Goal: Task Accomplishment & Management: Use online tool/utility

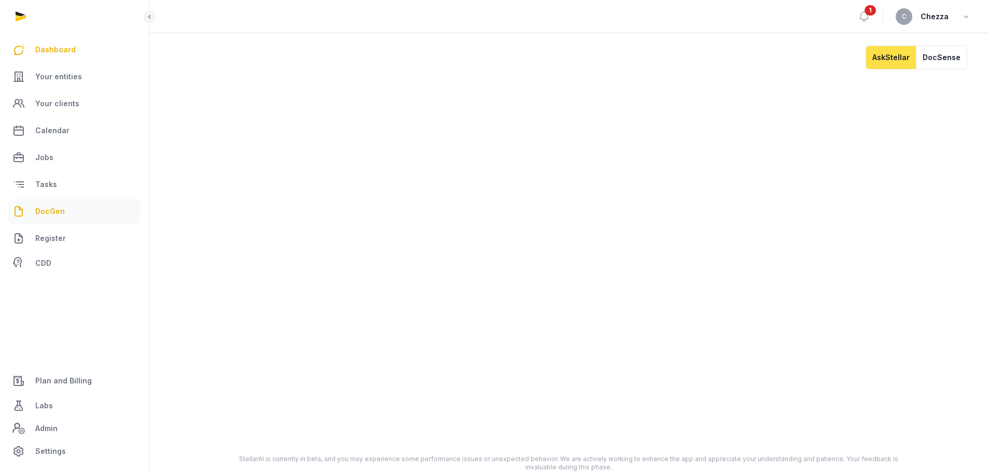
click at [60, 209] on span "DocGen" at bounding box center [50, 211] width 30 height 12
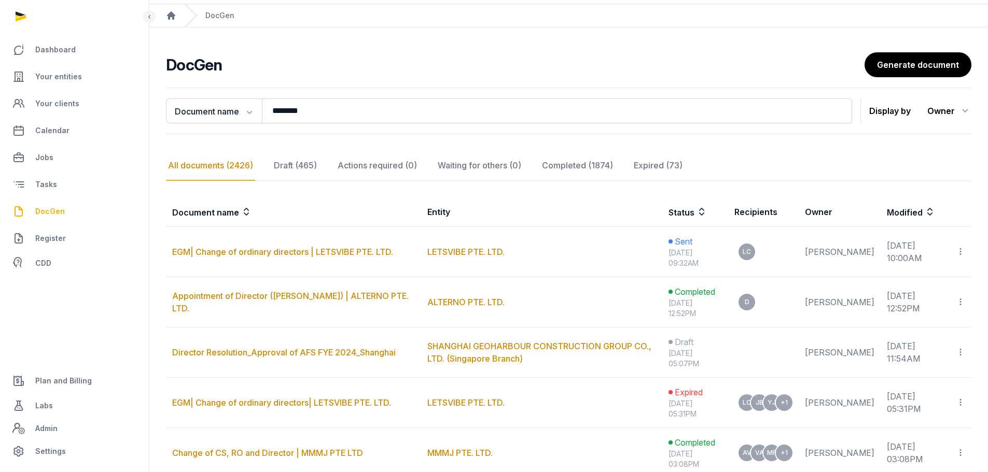
scroll to position [52, 0]
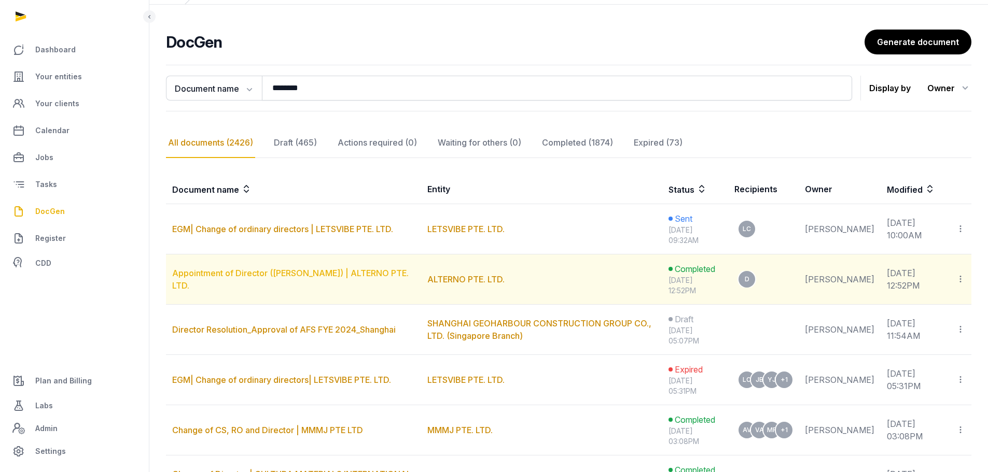
click at [344, 272] on link "Appointment of Director (KUMAMOTO DAIKI) | ALTERNO PTE. LTD." at bounding box center [290, 279] width 236 height 23
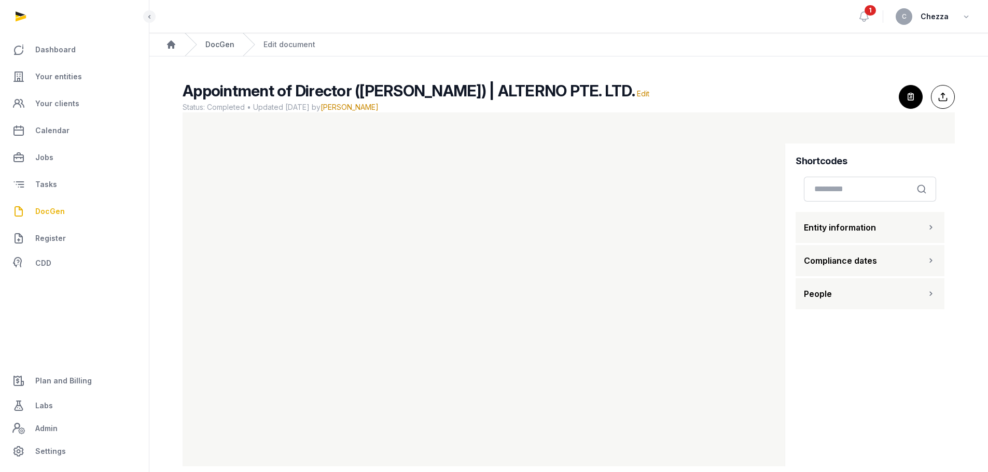
click at [229, 43] on link "DocGen" at bounding box center [219, 44] width 29 height 10
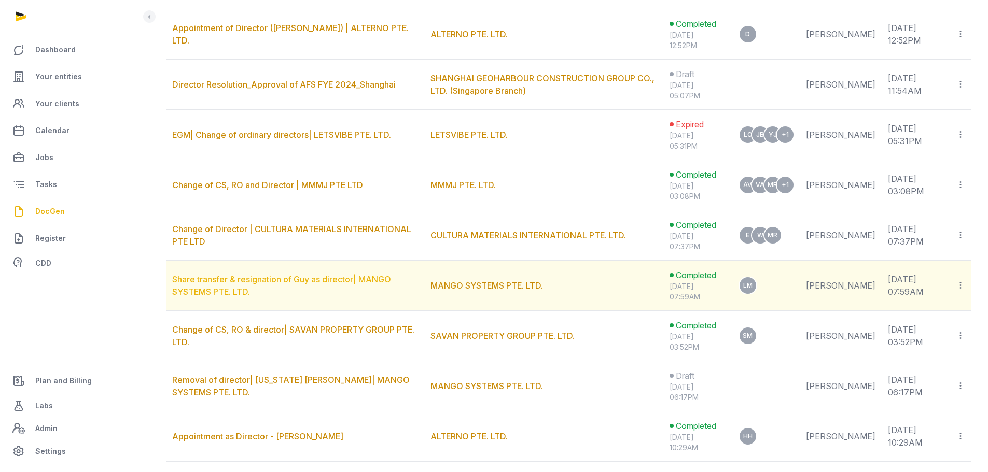
scroll to position [363, 0]
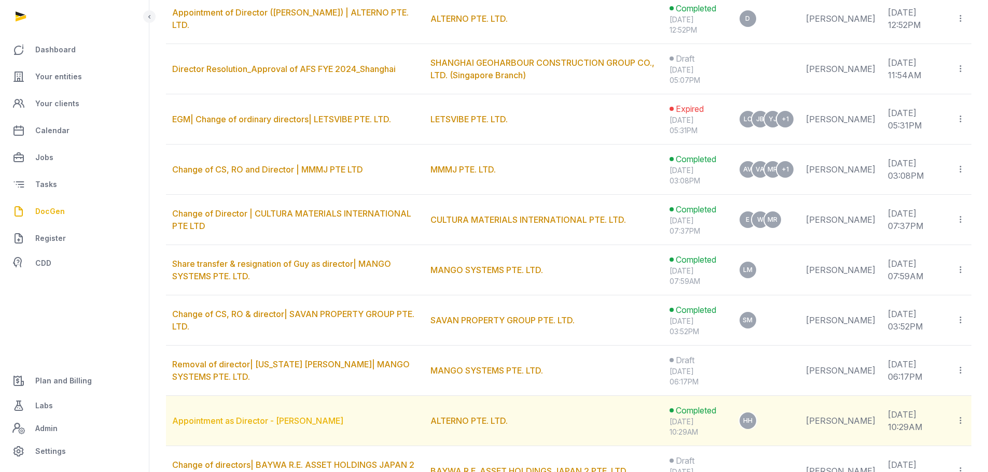
click at [311, 421] on link "Appointment as Director - DAIKI KUMAMOTO" at bounding box center [257, 421] width 171 height 10
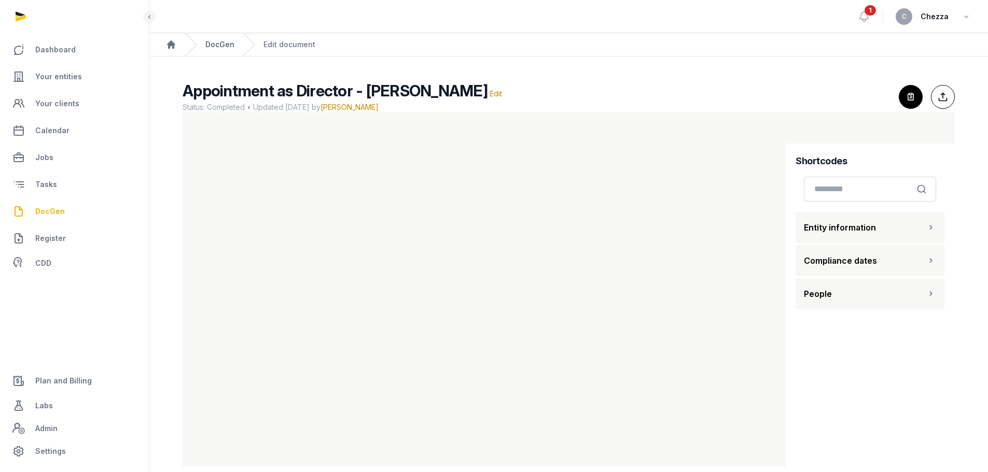
click at [222, 47] on link "DocGen" at bounding box center [219, 44] width 29 height 10
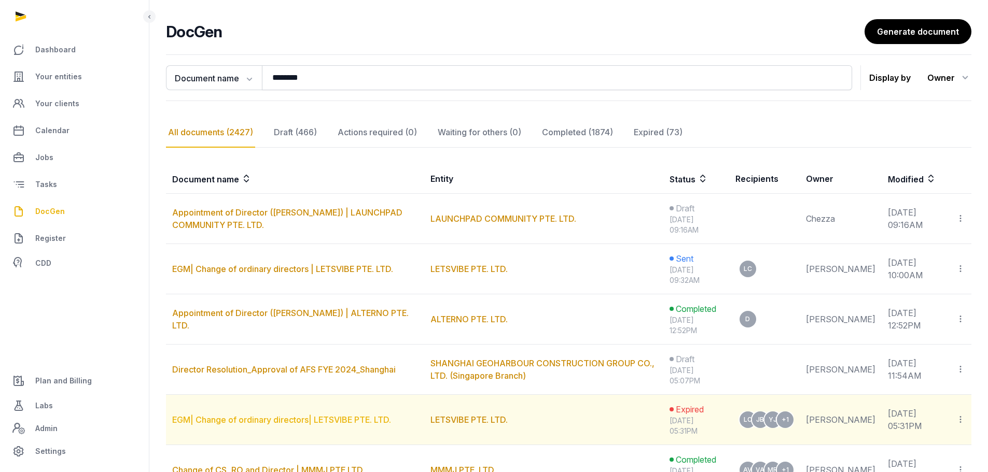
scroll to position [52, 0]
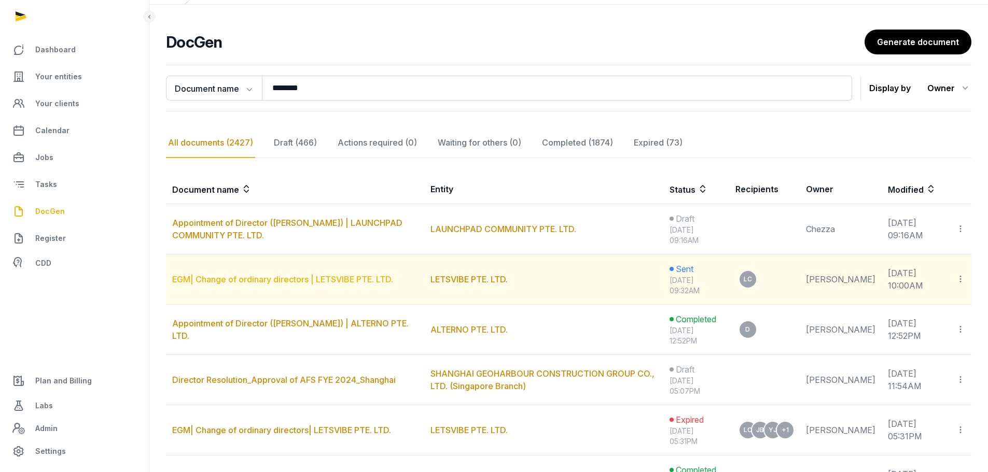
click at [273, 280] on link "EGM| Change of ordinary directors | LETSVIBE PTE. LTD." at bounding box center [282, 279] width 221 height 10
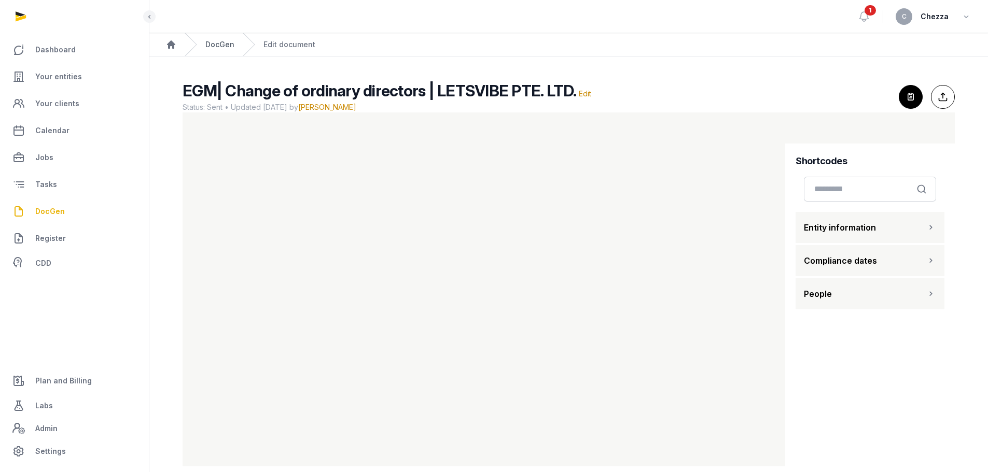
click at [222, 44] on link "DocGen" at bounding box center [219, 44] width 29 height 10
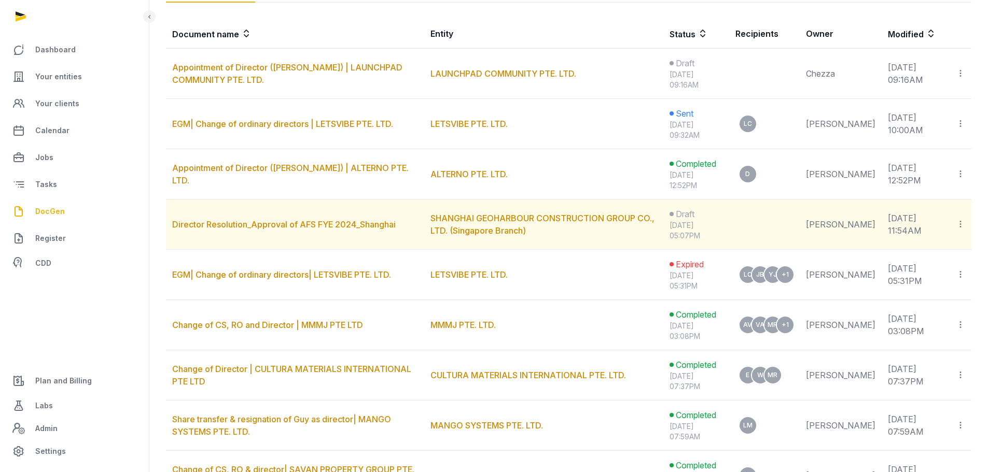
scroll to position [259, 0]
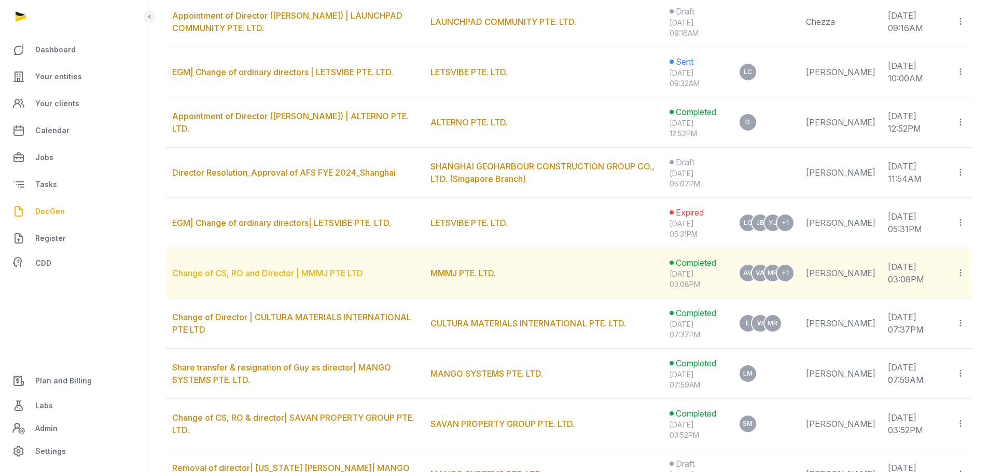
click at [293, 274] on link "Change of CS, RO and Director | MMMJ PTE LTD" at bounding box center [267, 273] width 191 height 10
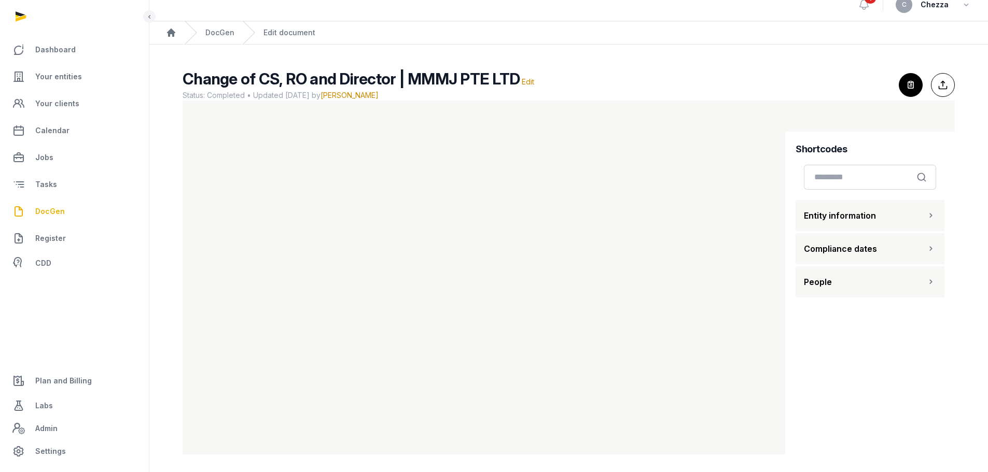
scroll to position [15, 0]
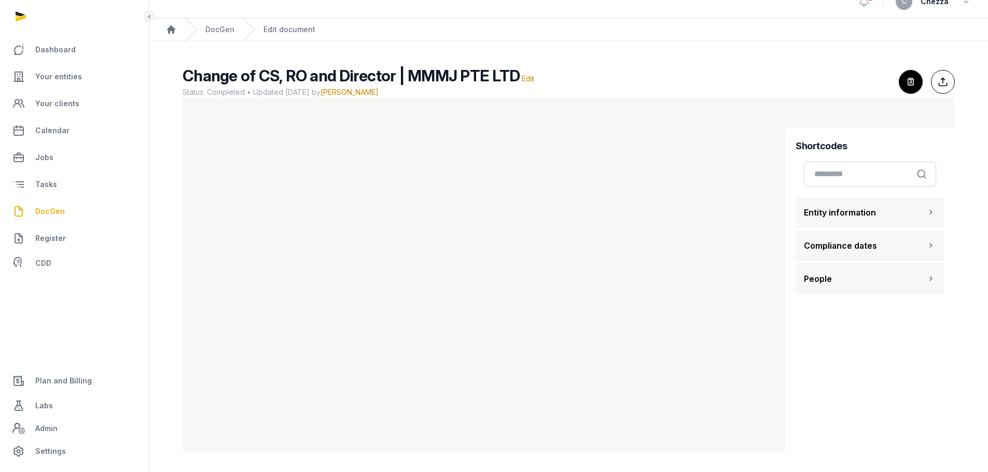
click at [223, 23] on div "DocGen" at bounding box center [210, 29] width 50 height 23
click at [227, 35] on div "DocGen" at bounding box center [210, 29] width 50 height 23
click at [224, 32] on link "DocGen" at bounding box center [219, 29] width 29 height 10
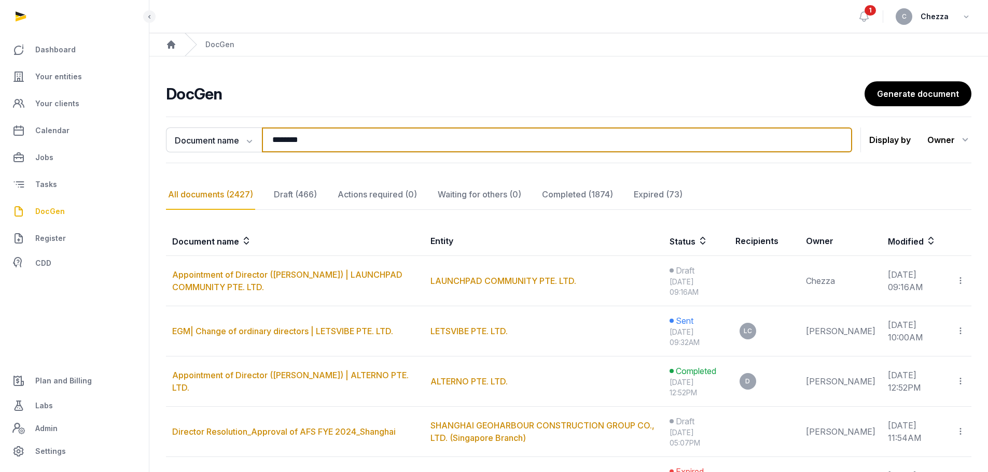
click at [362, 152] on input "********" at bounding box center [557, 140] width 590 height 25
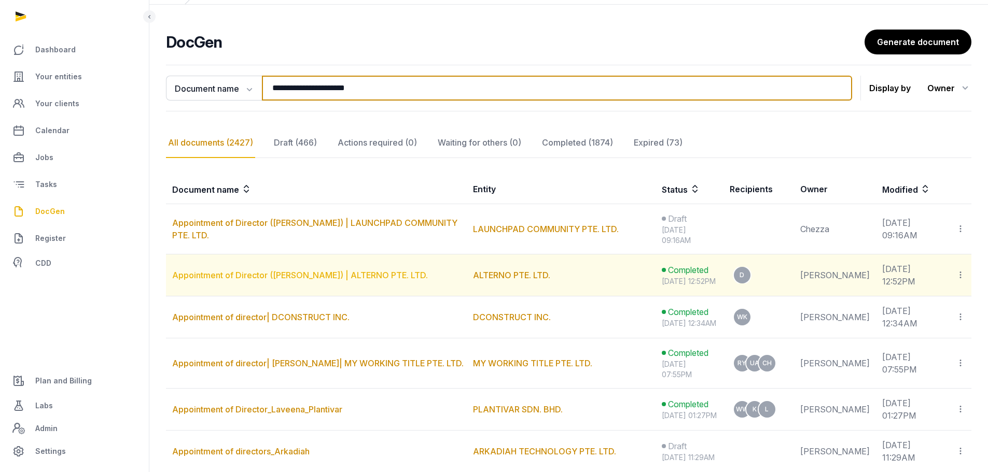
scroll to position [104, 0]
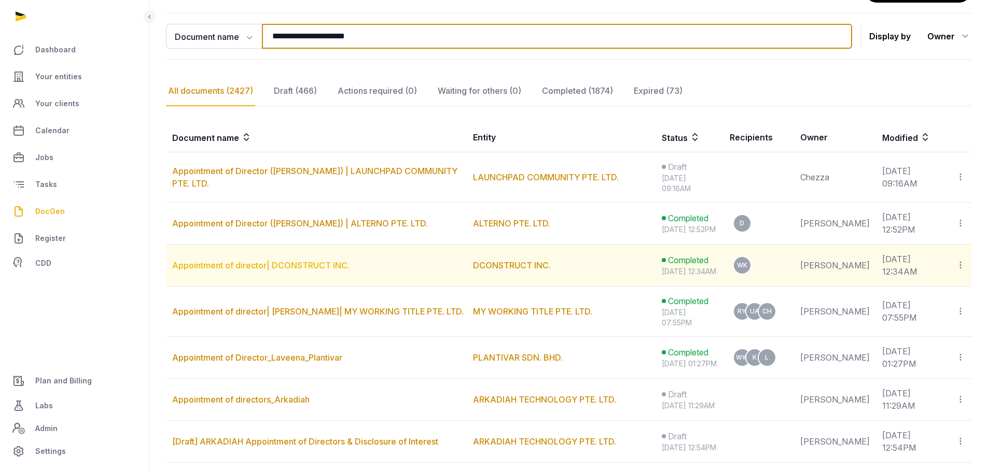
type input "**********"
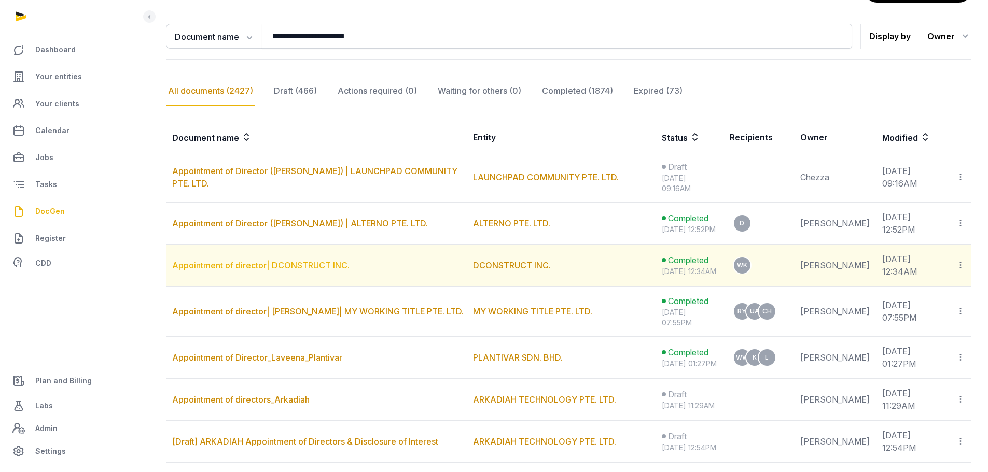
click at [298, 271] on link "Appointment of director| DCONSTRUCT INC." at bounding box center [260, 265] width 177 height 10
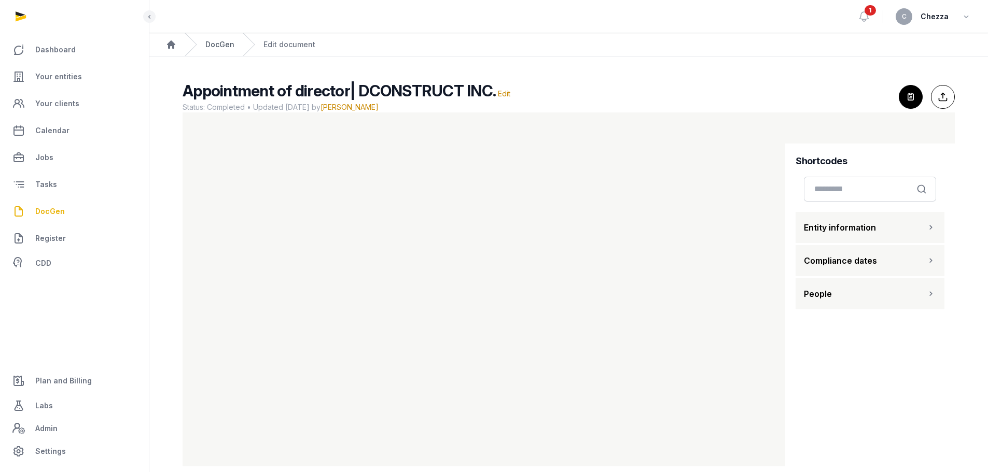
click at [213, 49] on link "DocGen" at bounding box center [219, 44] width 29 height 10
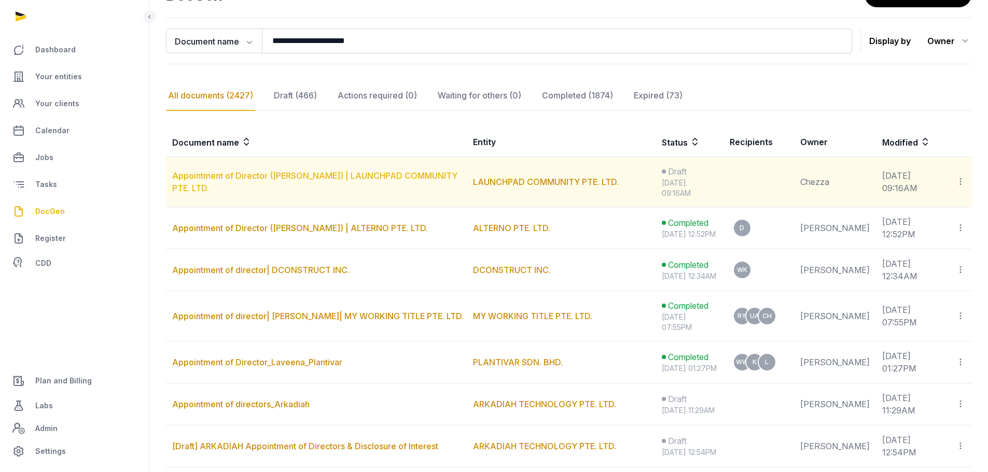
scroll to position [104, 0]
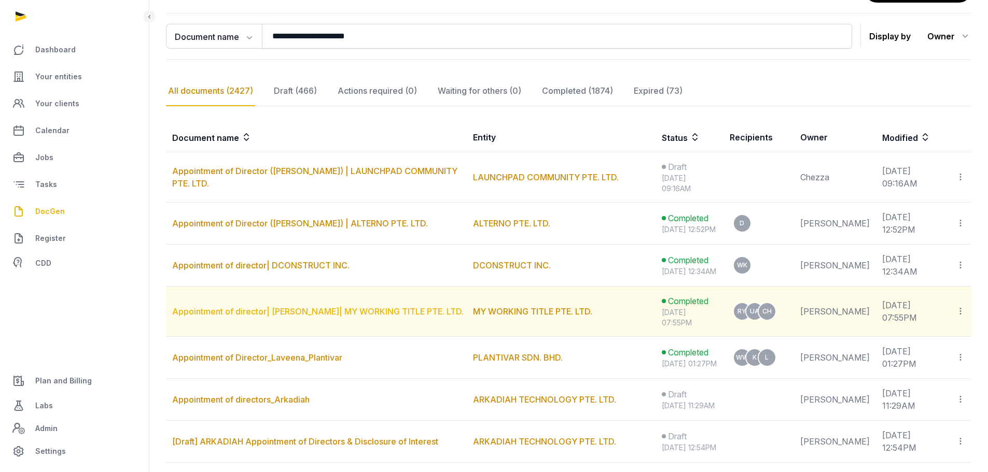
click at [319, 317] on link "Appointment of director| RUTH SONG YIYI| MY WORKING TITLE PTE. LTD." at bounding box center [317, 311] width 291 height 10
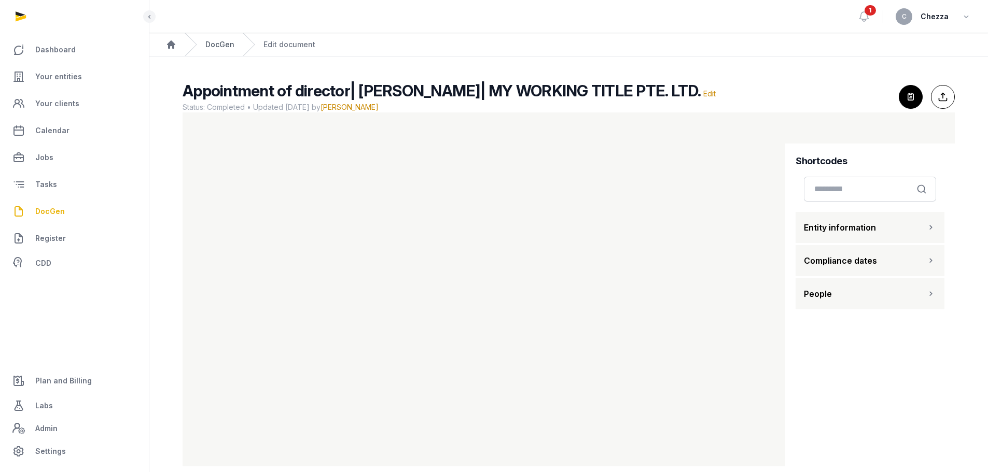
click at [211, 39] on link "DocGen" at bounding box center [219, 44] width 29 height 10
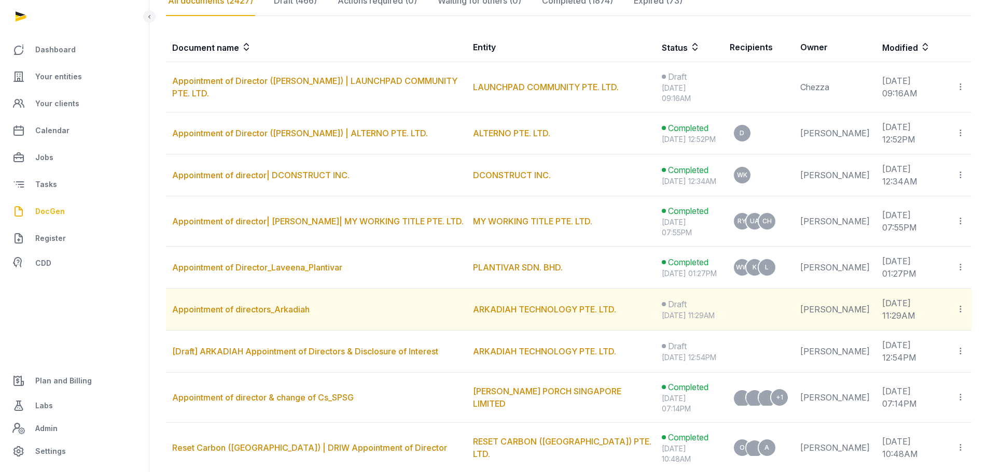
scroll to position [207, 0]
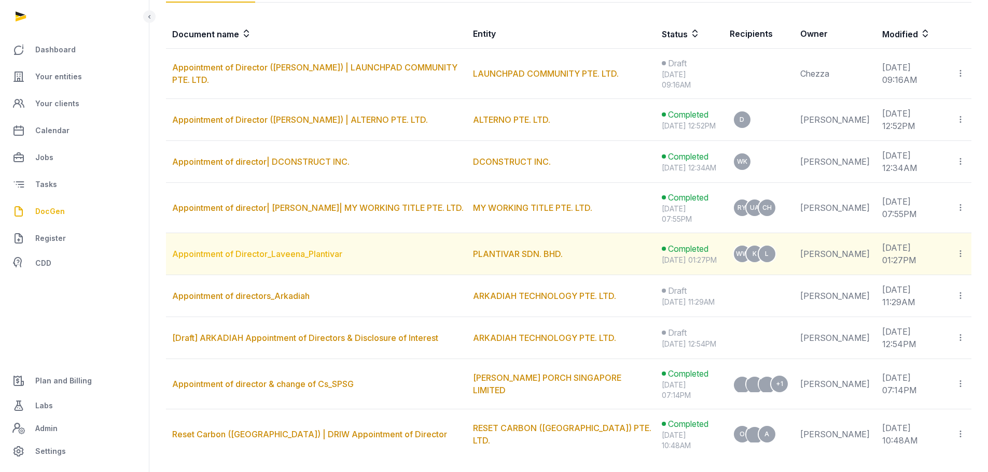
click at [303, 259] on link "Appointment of Director_Laveena_Plantivar" at bounding box center [257, 254] width 170 height 10
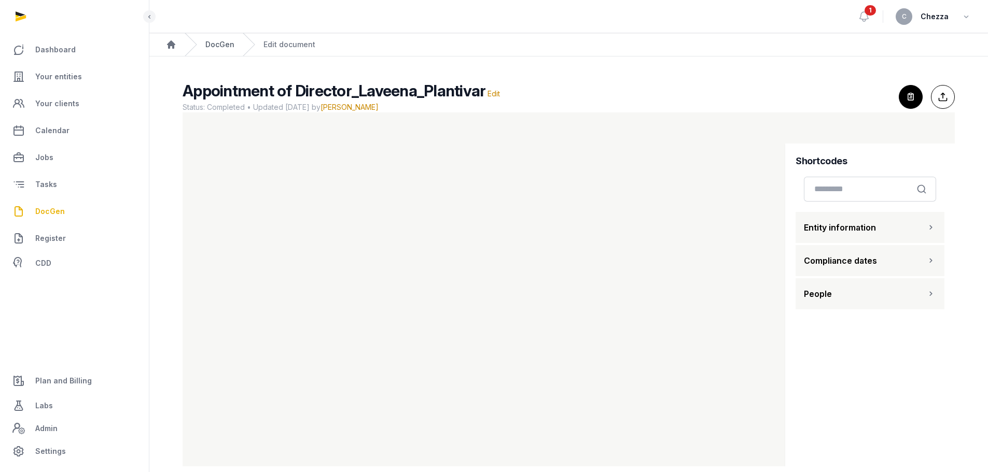
click at [214, 43] on link "DocGen" at bounding box center [219, 44] width 29 height 10
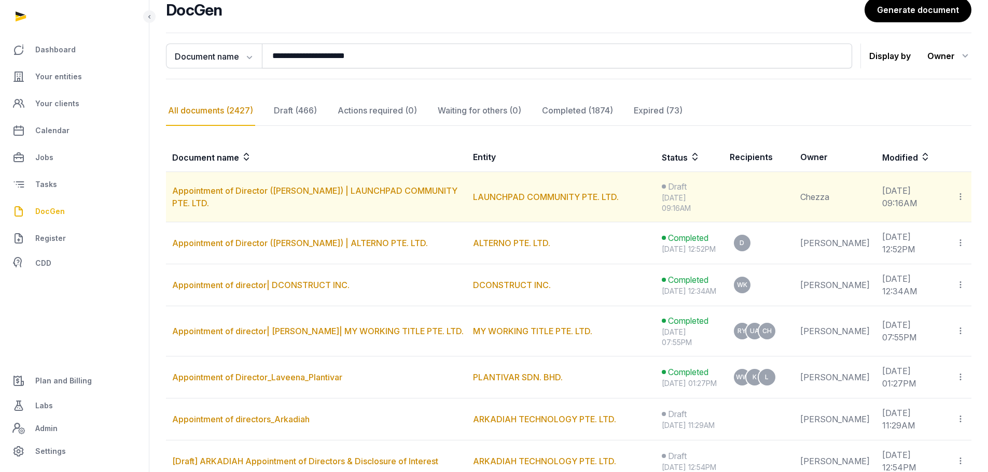
scroll to position [104, 0]
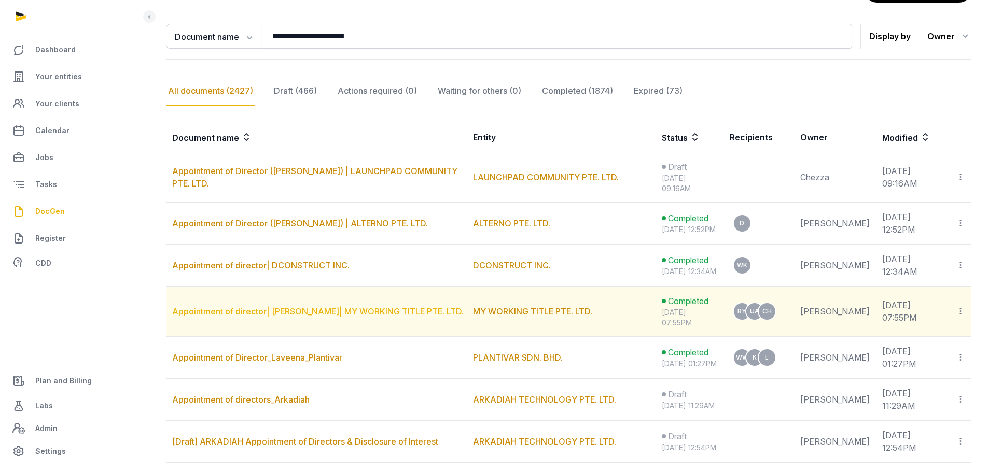
click at [336, 317] on link "Appointment of director| RUTH SONG YIYI| MY WORKING TITLE PTE. LTD." at bounding box center [317, 311] width 291 height 10
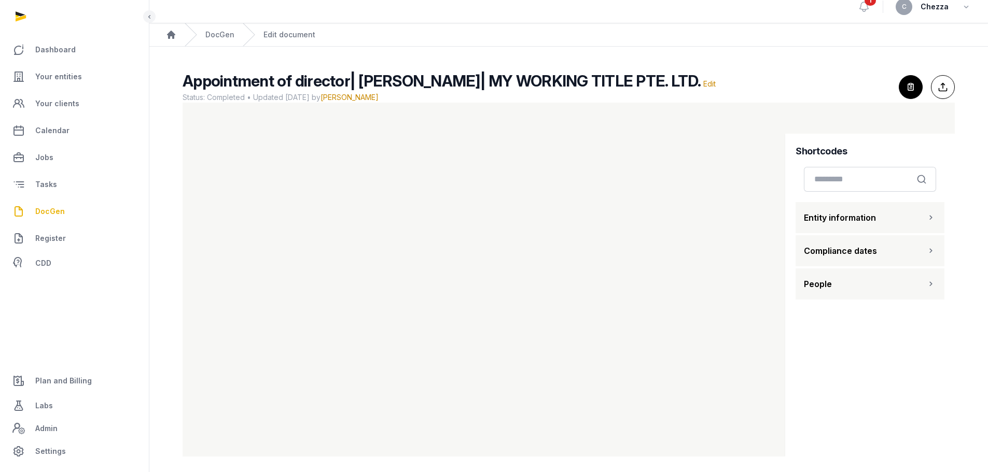
scroll to position [15, 0]
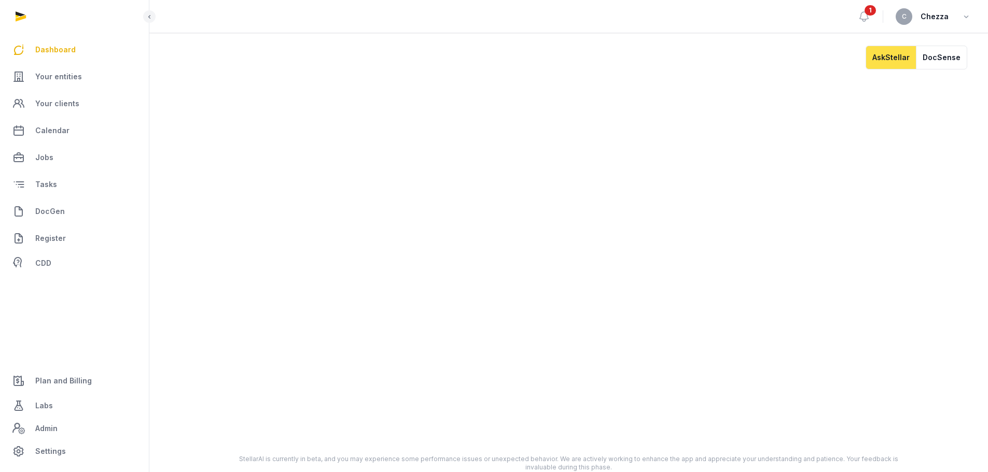
click at [867, 14] on span "1" at bounding box center [869, 10] width 11 height 10
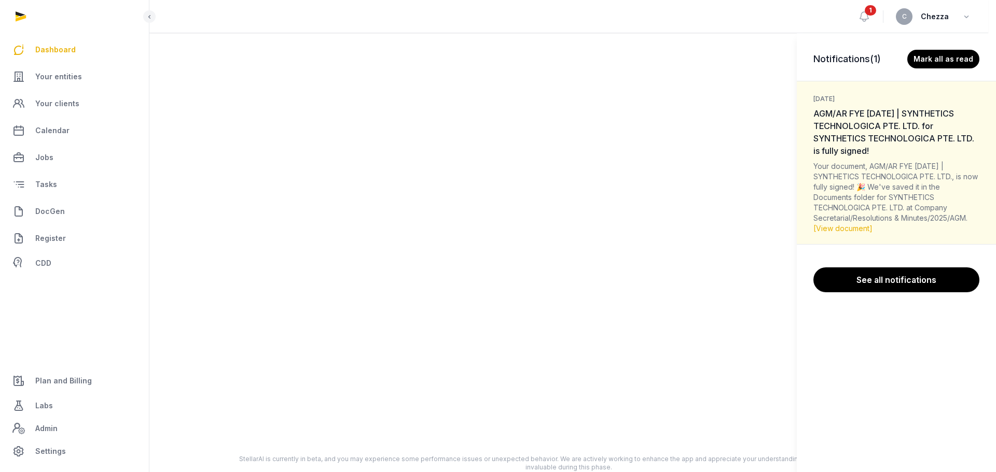
click at [867, 14] on div "Notifications (1) Mark all as read 2 days ago AGM/AR FYE 31-12-2024 | SYNTHETIC…" at bounding box center [498, 236] width 996 height 472
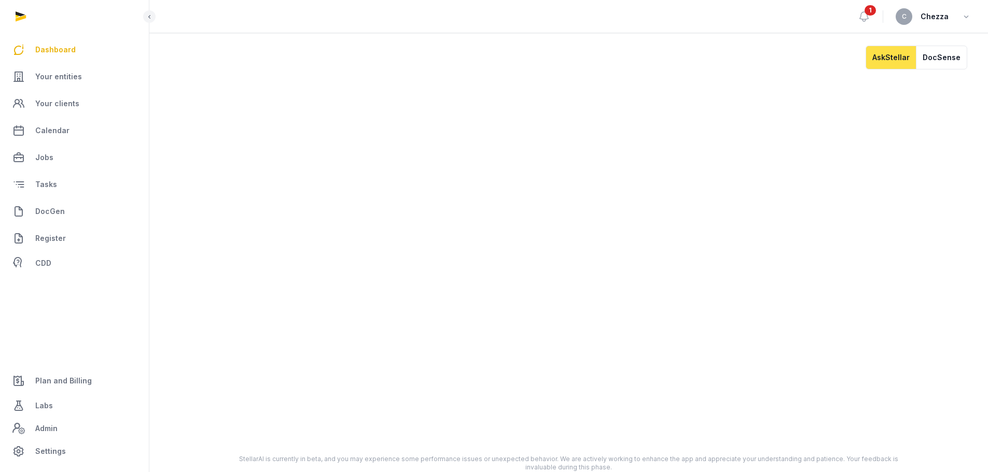
click at [871, 14] on span "1" at bounding box center [869, 10] width 11 height 10
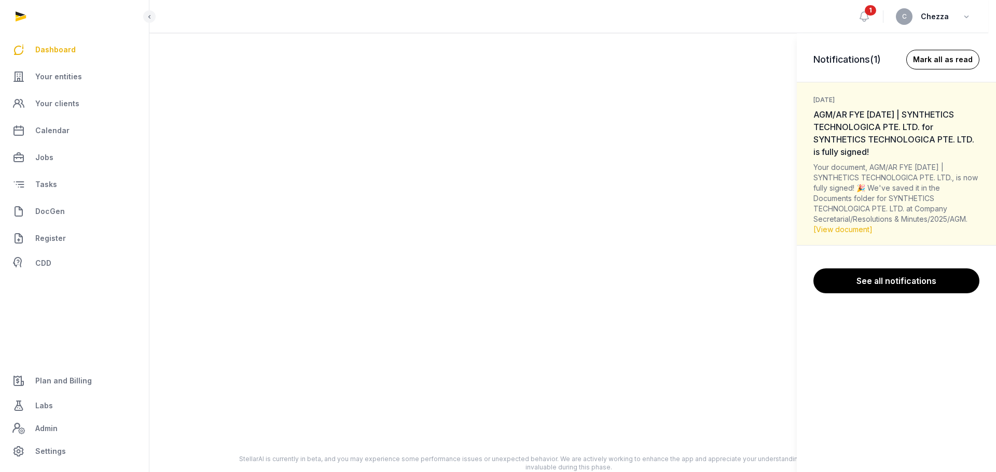
click at [933, 59] on button "Mark all as read" at bounding box center [942, 60] width 73 height 20
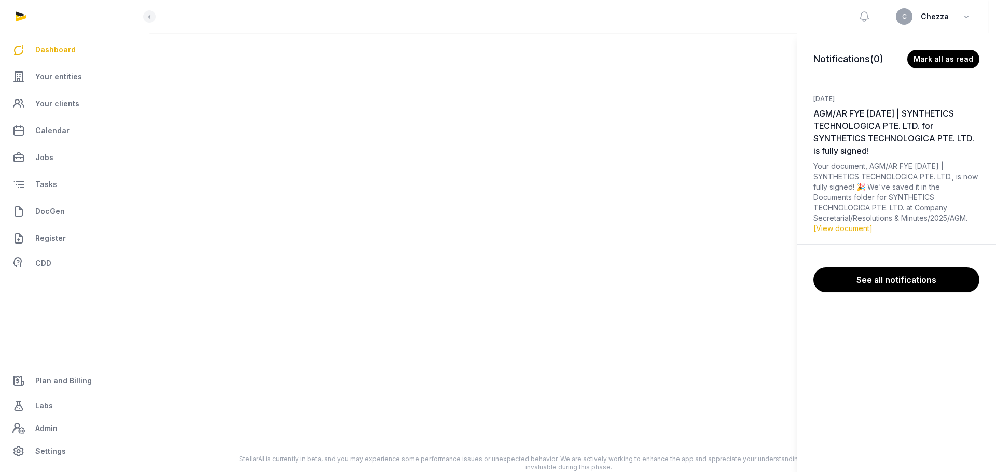
click at [54, 216] on div "Notifications (0) Mark all as read 2 days ago AGM/AR FYE 31-12-2024 | SYNTHETIC…" at bounding box center [498, 236] width 996 height 472
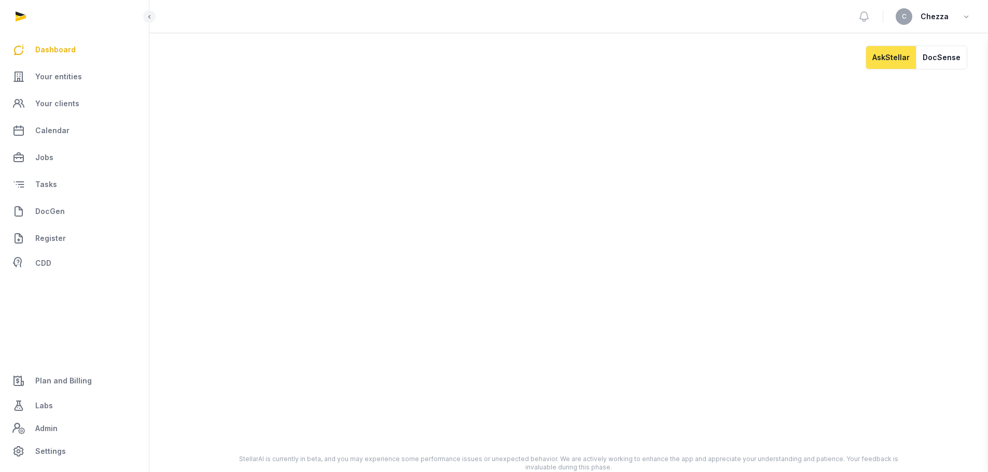
click at [46, 215] on div "Notifications (0) Mark all as read 2 days ago AGM/AR FYE 31-12-2024 | SYNTHETIC…" at bounding box center [494, 236] width 988 height 472
click at [46, 212] on span "DocGen" at bounding box center [50, 211] width 30 height 12
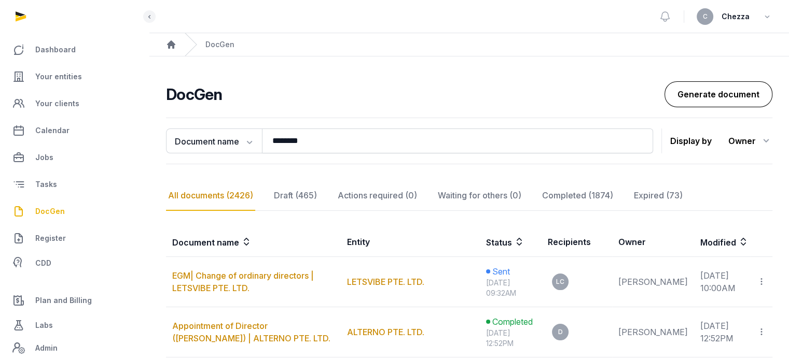
click at [724, 89] on link "Generate document" at bounding box center [718, 94] width 108 height 26
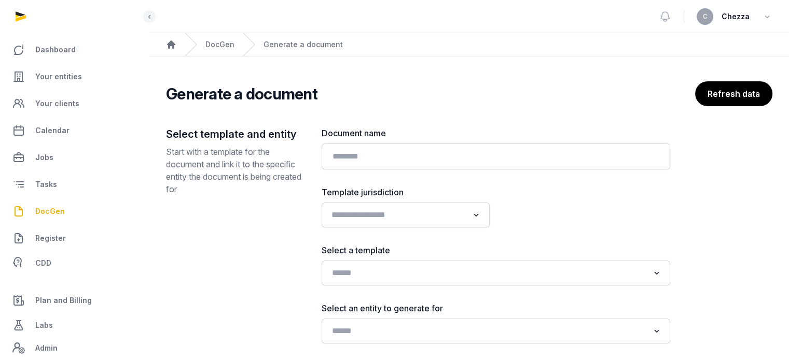
click at [388, 223] on div "Loading..." at bounding box center [406, 215] width 158 height 19
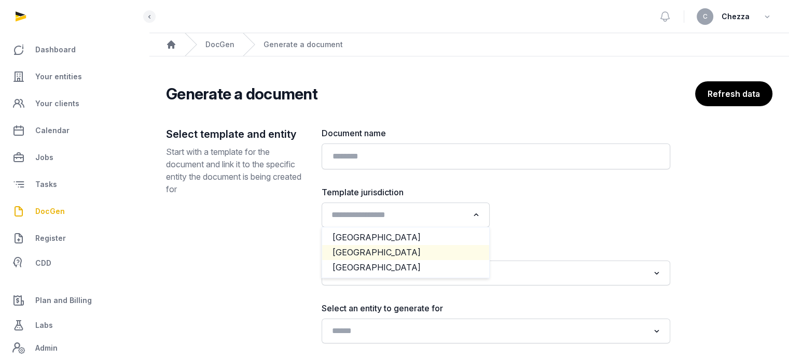
click at [361, 253] on li "[GEOGRAPHIC_DATA]" at bounding box center [405, 252] width 167 height 15
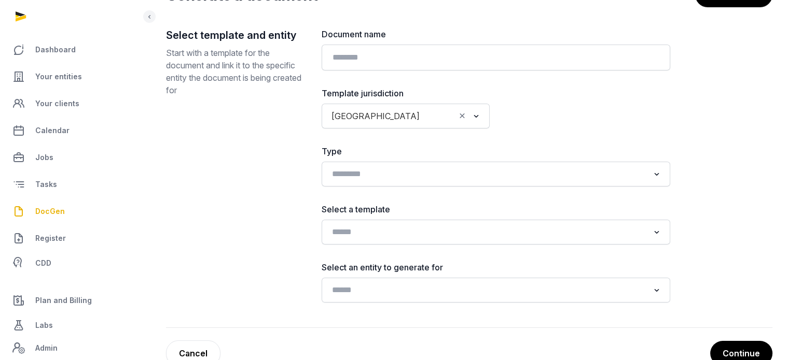
scroll to position [104, 0]
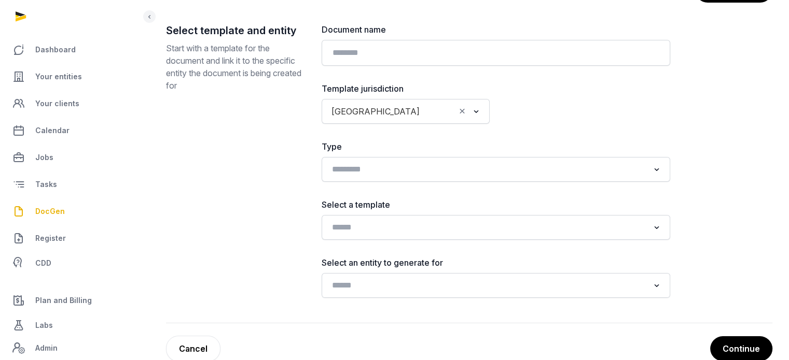
click at [460, 109] on icon "Clear Selected" at bounding box center [461, 111] width 9 height 11
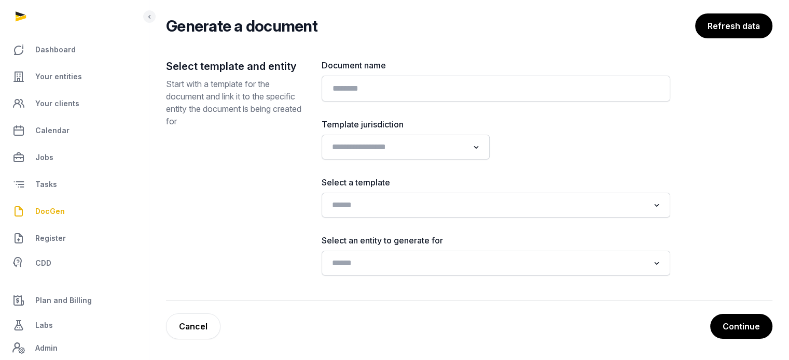
scroll to position [67, 0]
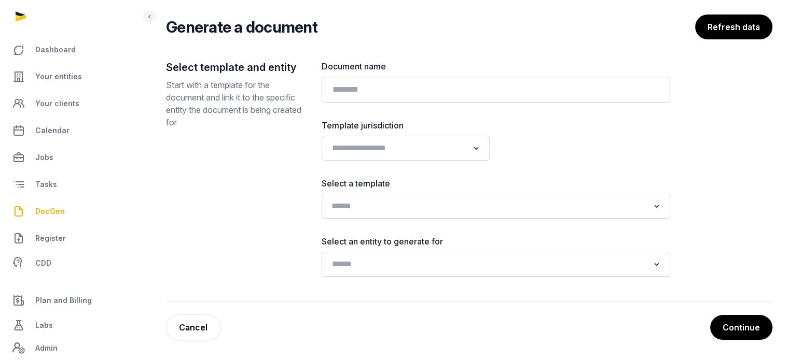
click at [365, 201] on input "Search for option" at bounding box center [488, 206] width 321 height 15
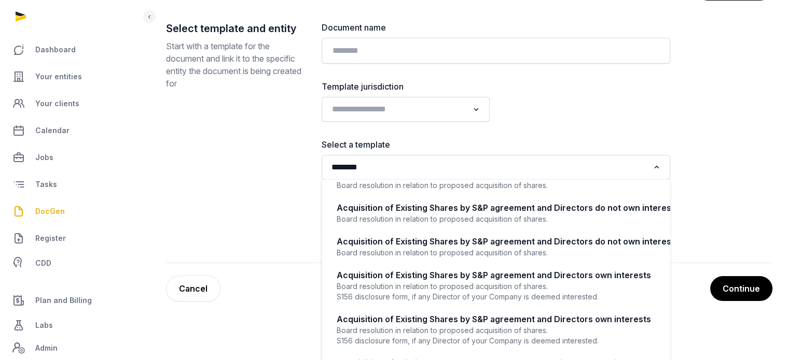
scroll to position [409, 0]
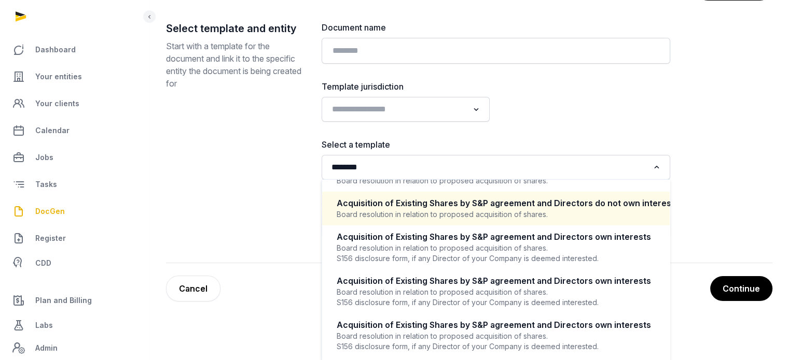
click at [408, 162] on input "********" at bounding box center [488, 167] width 321 height 15
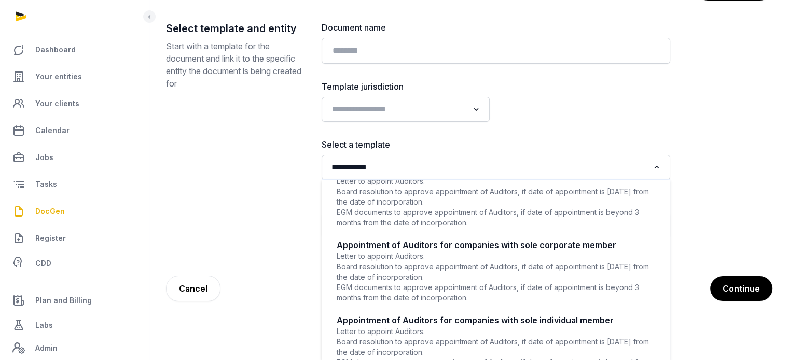
scroll to position [156, 0]
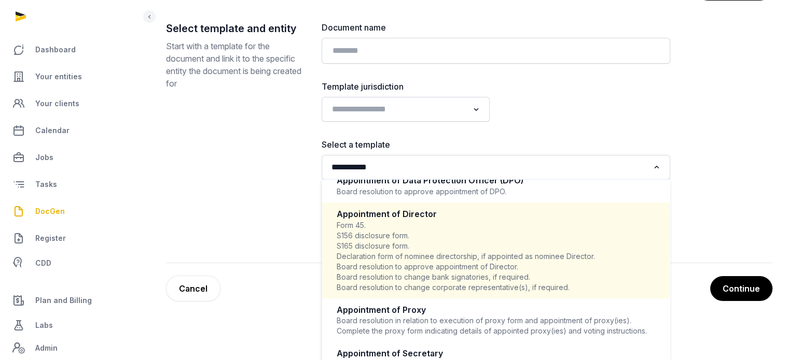
click at [428, 255] on div "Form 45. S156 disclosure form. S165 disclosure form. Declaration form of nomine…" at bounding box center [496, 256] width 318 height 73
type input "**********"
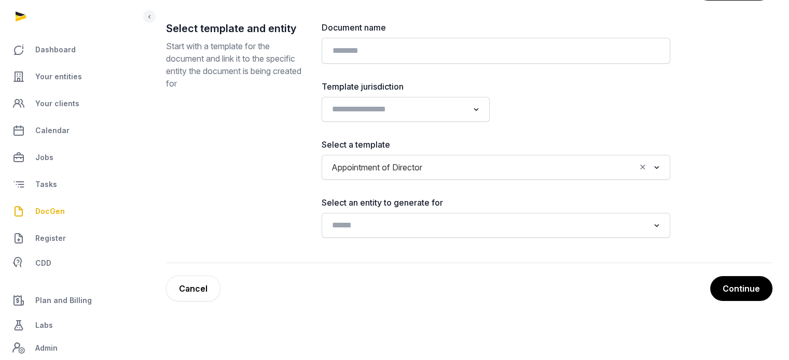
scroll to position [67, 0]
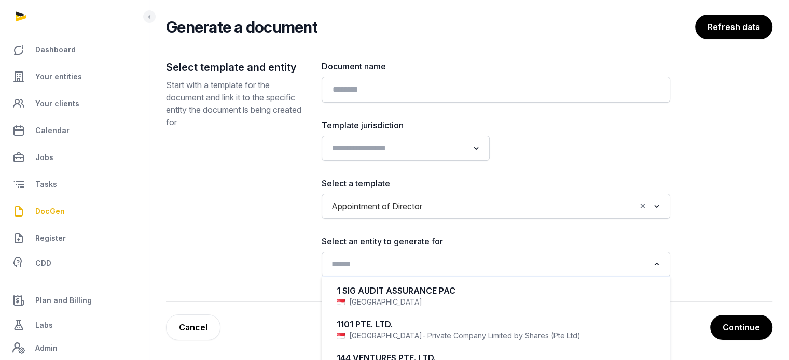
click at [428, 255] on div "Search for option" at bounding box center [488, 263] width 323 height 17
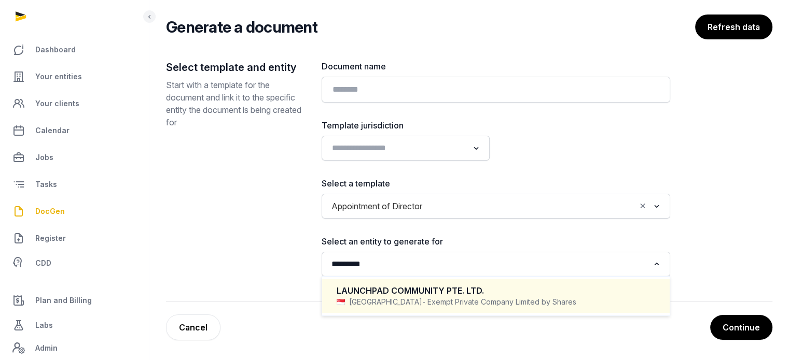
click at [423, 296] on div "LAUNCHPAD COMMUNITY PTE. LTD." at bounding box center [496, 291] width 318 height 12
type input "*********"
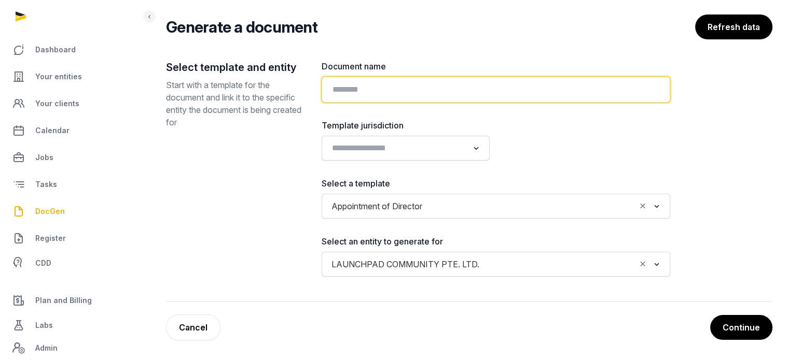
click at [378, 85] on input "text" at bounding box center [495, 90] width 348 height 26
click at [356, 88] on input "text" at bounding box center [495, 90] width 348 height 26
click at [431, 91] on input "**********" at bounding box center [495, 90] width 348 height 26
paste input "**********"
click at [617, 85] on input "**********" at bounding box center [495, 90] width 348 height 26
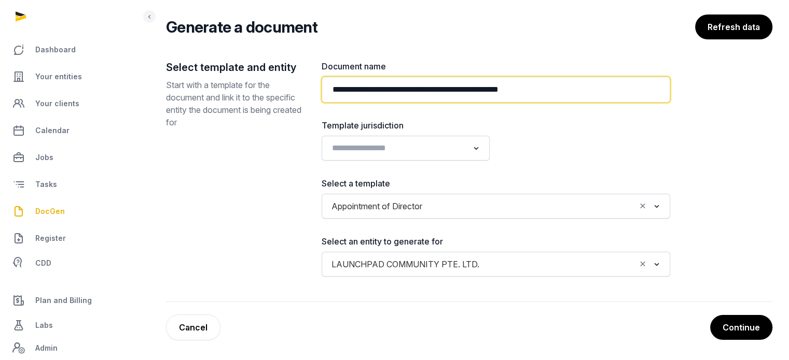
click at [597, 93] on input "**********" at bounding box center [495, 90] width 348 height 26
click at [610, 84] on input "**********" at bounding box center [495, 90] width 348 height 26
paste input "**********"
type input "**********"
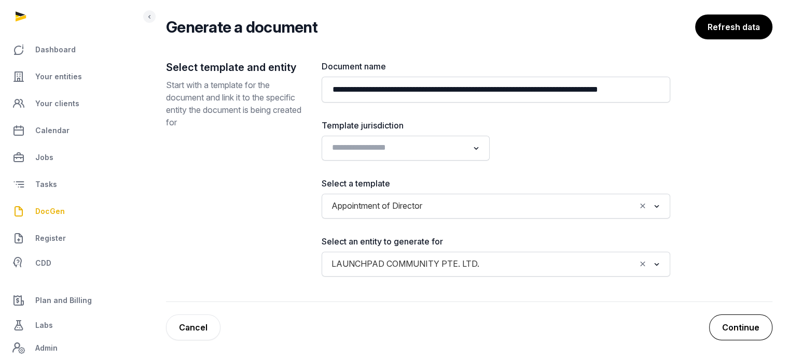
scroll to position [0, 0]
click at [738, 329] on button "Continue" at bounding box center [740, 328] width 63 height 26
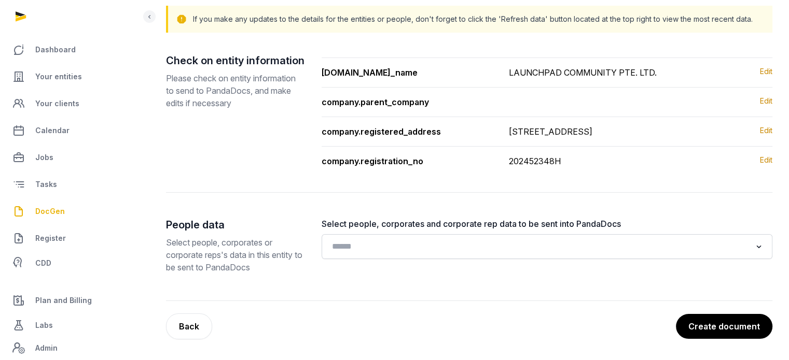
scroll to position [120, 0]
click at [419, 257] on div "Loading..." at bounding box center [546, 246] width 451 height 25
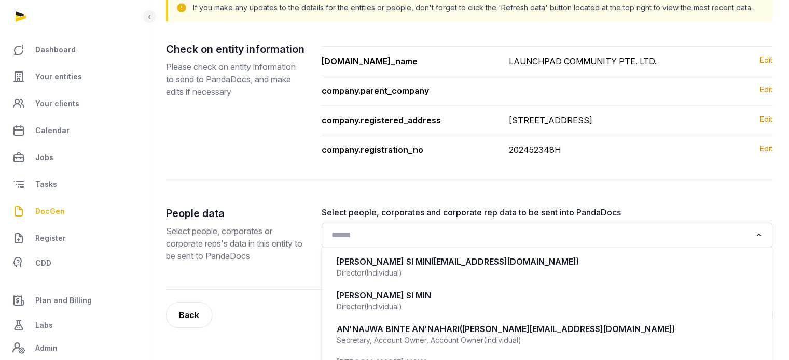
click at [418, 243] on input "Search for option" at bounding box center [539, 235] width 423 height 15
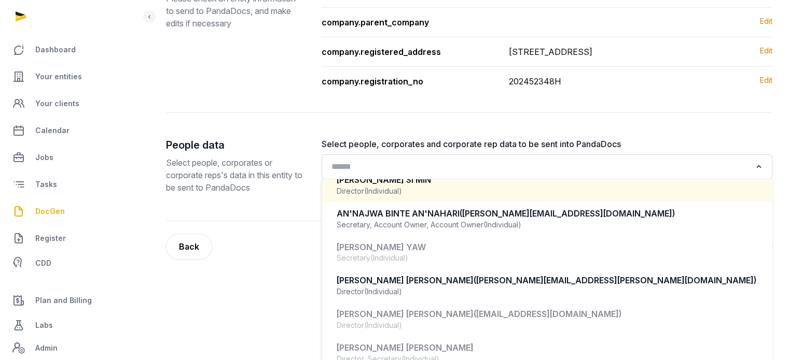
scroll to position [104, 0]
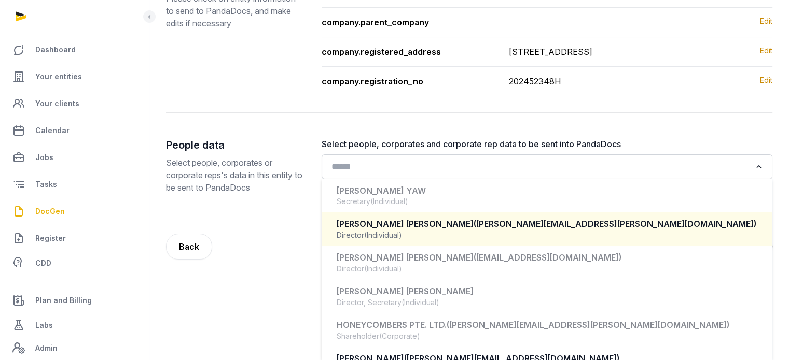
click at [423, 225] on div "EDWARDS CHRISTINE LEONORA (chris.edwards@thehoneycombers.com)" at bounding box center [547, 224] width 421 height 12
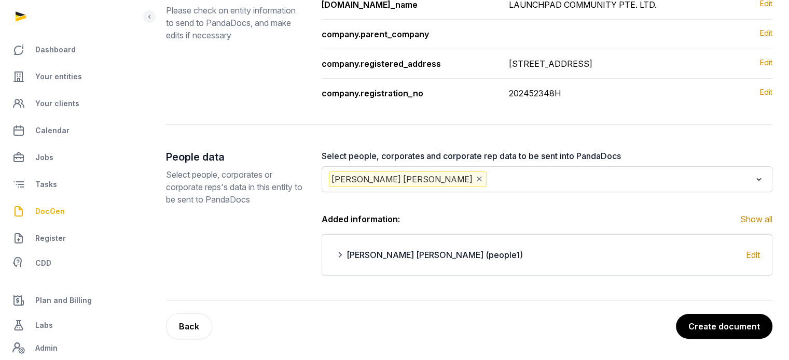
scroll to position [188, 0]
click at [508, 176] on input "Search for option" at bounding box center [619, 180] width 262 height 16
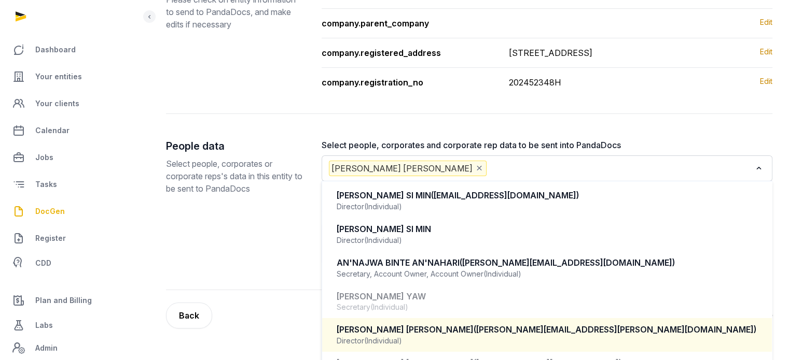
scroll to position [201, 0]
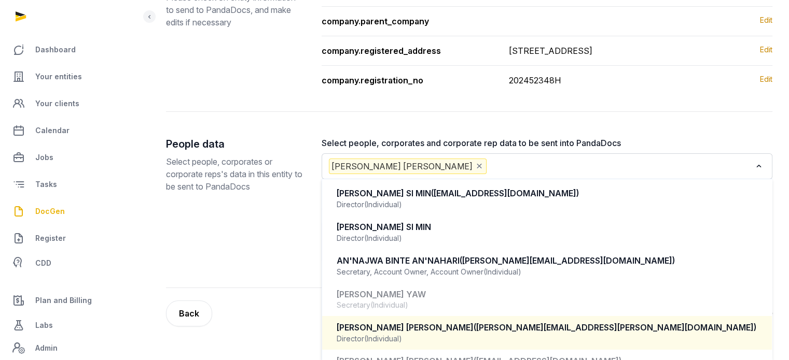
click at [535, 174] on input "Search for option" at bounding box center [619, 167] width 262 height 16
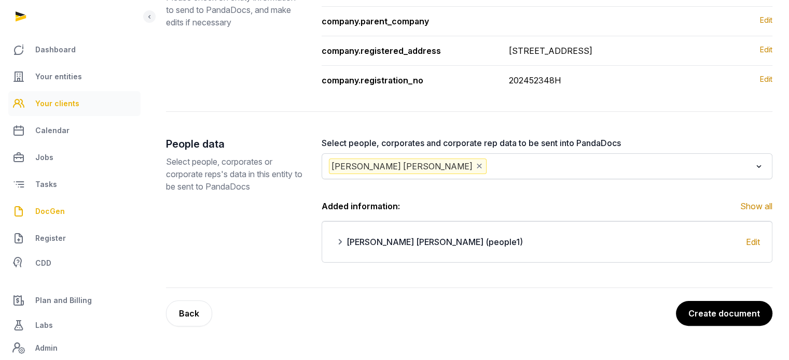
scroll to position [188, 0]
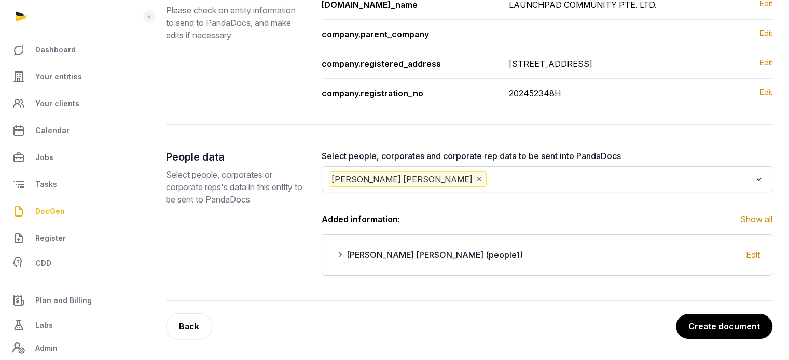
click at [541, 190] on div "Select people, corporates and corporate rep data to be sent into PandaDocs EDWA…" at bounding box center [546, 213] width 451 height 126
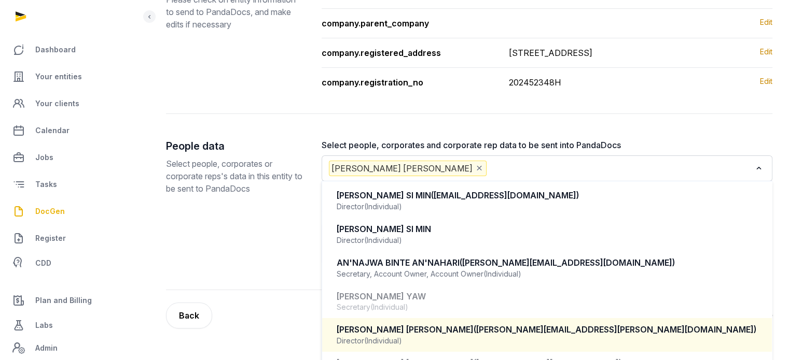
click at [524, 173] on input "Search for option" at bounding box center [619, 169] width 262 height 16
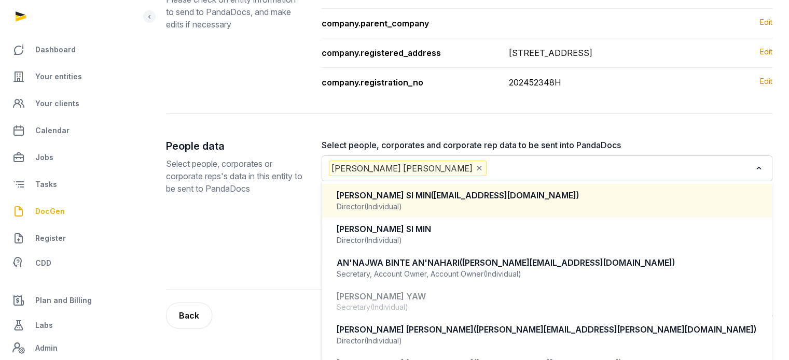
click at [480, 212] on div "Director (Individual)" at bounding box center [547, 207] width 421 height 10
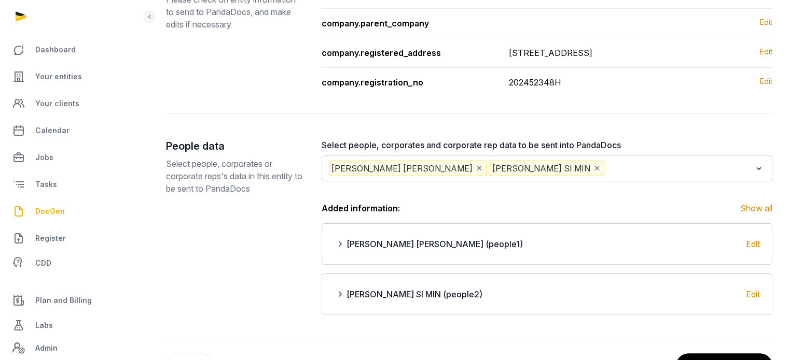
click at [637, 176] on input "Search for option" at bounding box center [678, 169] width 145 height 16
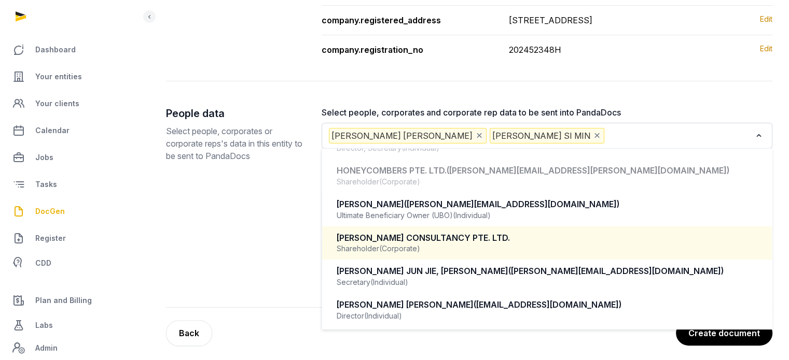
scroll to position [238, 0]
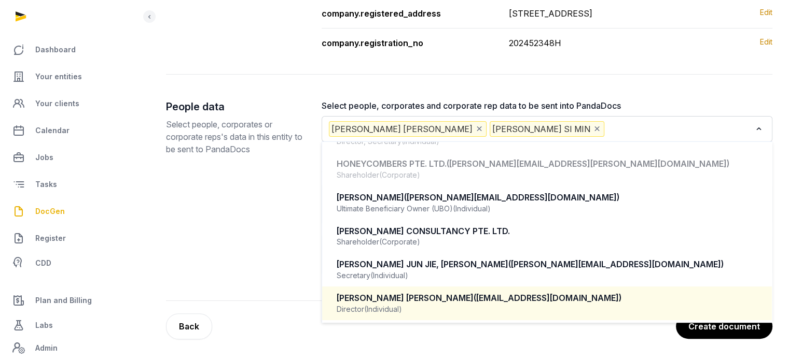
click at [439, 302] on div "SARGINSON KATHERINE ELEANOR (kesarginson@gmail.com)" at bounding box center [547, 298] width 421 height 12
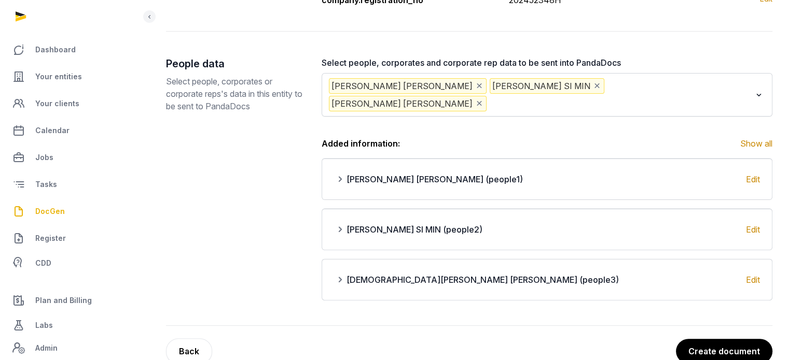
scroll to position [288, 0]
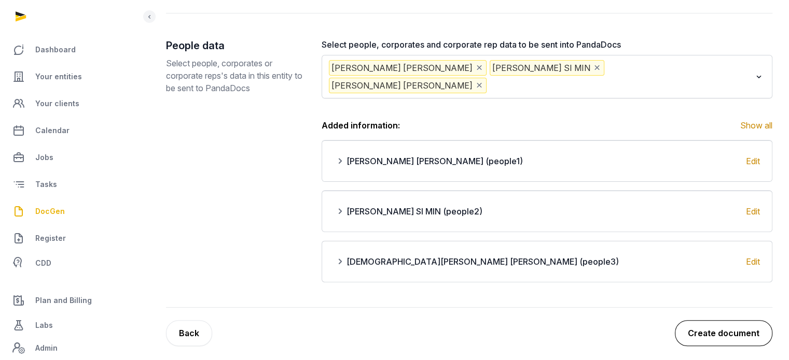
click at [752, 336] on button "Create document" at bounding box center [723, 333] width 97 height 26
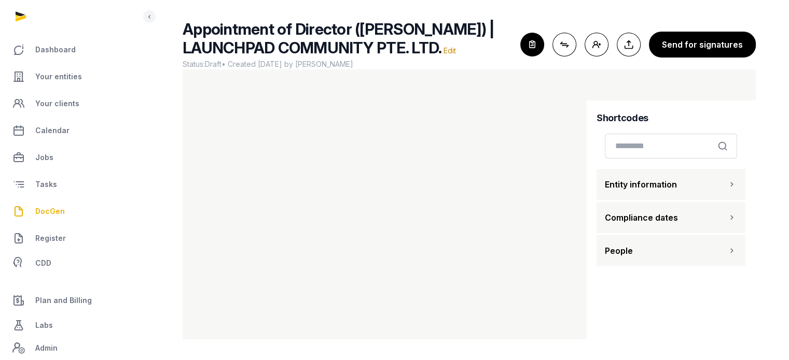
scroll to position [80, 0]
click at [536, 35] on icon "button" at bounding box center [532, 44] width 23 height 23
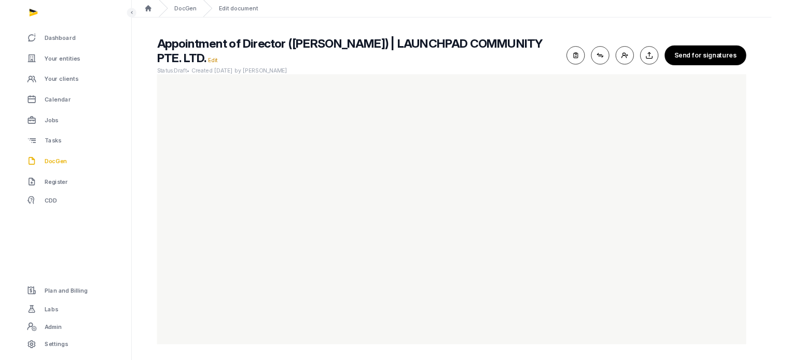
scroll to position [33, 0]
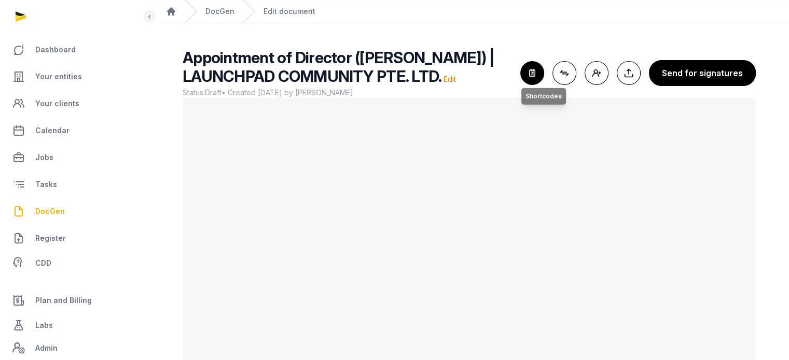
click at [534, 79] on icon "button" at bounding box center [532, 73] width 23 height 23
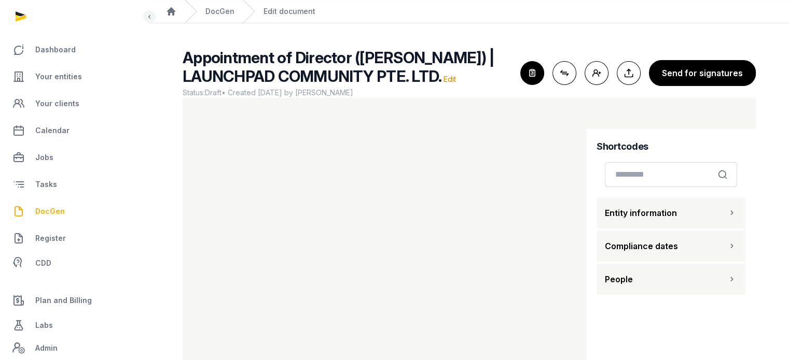
drag, startPoint x: 643, startPoint y: 301, endPoint x: 650, endPoint y: 279, distance: 22.3
click at [643, 295] on button "People" at bounding box center [670, 279] width 149 height 31
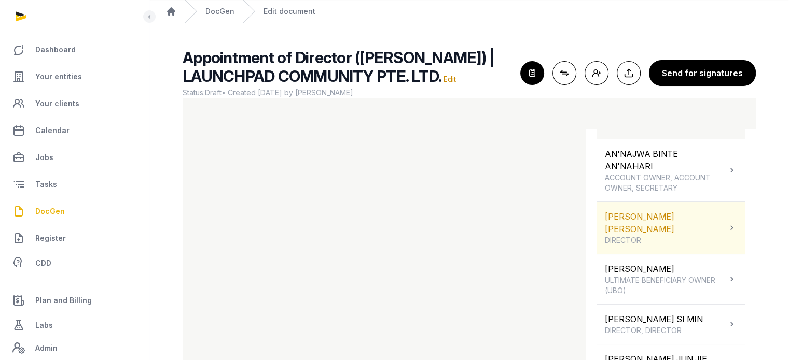
click at [673, 242] on div "EDWARDS CHRISTINE LEONORA DIRECTOR" at bounding box center [666, 228] width 122 height 35
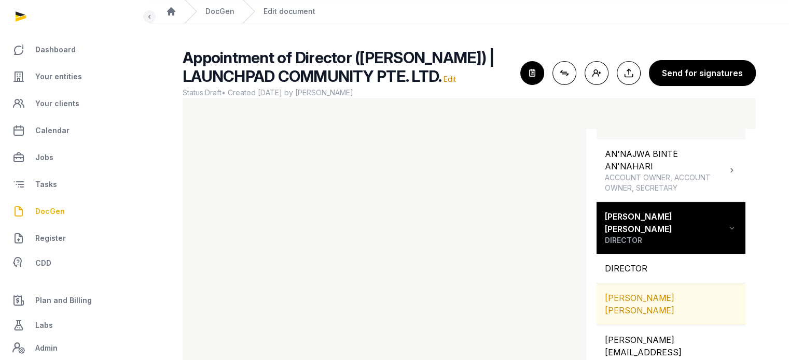
click at [647, 312] on div "[PERSON_NAME] [PERSON_NAME]" at bounding box center [670, 304] width 149 height 41
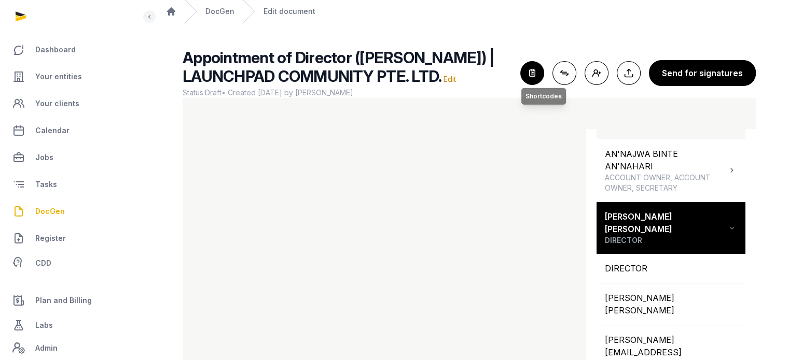
click at [537, 85] on icon "button" at bounding box center [532, 73] width 23 height 23
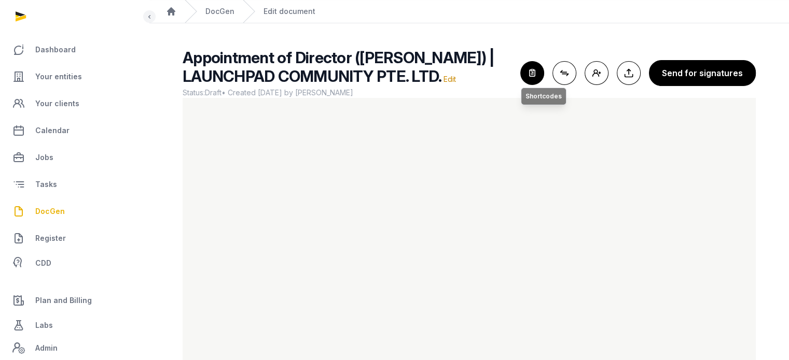
click at [533, 78] on icon "button" at bounding box center [532, 73] width 23 height 23
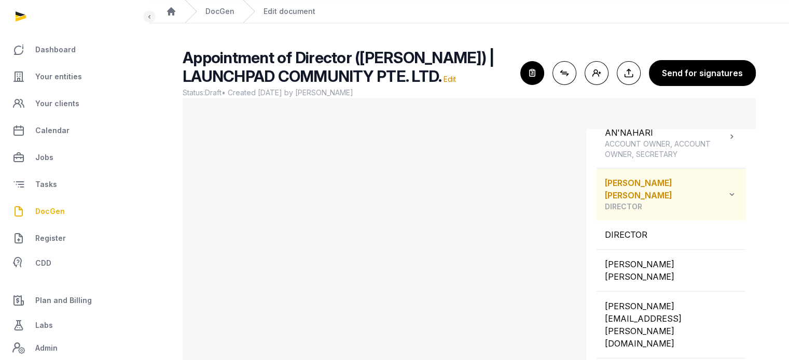
scroll to position [207, 0]
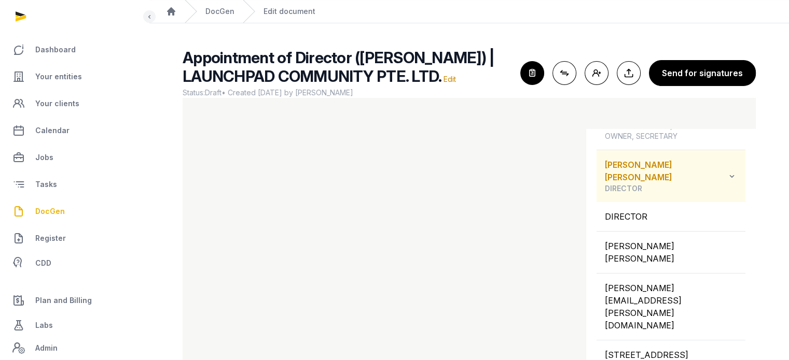
click at [726, 183] on icon at bounding box center [731, 176] width 10 height 12
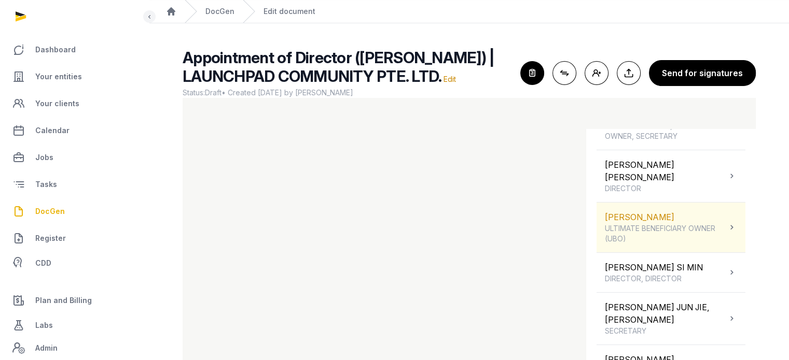
scroll to position [259, 0]
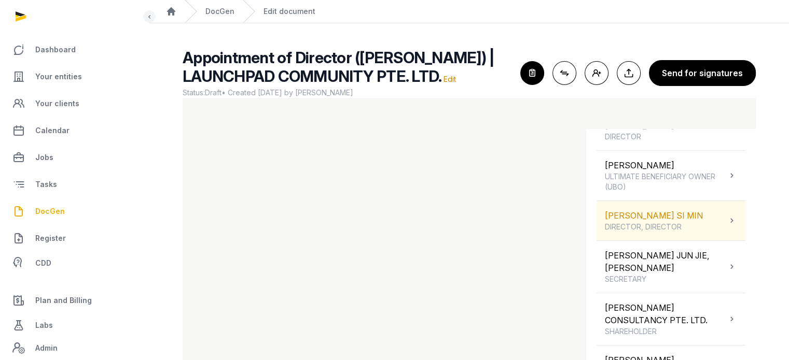
click at [726, 227] on icon at bounding box center [731, 221] width 10 height 12
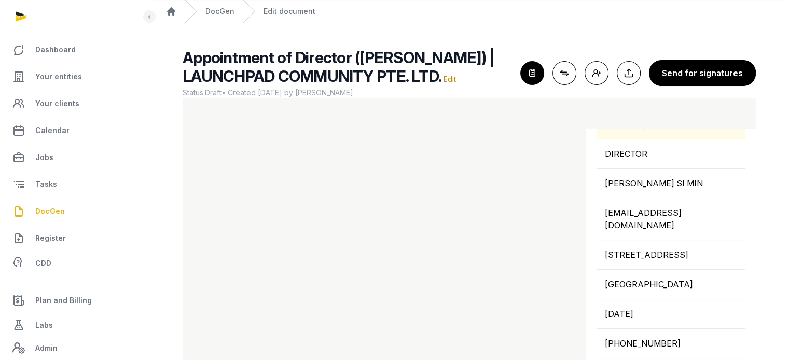
scroll to position [363, 0]
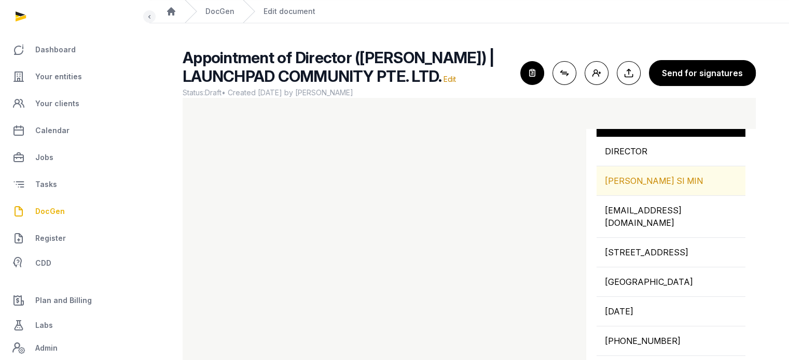
click at [664, 195] on div "[PERSON_NAME] SI MIN" at bounding box center [670, 180] width 149 height 29
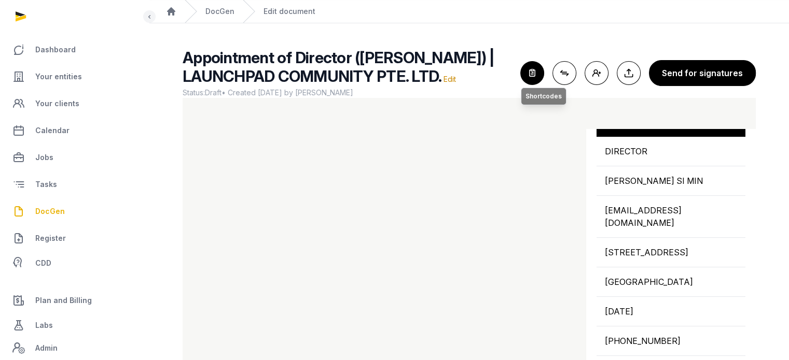
click at [535, 85] on icon "button" at bounding box center [532, 73] width 23 height 23
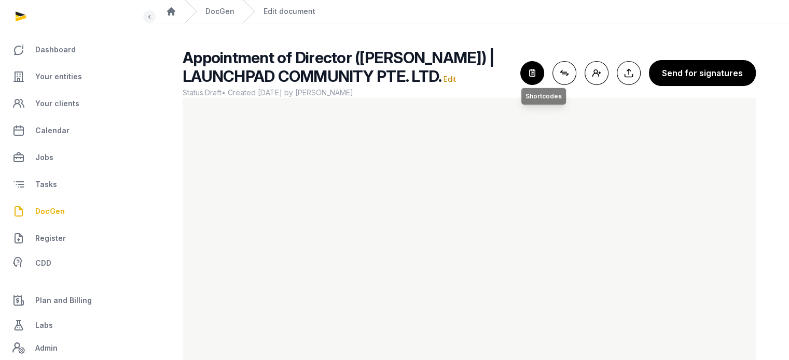
click at [530, 80] on icon "button" at bounding box center [532, 73] width 23 height 23
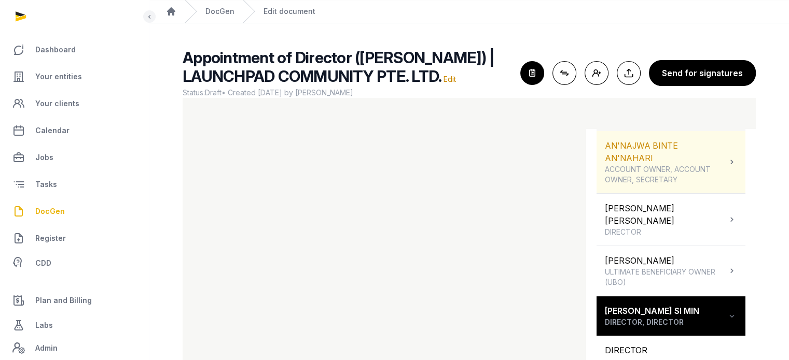
scroll to position [156, 0]
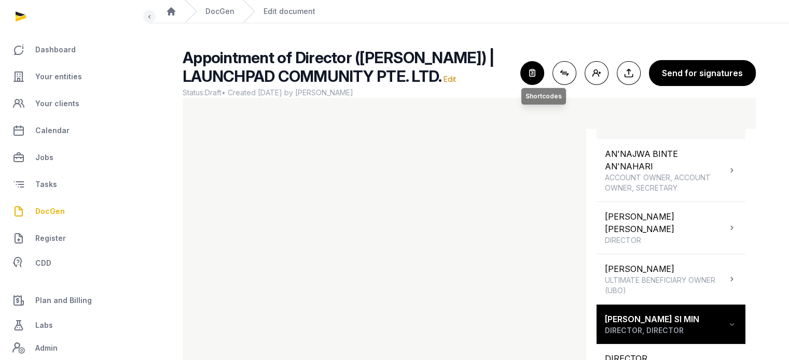
click at [530, 80] on icon "button" at bounding box center [532, 73] width 23 height 23
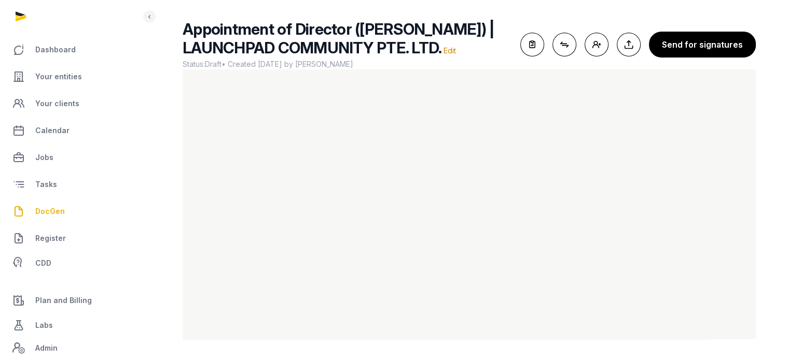
scroll to position [80, 0]
click at [541, 39] on icon "button" at bounding box center [532, 44] width 23 height 23
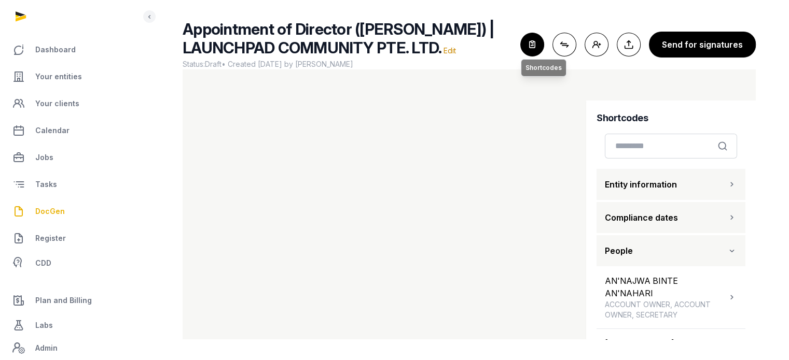
click at [538, 39] on icon "button" at bounding box center [532, 44] width 23 height 23
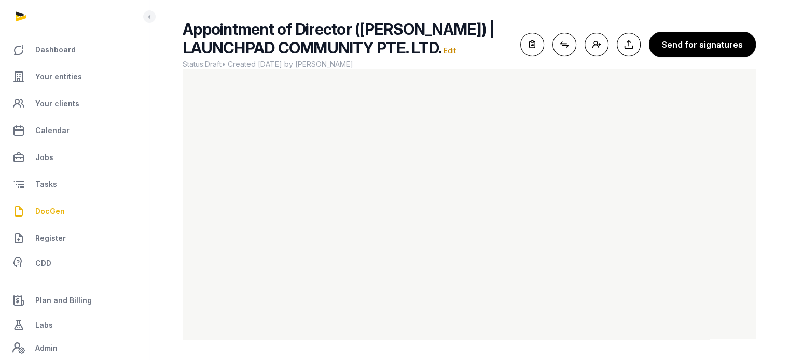
click at [582, 57] on div "Appointment of Director (KATHERINE ELEANOR SARGINSON) | LAUNCHPAD COMMUNITY PTE…" at bounding box center [469, 45] width 573 height 50
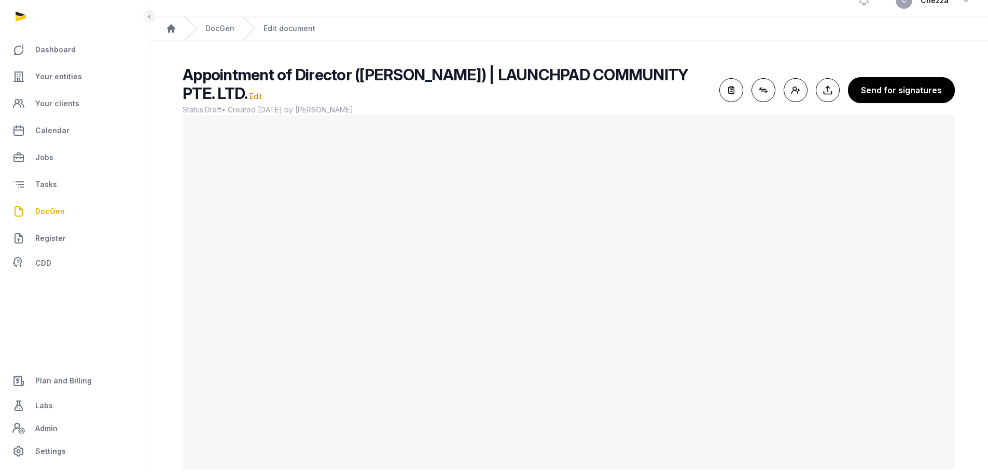
scroll to position [0, 0]
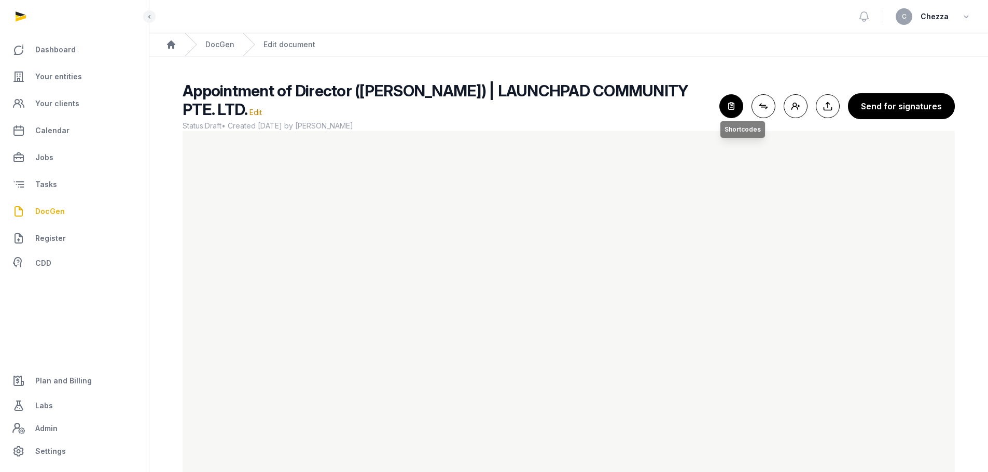
click at [736, 107] on icon "button" at bounding box center [731, 106] width 23 height 23
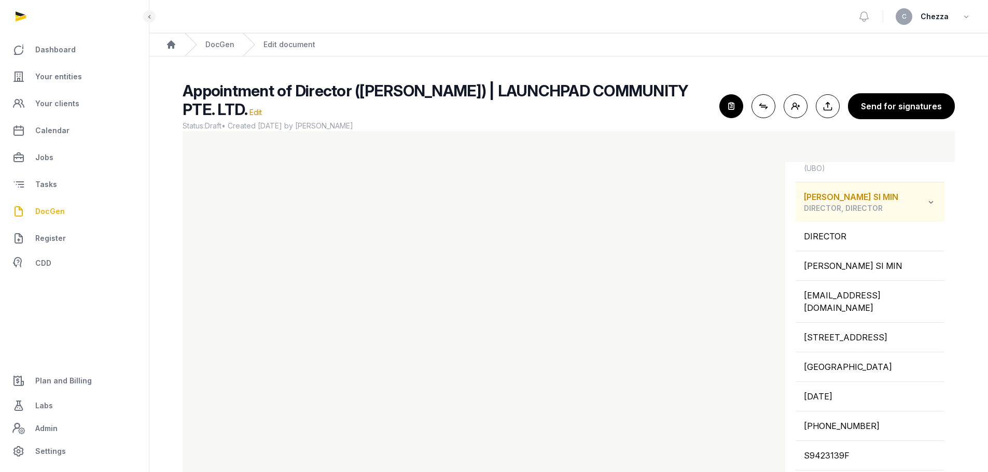
click at [926, 203] on icon at bounding box center [931, 202] width 10 height 12
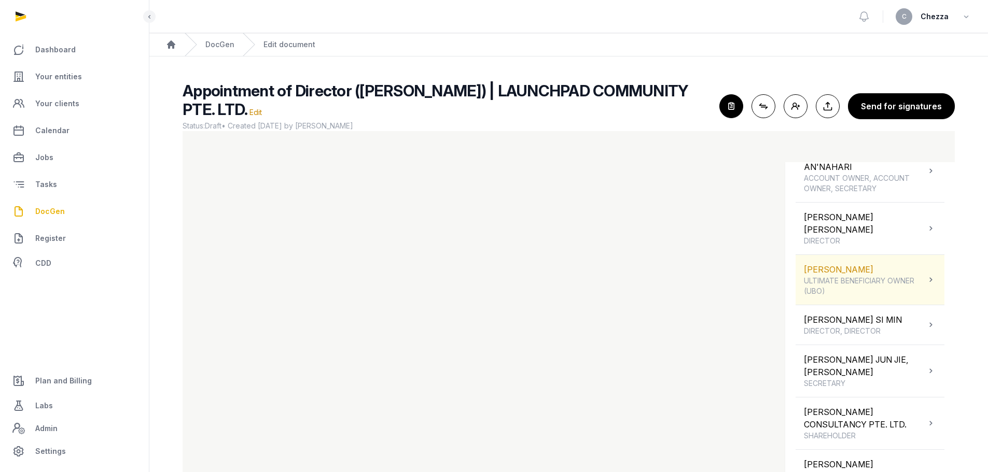
scroll to position [199, 0]
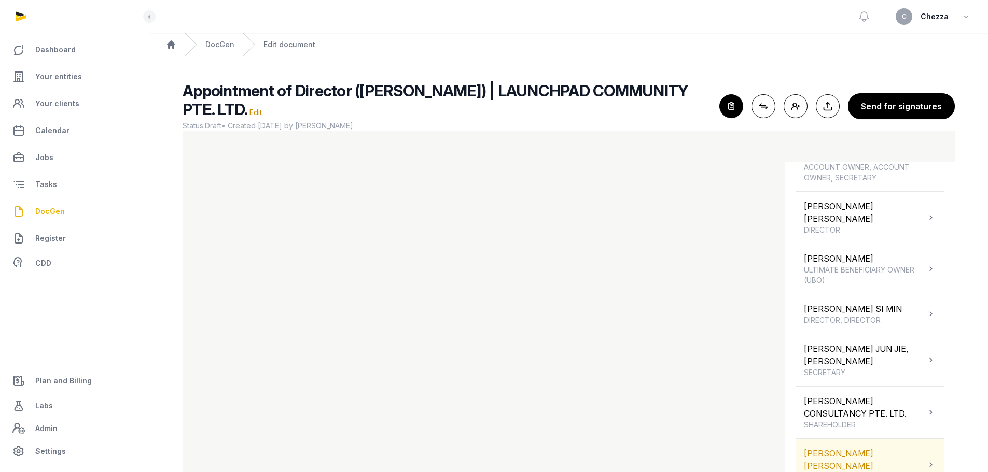
click at [928, 455] on div "SARGINSON KATHERINE ELEANOR DIRECTOR" at bounding box center [869, 465] width 149 height 52
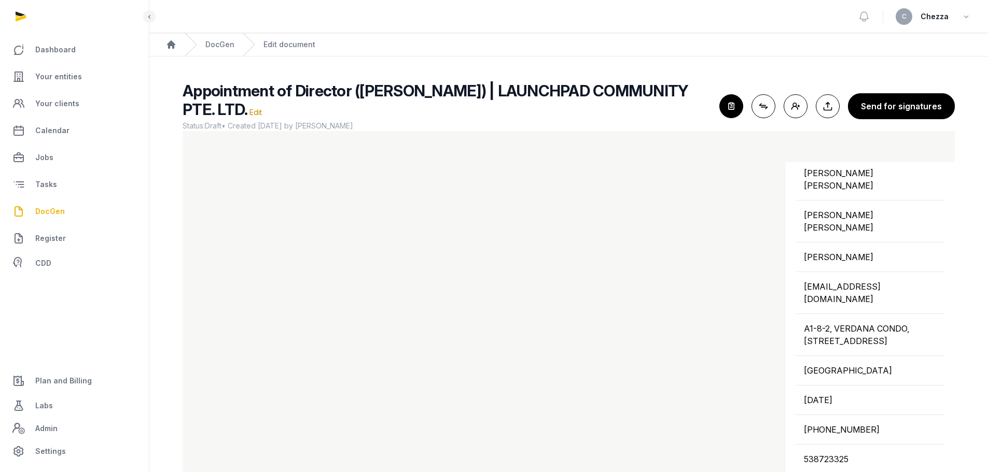
scroll to position [562, 0]
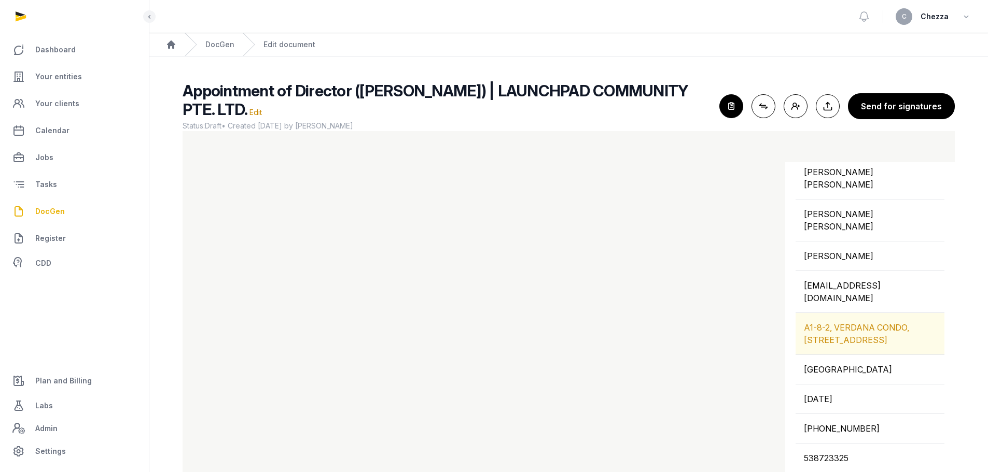
click at [840, 313] on div "A1-8-2, VERDANA CONDO, [STREET_ADDRESS]" at bounding box center [869, 333] width 149 height 41
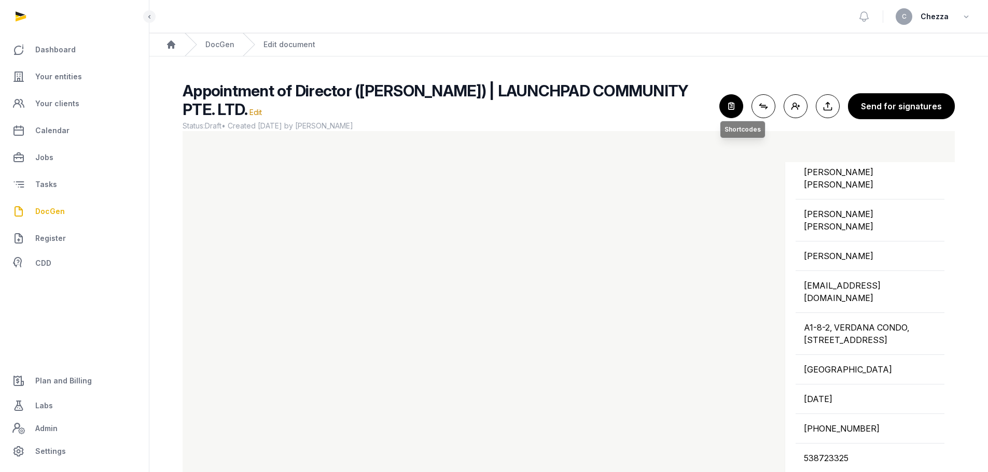
click at [724, 111] on icon "button" at bounding box center [731, 106] width 23 height 23
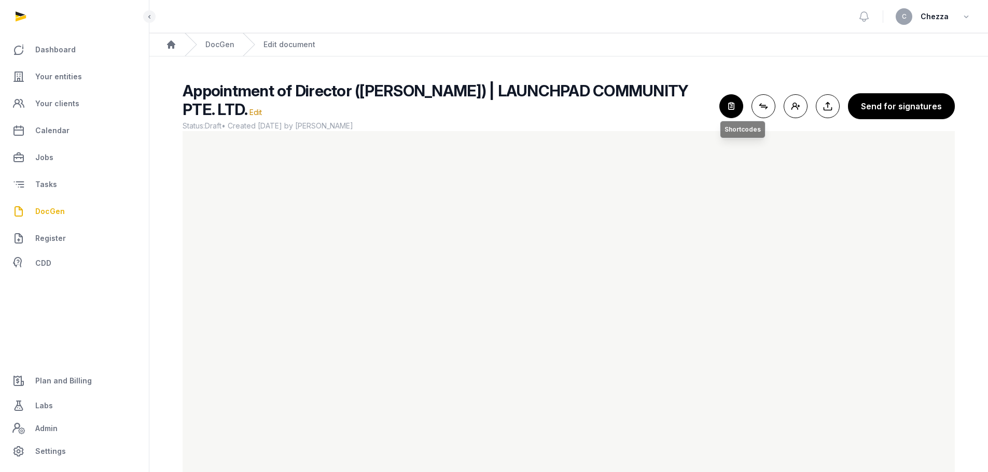
click at [735, 114] on icon "button" at bounding box center [731, 106] width 23 height 23
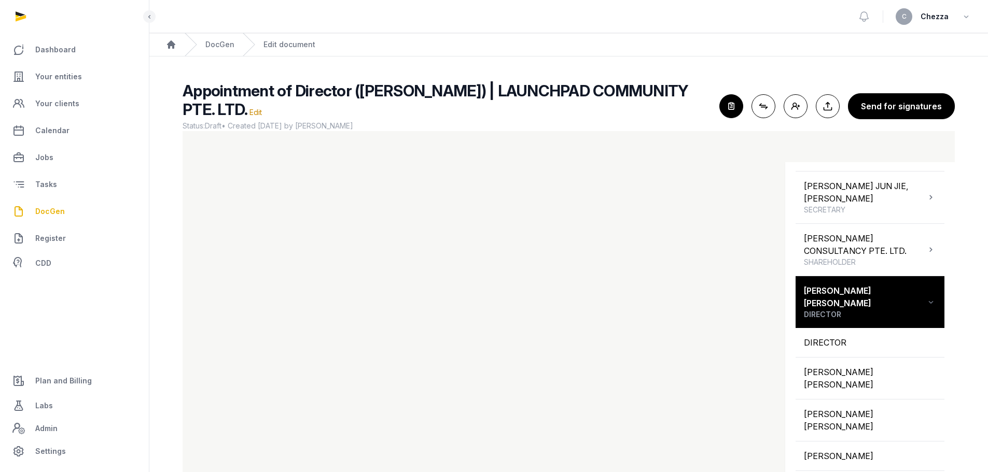
scroll to position [363, 0]
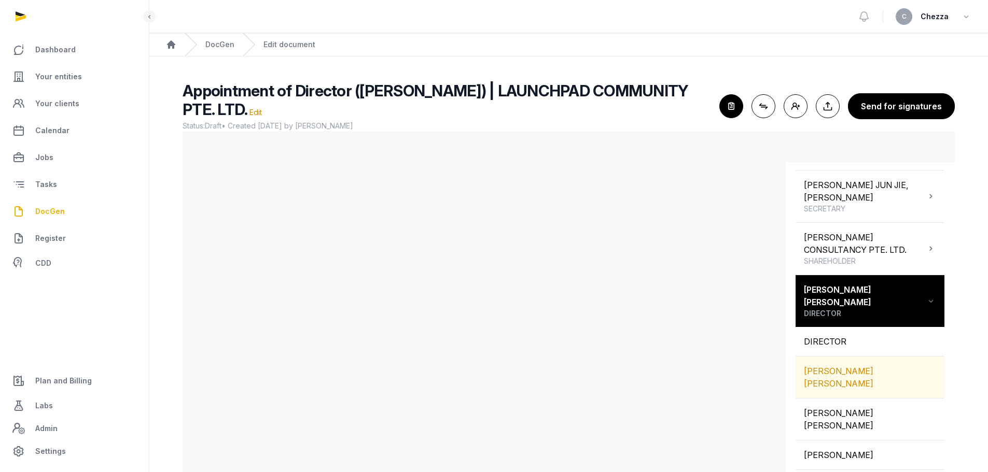
click at [858, 363] on div "[PERSON_NAME] [PERSON_NAME]" at bounding box center [869, 377] width 149 height 41
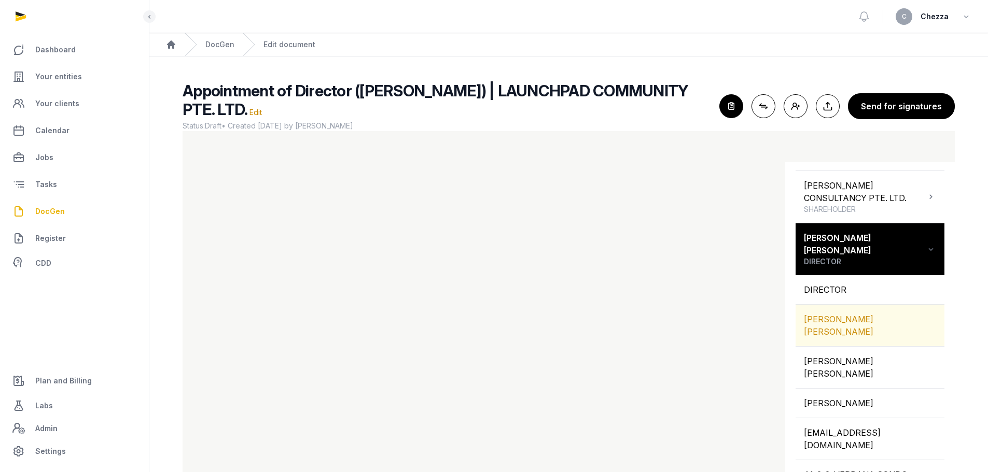
click at [845, 315] on div "[PERSON_NAME] [PERSON_NAME]" at bounding box center [869, 325] width 149 height 41
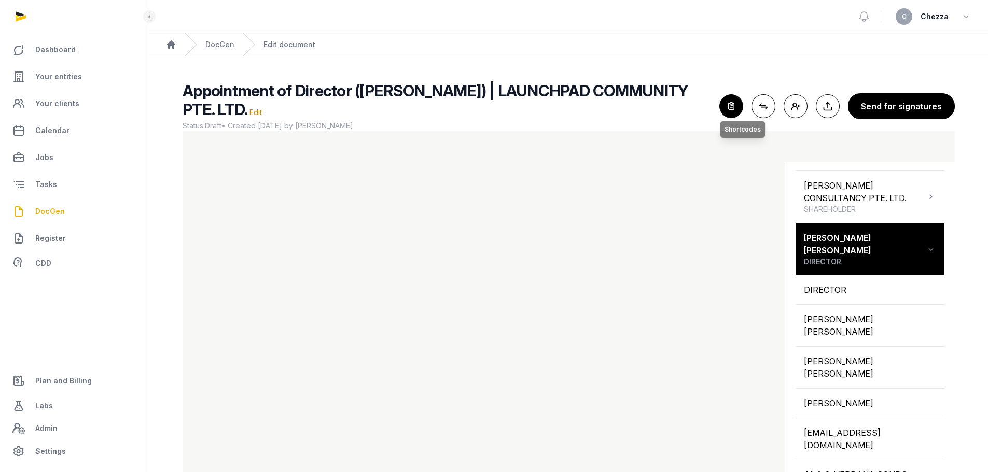
click at [727, 111] on icon "button" at bounding box center [731, 106] width 23 height 23
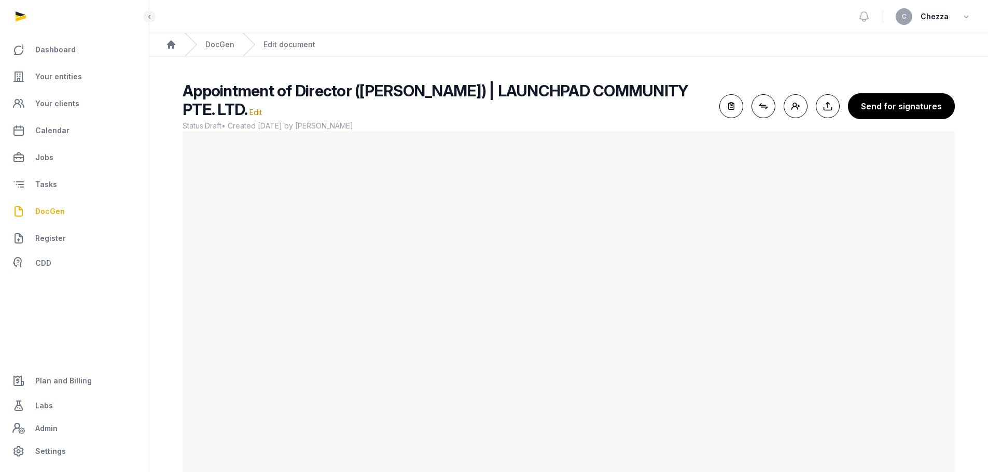
scroll to position [34, 0]
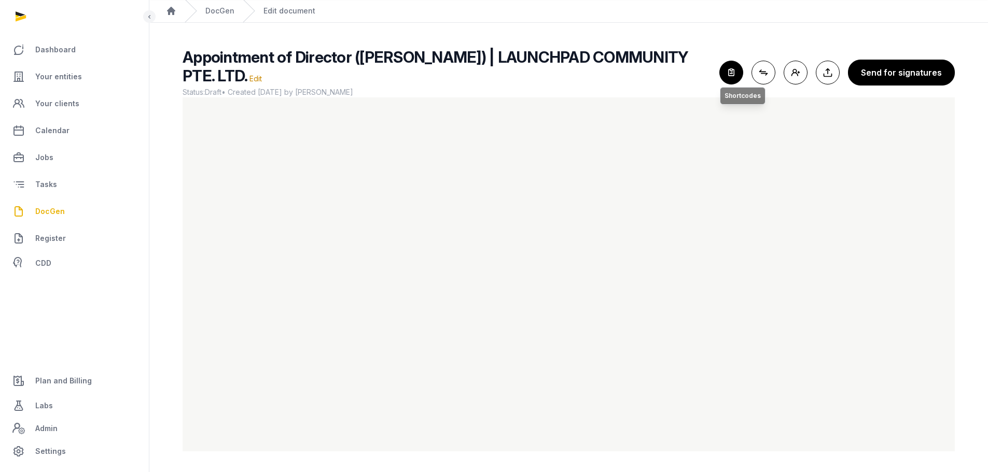
click at [735, 72] on icon "button" at bounding box center [731, 72] width 23 height 23
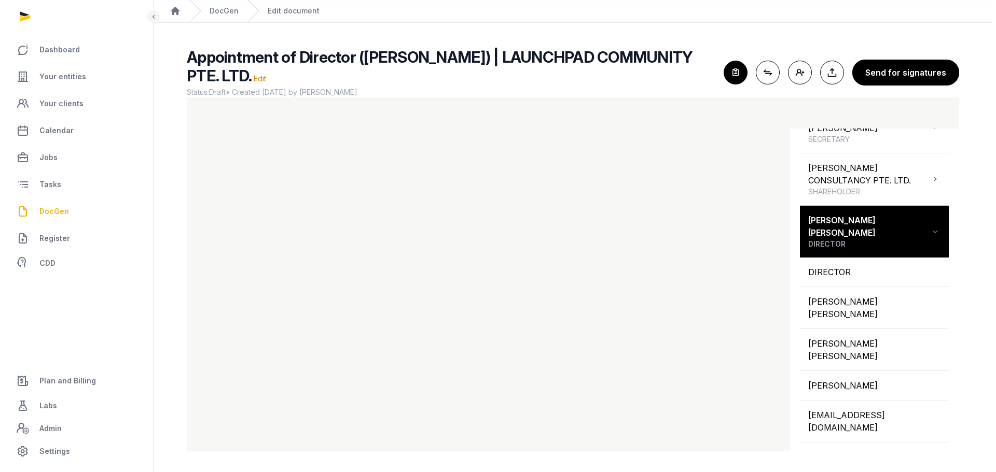
scroll to position [519, 0]
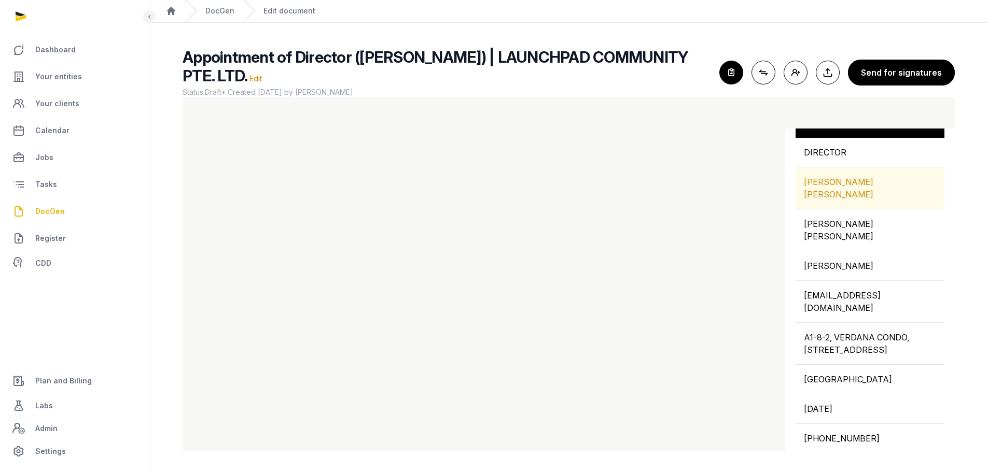
click at [852, 182] on div "[PERSON_NAME] [PERSON_NAME]" at bounding box center [869, 187] width 149 height 41
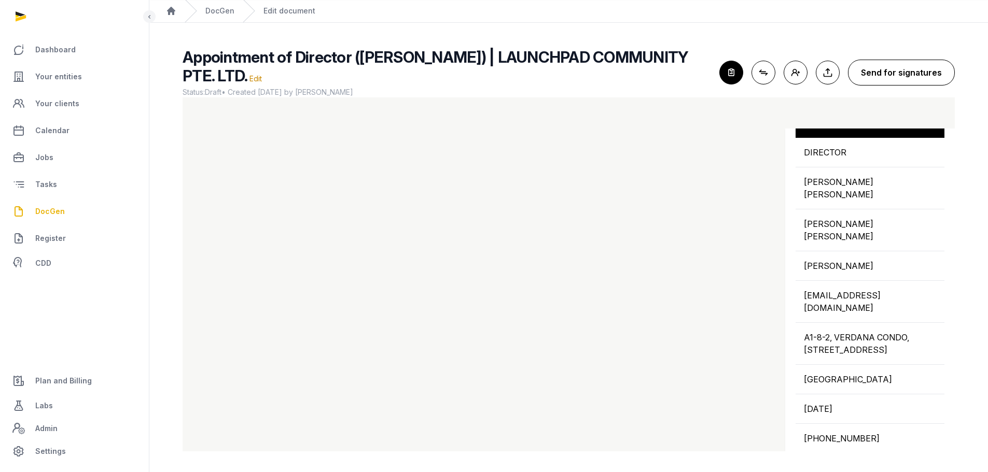
click at [905, 77] on button "Send for signatures" at bounding box center [901, 73] width 107 height 26
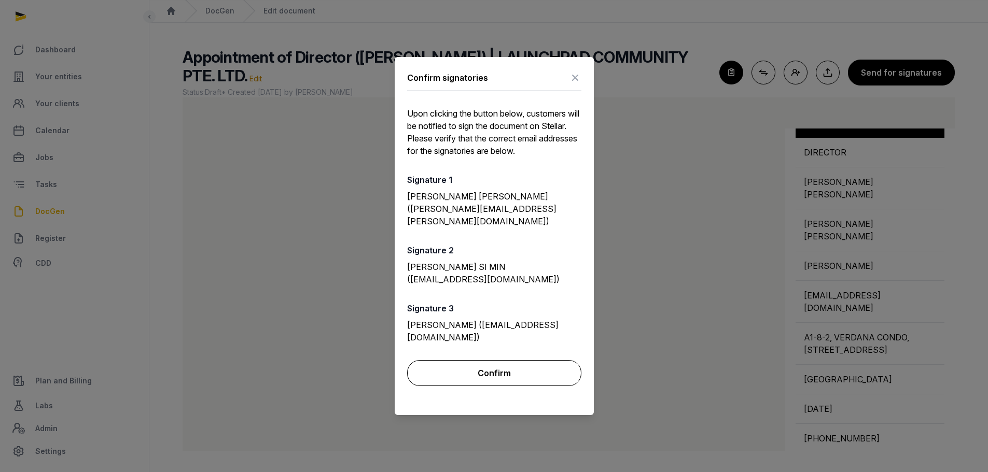
click at [493, 366] on button "Confirm" at bounding box center [494, 373] width 174 height 26
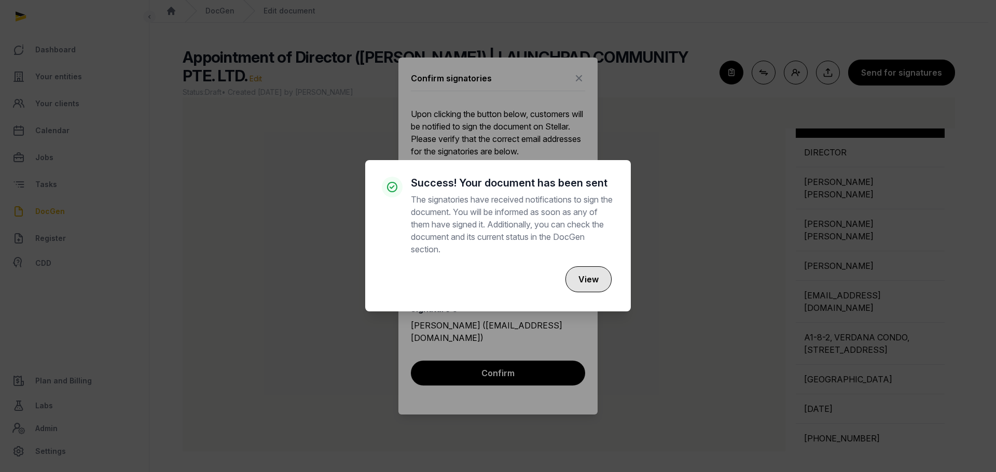
click at [597, 280] on button "View" at bounding box center [588, 280] width 46 height 26
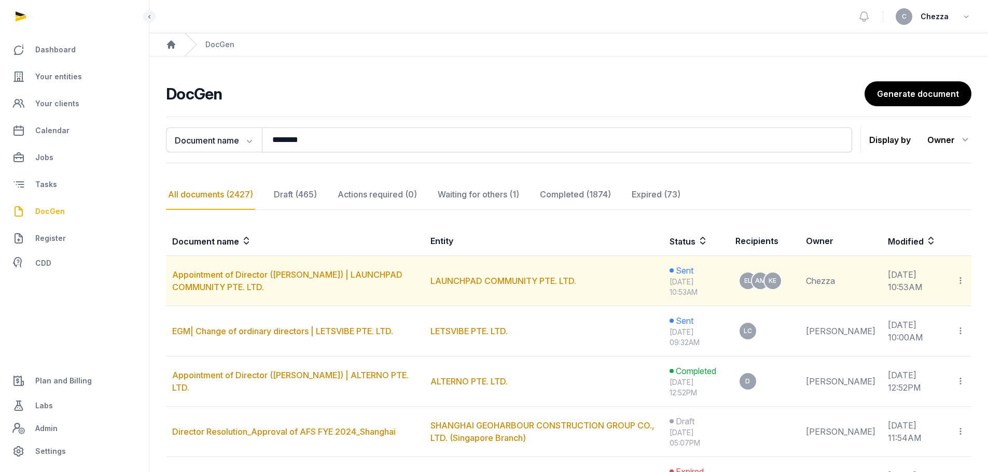
click at [959, 279] on icon at bounding box center [960, 280] width 9 height 11
click at [900, 316] on div "Copy links" at bounding box center [918, 309] width 94 height 21
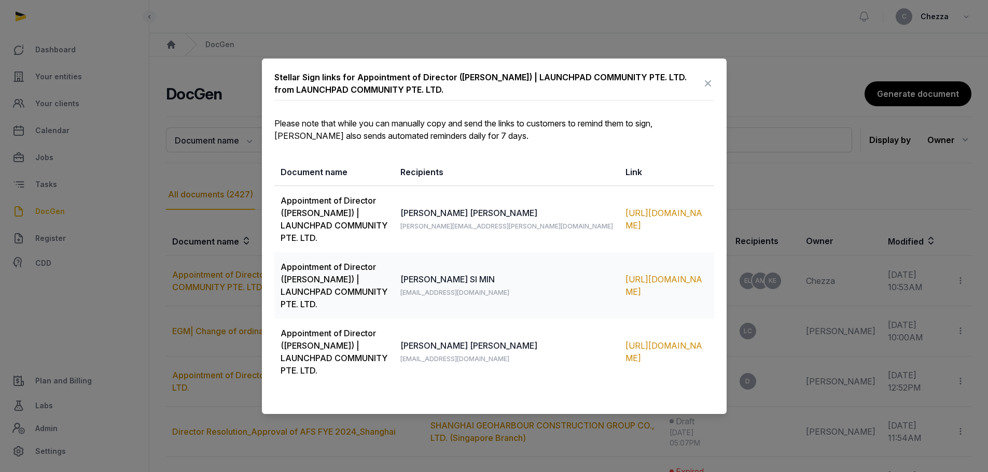
drag, startPoint x: 610, startPoint y: 349, endPoint x: 545, endPoint y: 348, distance: 65.3
click at [545, 348] on td "KATHERINE ELEANOR kesarginson@gmail.com" at bounding box center [506, 352] width 225 height 66
drag, startPoint x: 698, startPoint y: 362, endPoint x: 573, endPoint y: 347, distance: 125.4
click at [625, 347] on div "https://app.pandadoc.com/s/VCUoURbYxbcKBPvLVEs9LF" at bounding box center [666, 352] width 82 height 25
click at [628, 348] on div "https://app.pandadoc.com/s/VCUoURbYxbcKBPvLVEs9LF" at bounding box center [666, 345] width 82 height 25
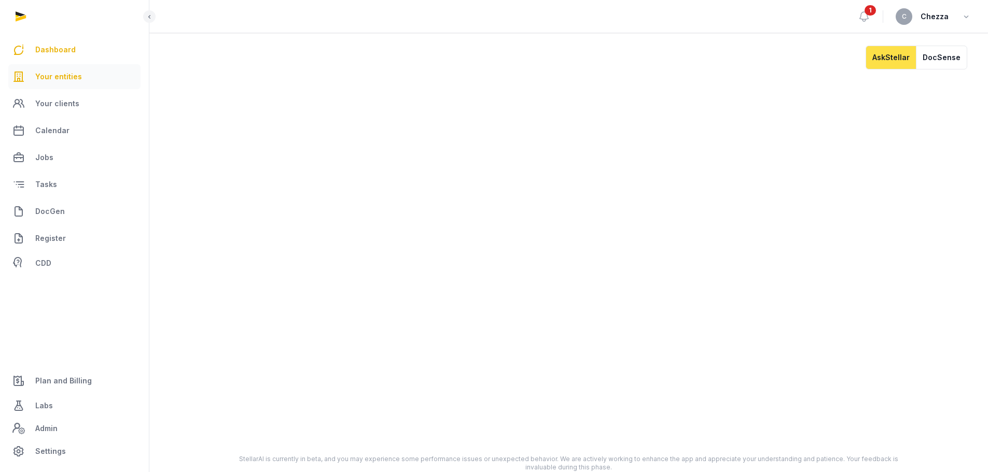
click at [73, 85] on link "Your entities" at bounding box center [74, 76] width 132 height 25
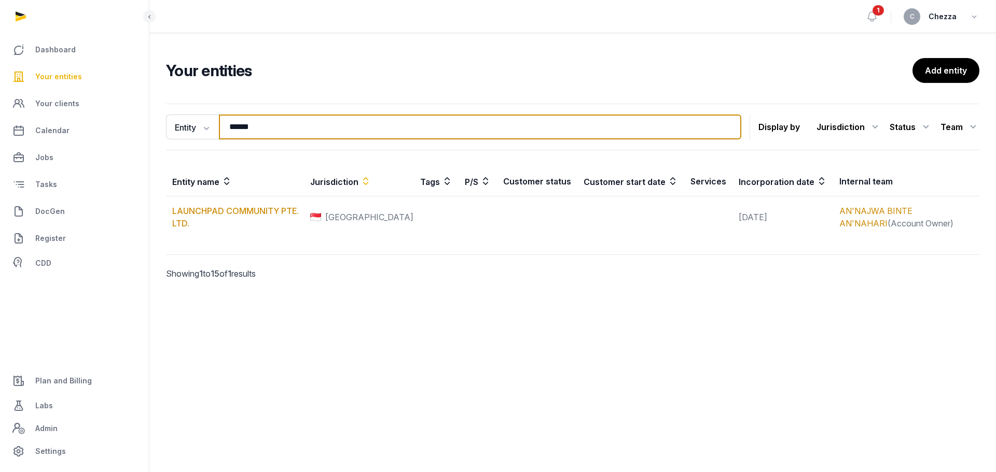
click at [271, 130] on input "******" at bounding box center [480, 127] width 522 height 25
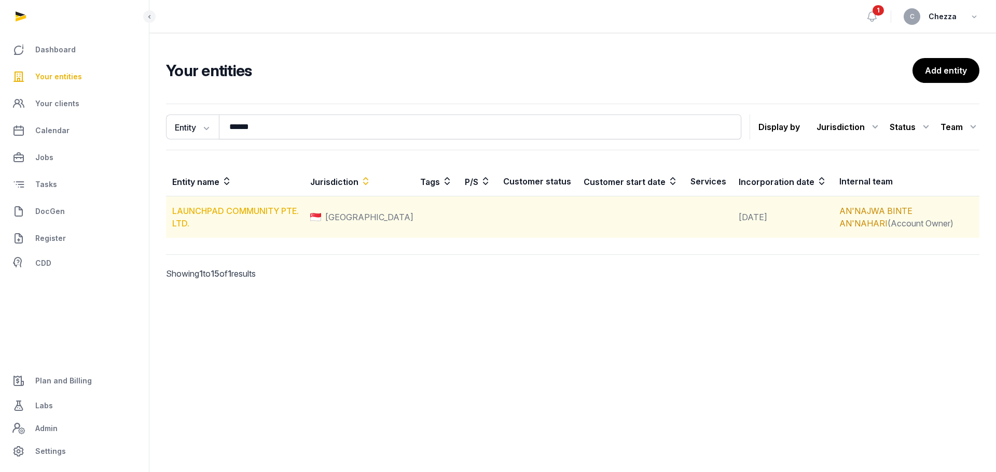
click at [241, 214] on link "LAUNCHPAD COMMUNITY PTE. LTD." at bounding box center [235, 217] width 127 height 23
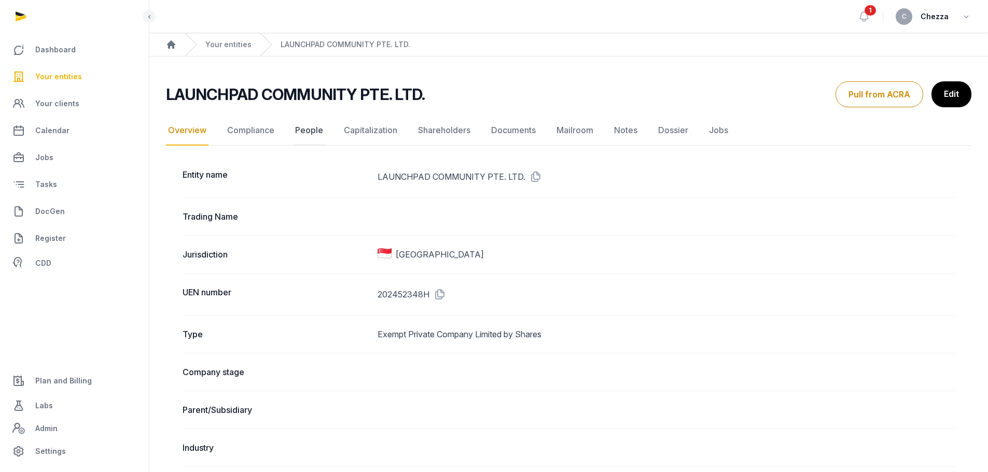
click at [314, 124] on link "People" at bounding box center [309, 131] width 32 height 30
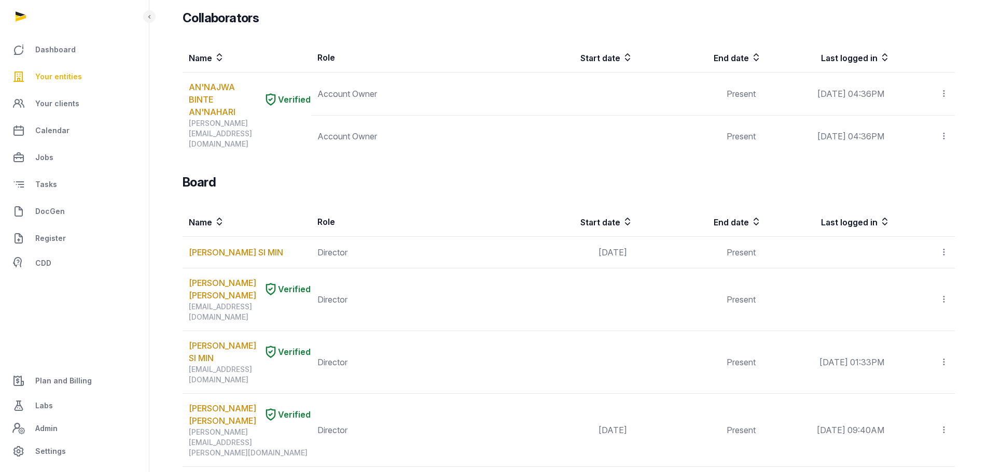
scroll to position [570, 0]
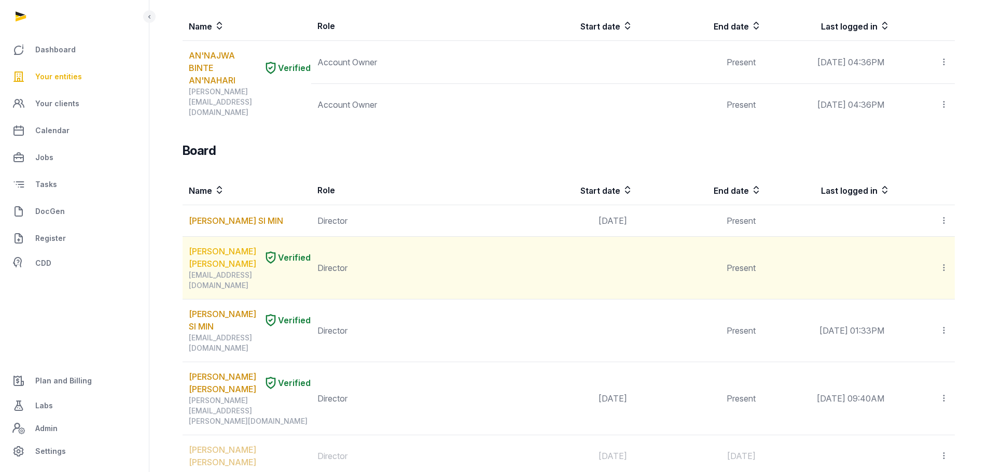
click at [216, 245] on link "[PERSON_NAME] [PERSON_NAME]" at bounding box center [224, 257] width 71 height 25
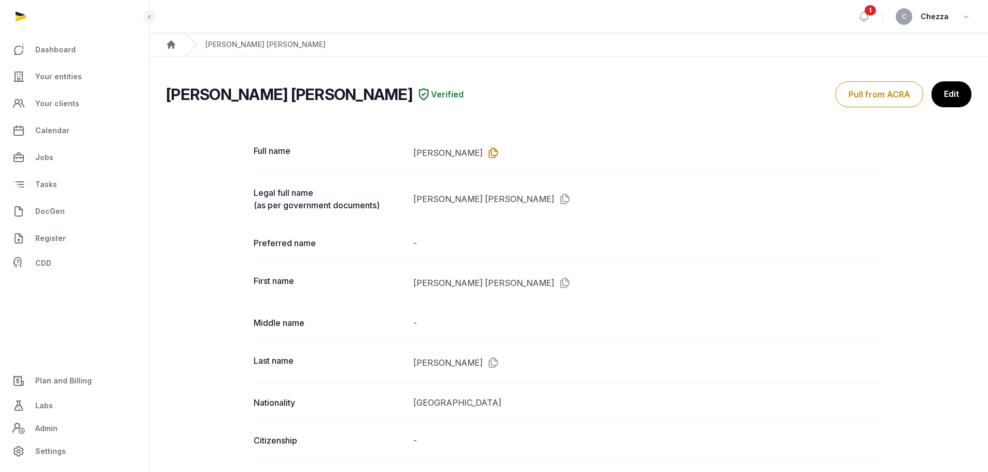
click at [499, 153] on icon at bounding box center [491, 153] width 17 height 17
click at [170, 43] on icon "Breadcrumb" at bounding box center [171, 44] width 8 height 8
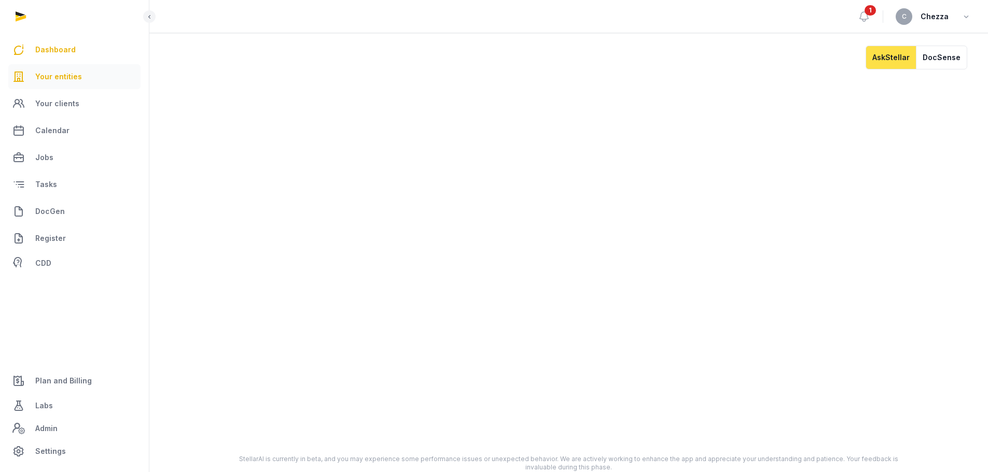
click at [72, 83] on link "Your entities" at bounding box center [74, 76] width 132 height 25
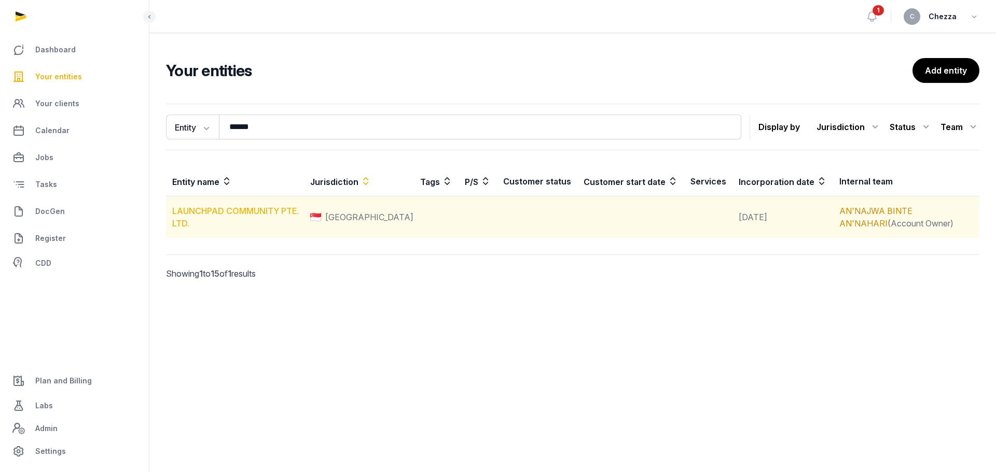
click at [239, 215] on link "LAUNCHPAD COMMUNITY PTE. LTD." at bounding box center [235, 217] width 127 height 23
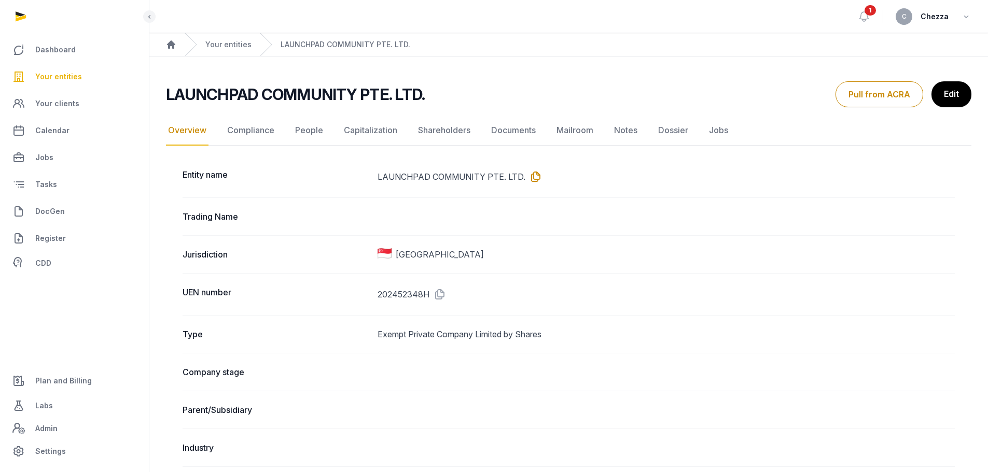
click at [535, 179] on icon at bounding box center [533, 177] width 17 height 17
click at [310, 133] on link "People" at bounding box center [309, 131] width 32 height 30
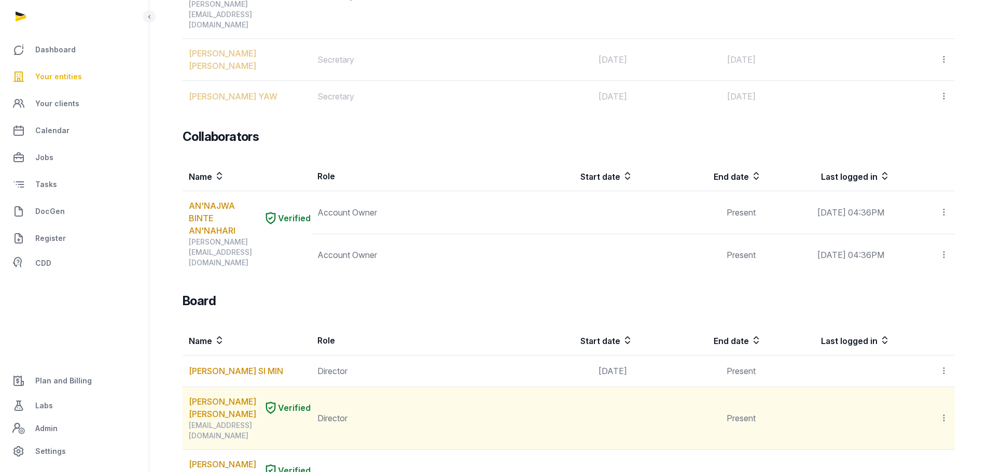
scroll to position [519, 0]
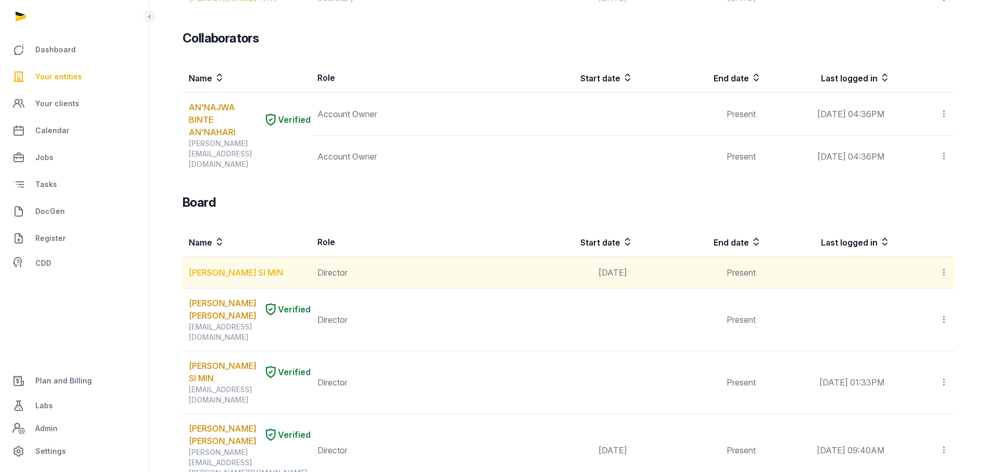
click at [242, 267] on link "[PERSON_NAME] SI MIN" at bounding box center [236, 273] width 94 height 12
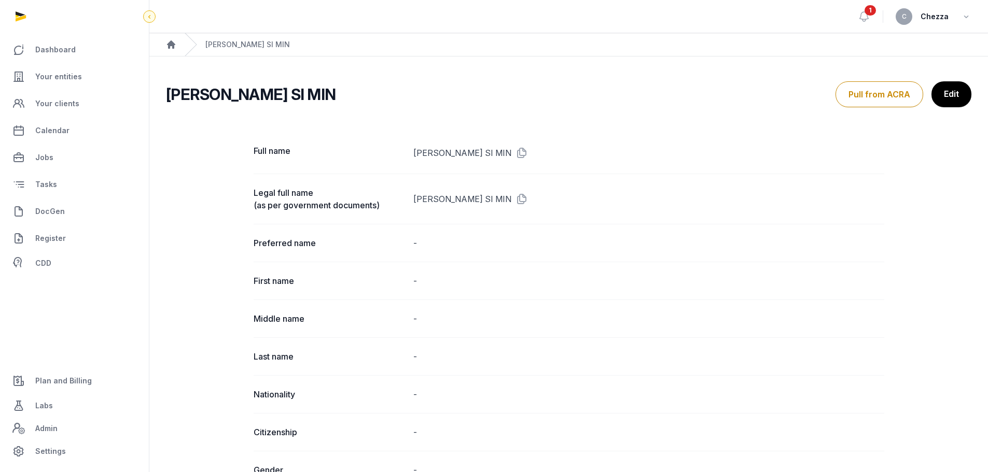
click at [145, 20] on div at bounding box center [149, 16] width 12 height 12
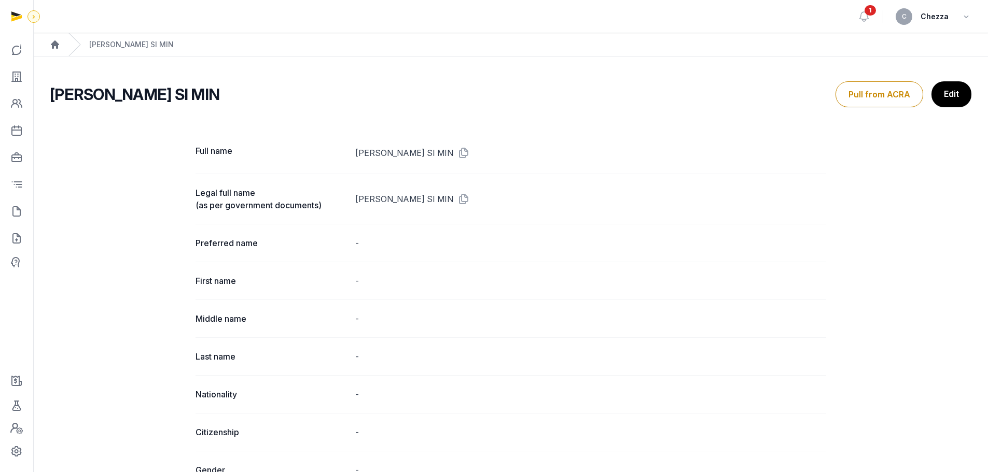
click at [37, 17] on icon at bounding box center [34, 16] width 8 height 12
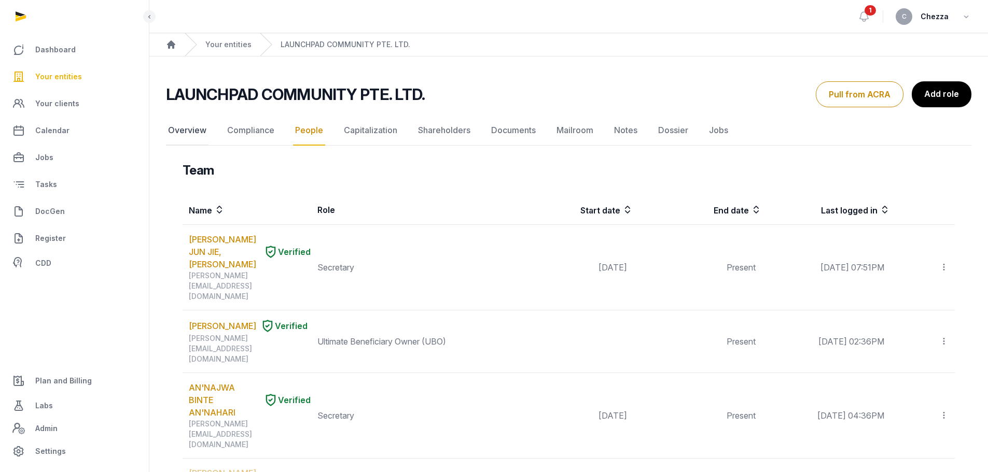
click at [195, 132] on link "Overview" at bounding box center [187, 131] width 43 height 30
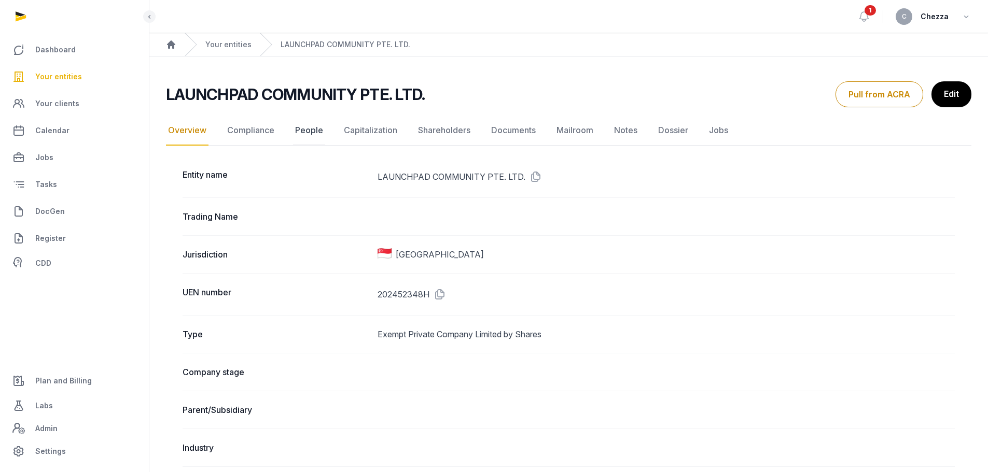
click at [323, 126] on link "People" at bounding box center [309, 131] width 32 height 30
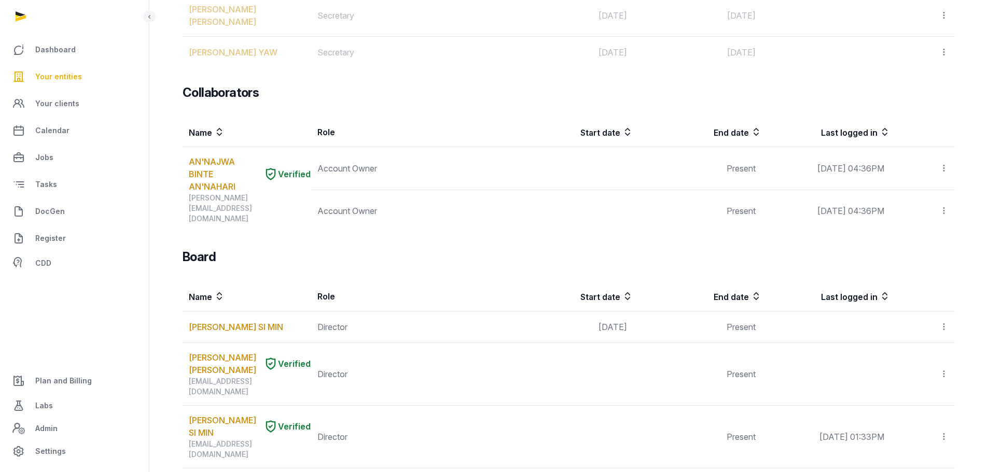
scroll to position [467, 0]
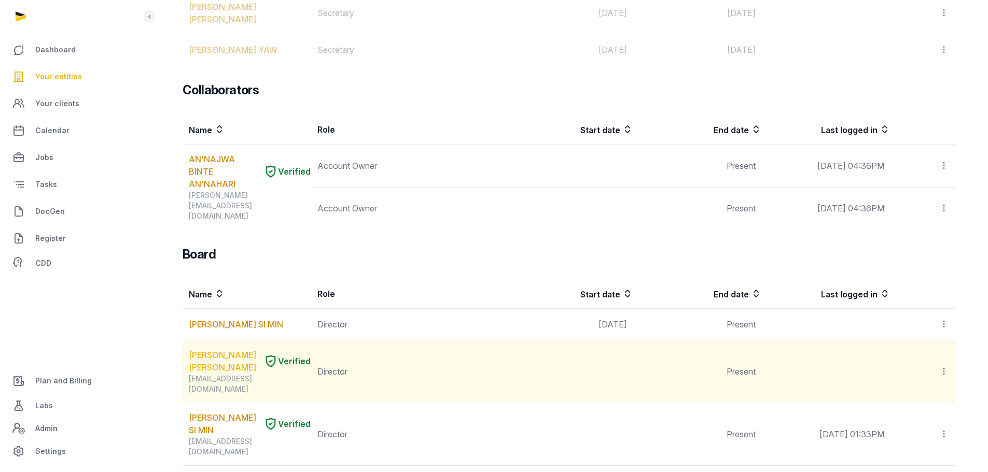
click at [220, 349] on link "[PERSON_NAME] [PERSON_NAME]" at bounding box center [224, 361] width 71 height 25
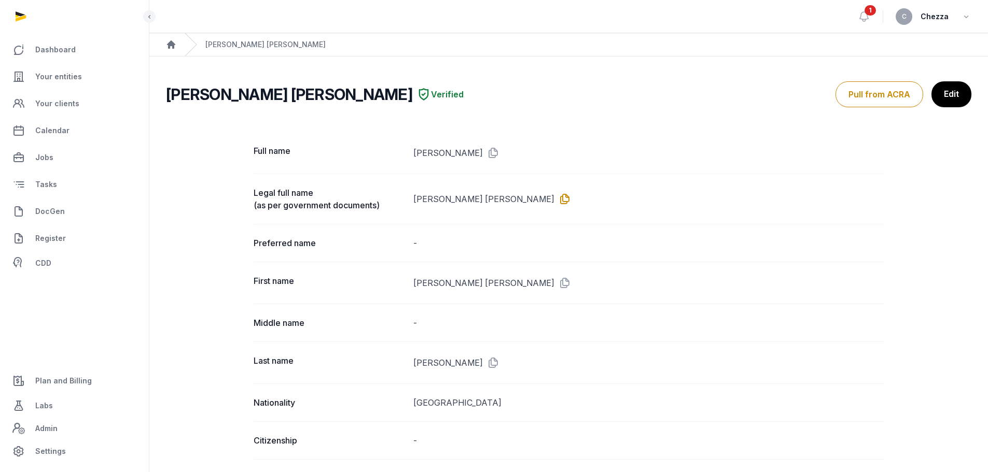
click at [562, 198] on icon at bounding box center [562, 199] width 17 height 17
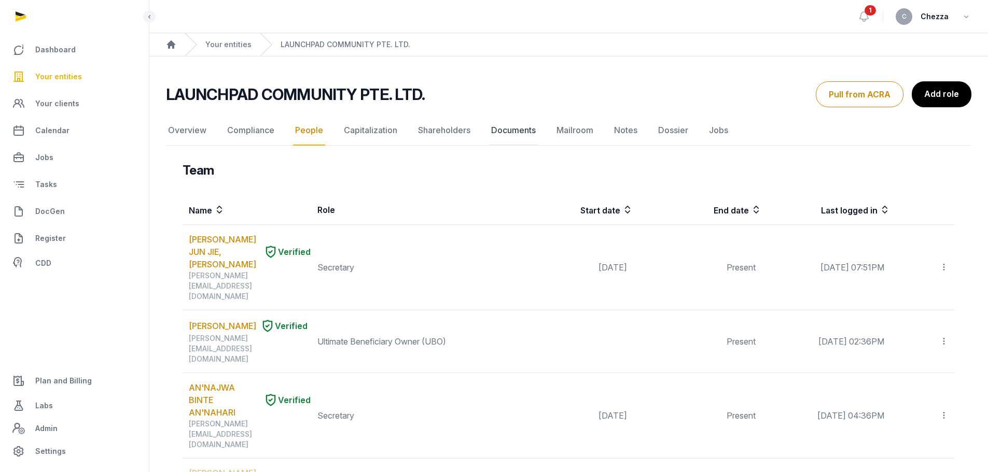
click at [519, 130] on link "Documents" at bounding box center [513, 131] width 49 height 30
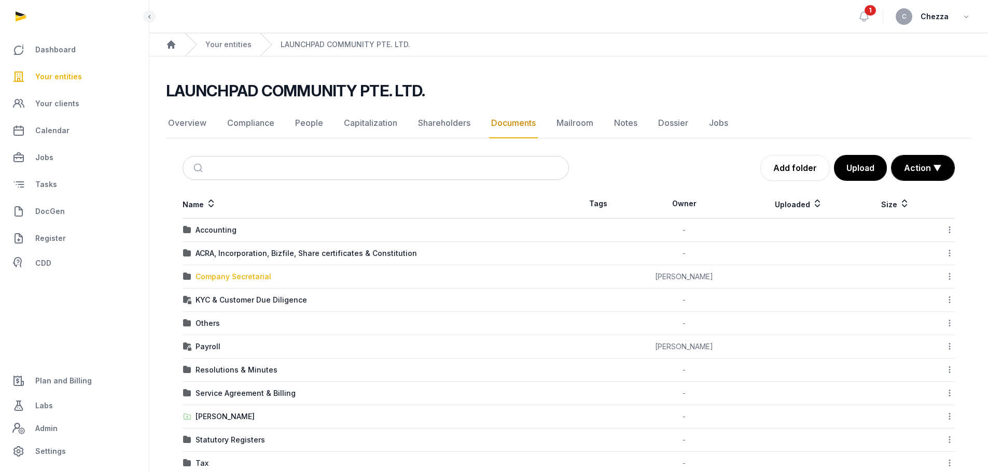
click at [229, 281] on div "Company Secretarial" at bounding box center [233, 277] width 76 height 10
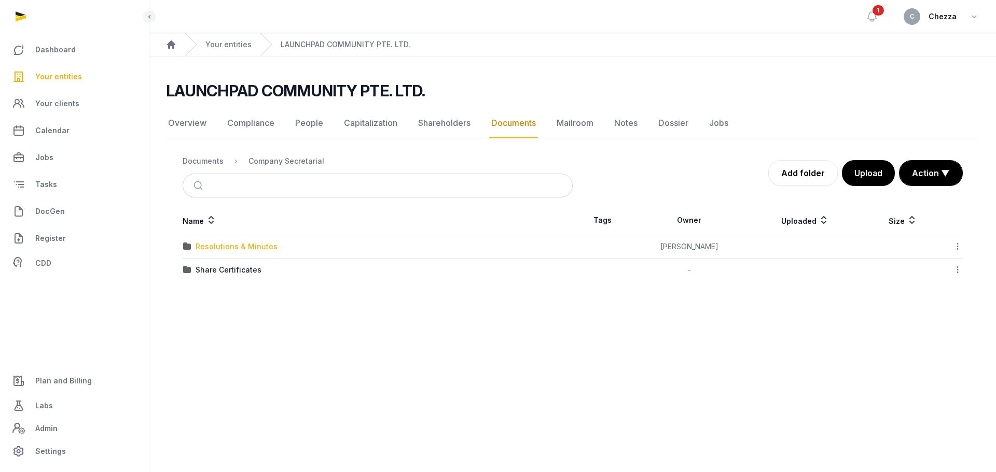
click at [232, 247] on div "Resolutions & Minutes" at bounding box center [236, 247] width 82 height 10
click at [211, 244] on div "2025" at bounding box center [204, 247] width 18 height 10
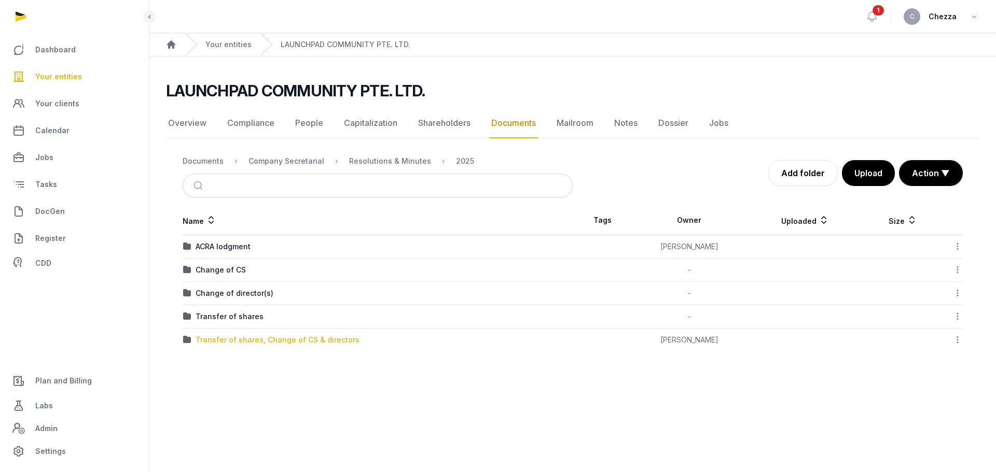
click at [256, 340] on div "Transfer of shares, Change of CS & directors" at bounding box center [277, 340] width 164 height 10
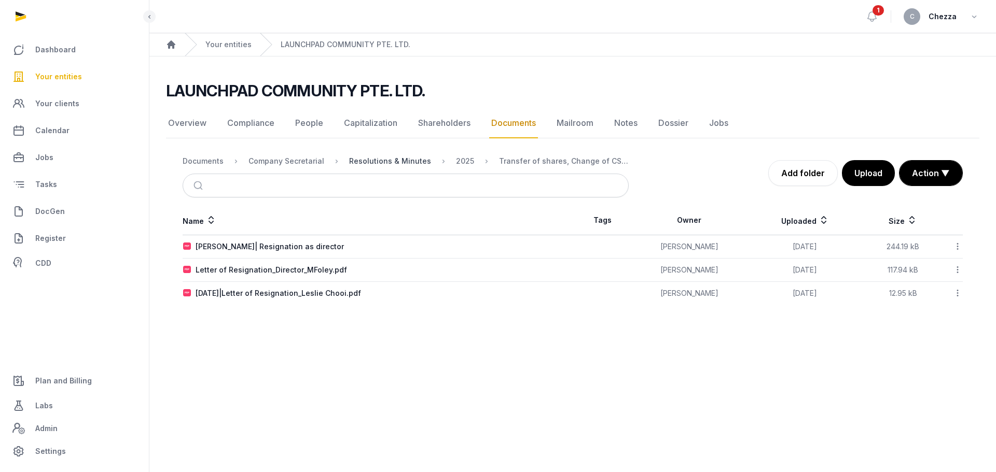
click at [401, 161] on div "Resolutions & Minutes" at bounding box center [390, 161] width 82 height 10
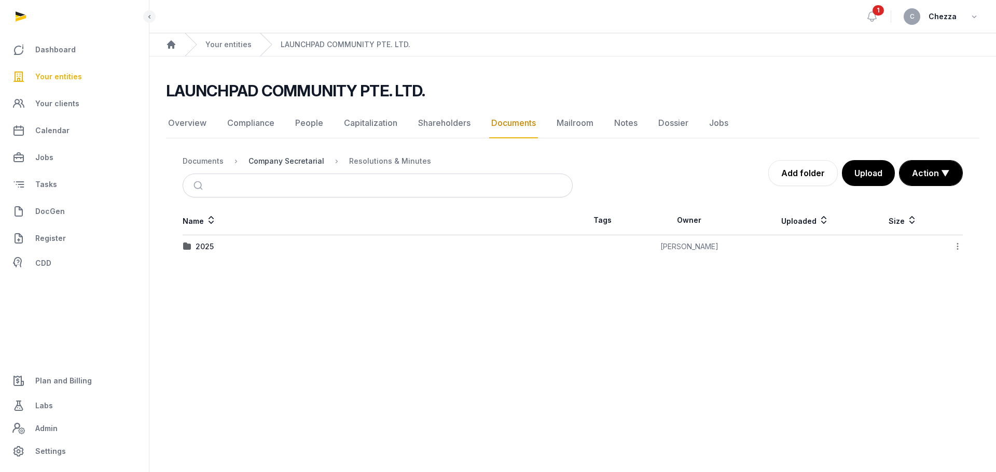
click at [301, 162] on div "Company Secretarial" at bounding box center [286, 161] width 76 height 10
click at [209, 164] on div "Documents" at bounding box center [203, 161] width 41 height 10
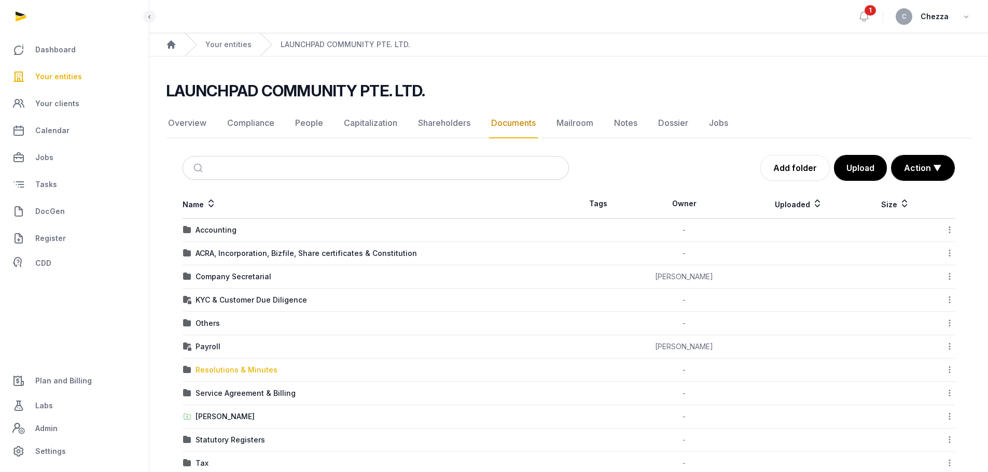
click at [224, 371] on div "Resolutions & Minutes" at bounding box center [236, 370] width 82 height 10
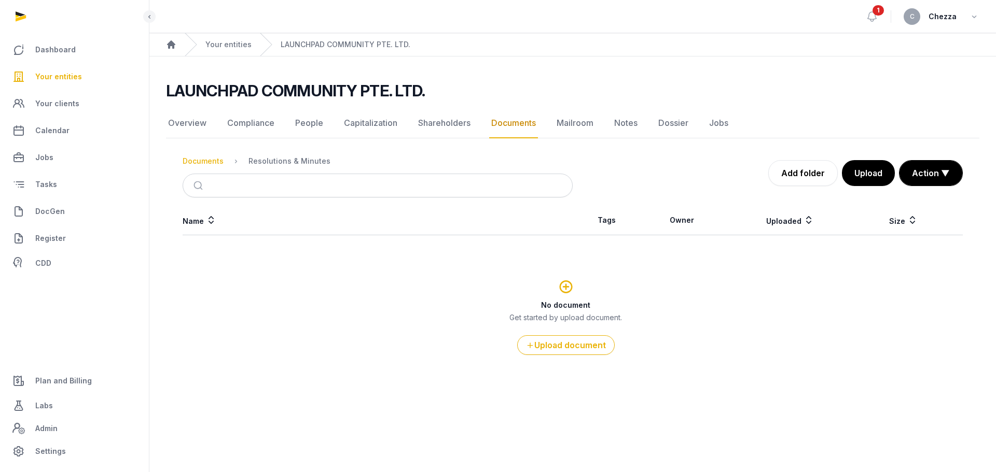
click at [195, 161] on div "Documents" at bounding box center [203, 161] width 41 height 10
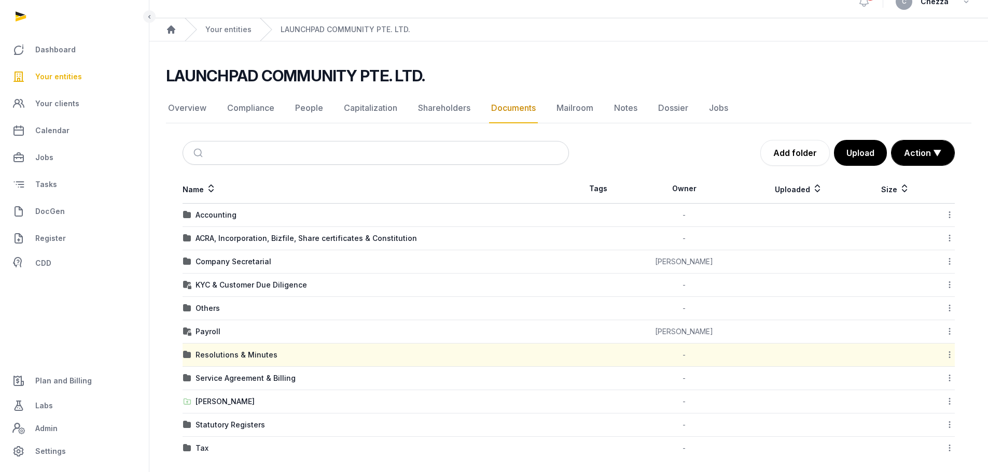
scroll to position [23, 0]
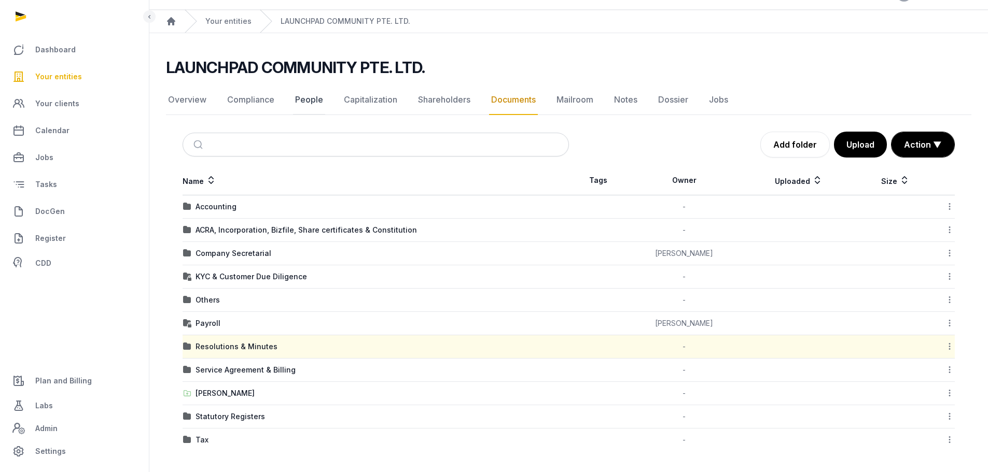
click at [297, 102] on link "People" at bounding box center [309, 100] width 32 height 30
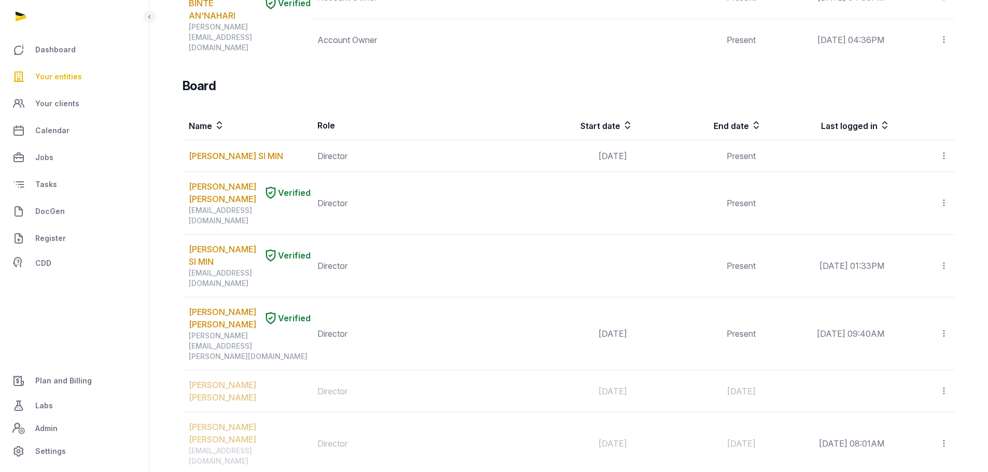
scroll to position [637, 0]
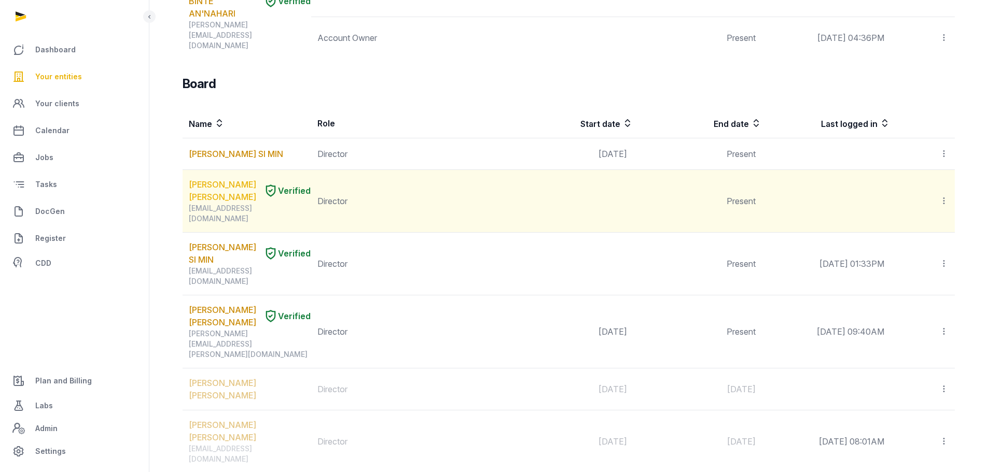
click at [210, 178] on link "[PERSON_NAME] [PERSON_NAME]" at bounding box center [224, 190] width 71 height 25
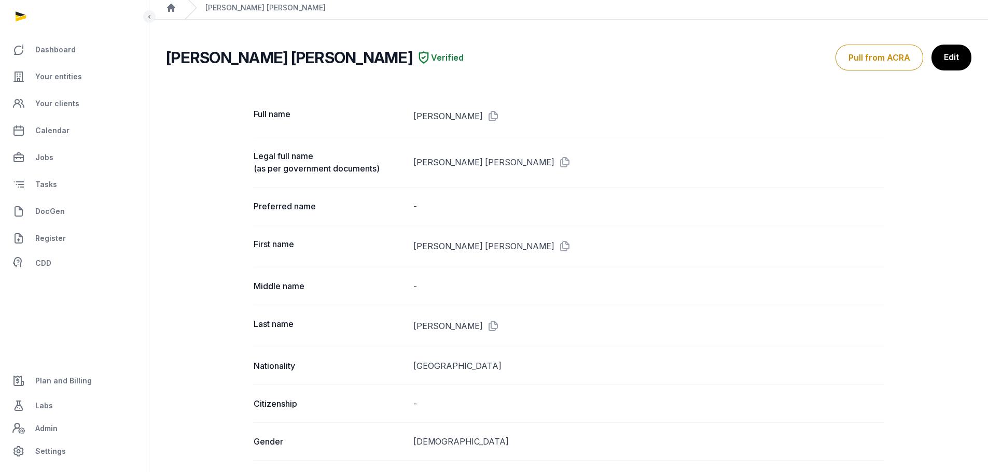
scroll to position [15, 0]
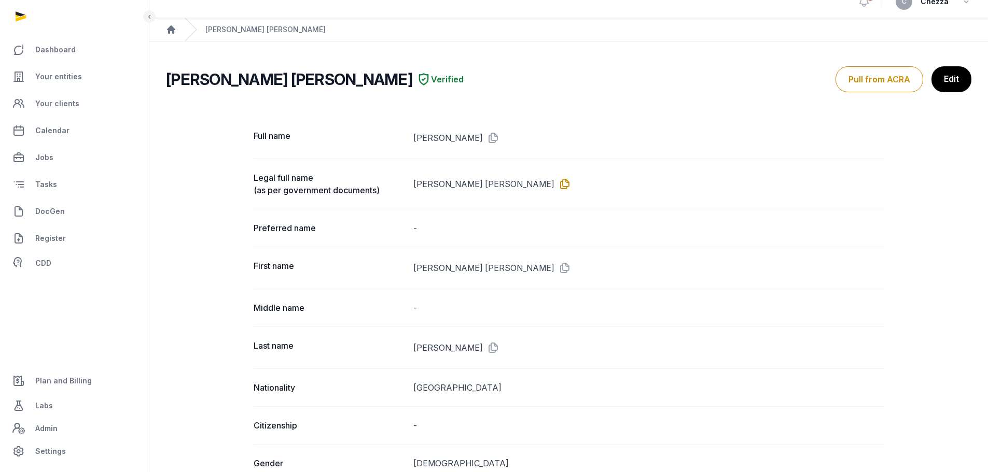
click at [556, 185] on icon at bounding box center [562, 184] width 17 height 17
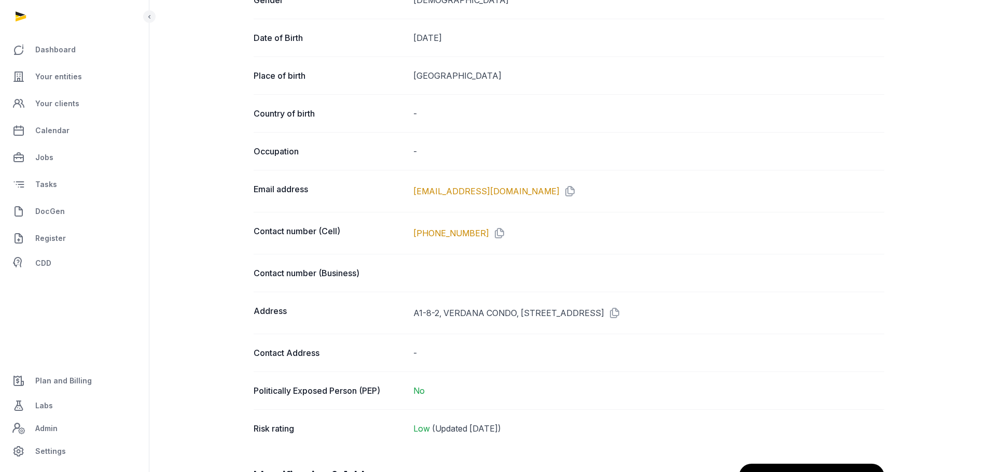
scroll to position [482, 0]
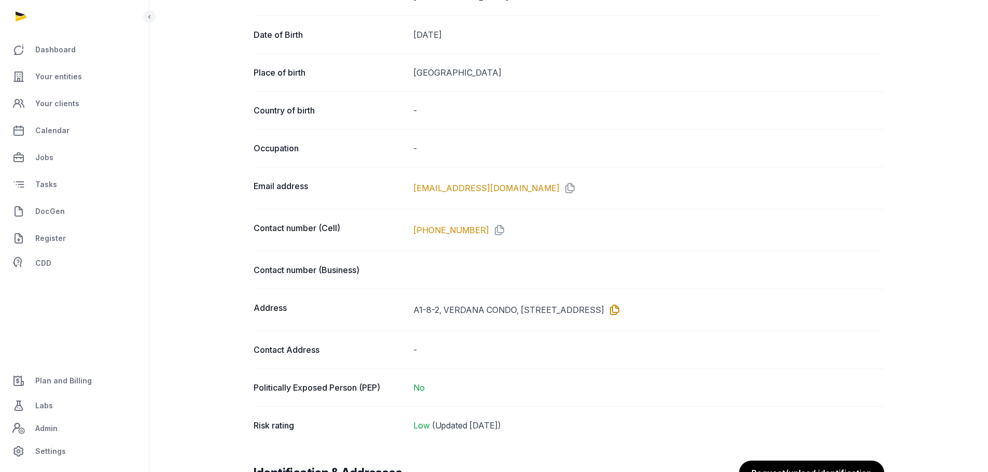
click at [621, 310] on icon at bounding box center [612, 310] width 17 height 17
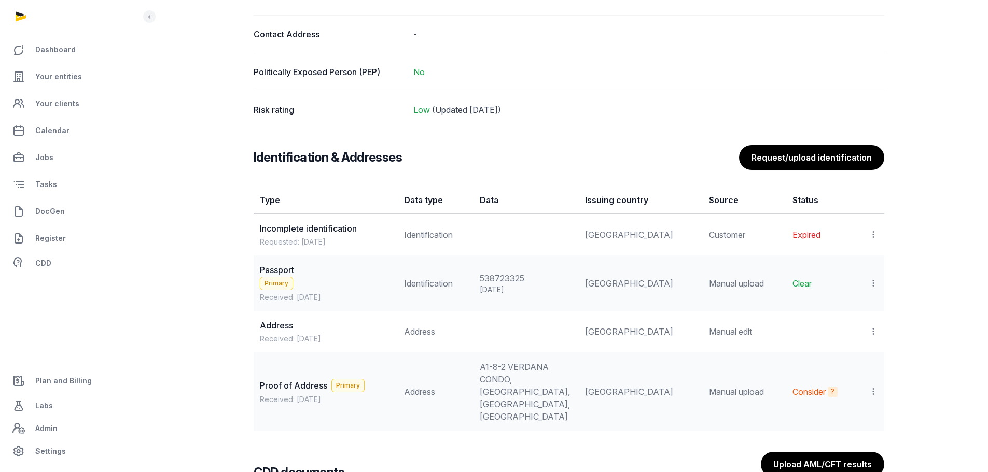
scroll to position [948, 0]
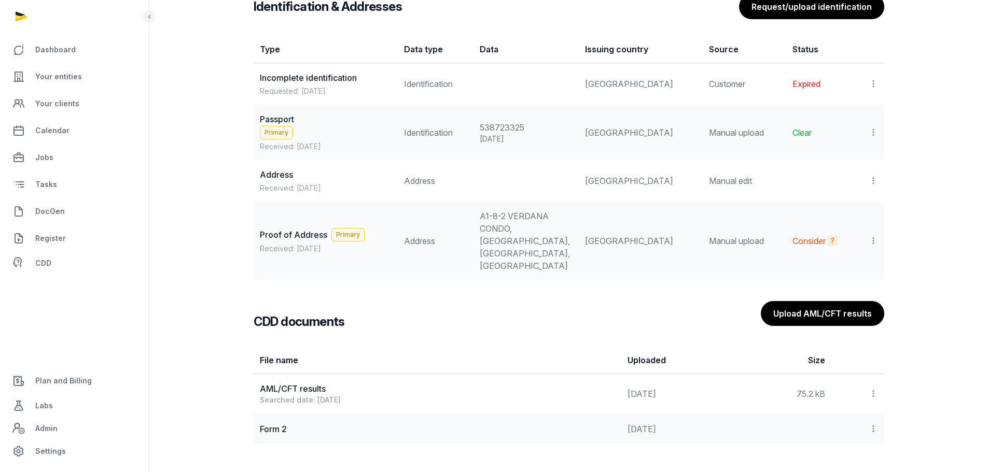
click at [279, 120] on span "Passport" at bounding box center [277, 119] width 34 height 10
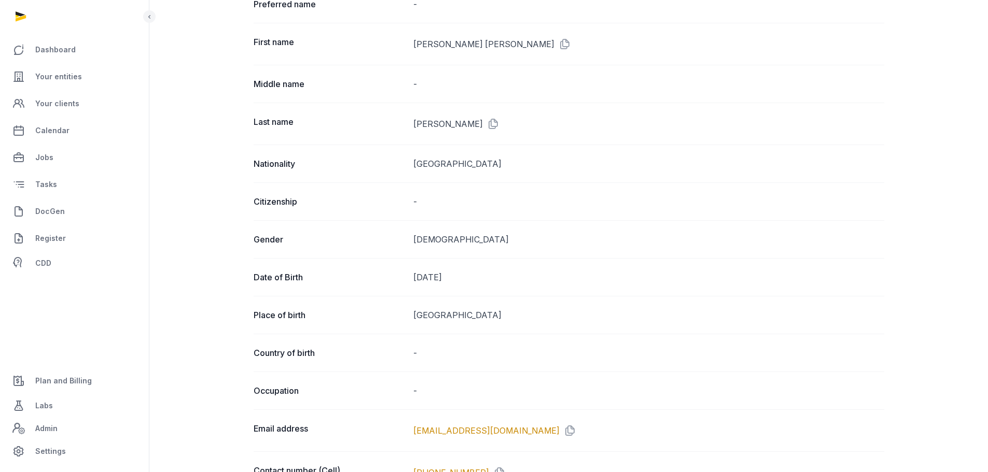
scroll to position [0, 0]
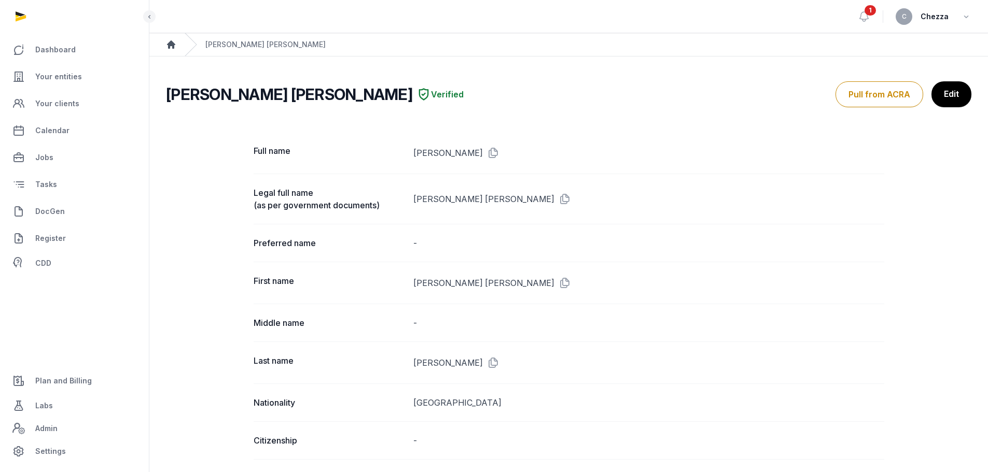
click at [170, 49] on icon "Breadcrumb" at bounding box center [171, 44] width 10 height 10
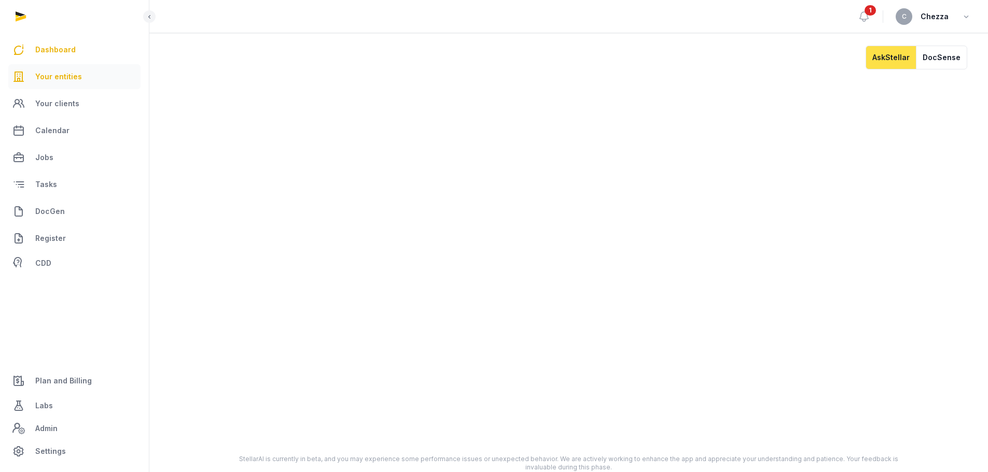
click at [46, 77] on span "Your entities" at bounding box center [58, 77] width 47 height 12
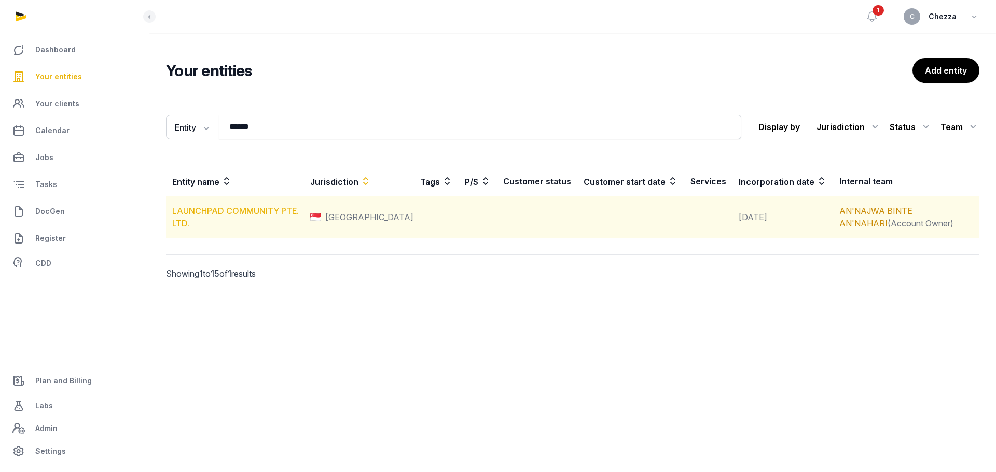
click at [255, 213] on link "LAUNCHPAD COMMUNITY PTE. LTD." at bounding box center [235, 217] width 127 height 23
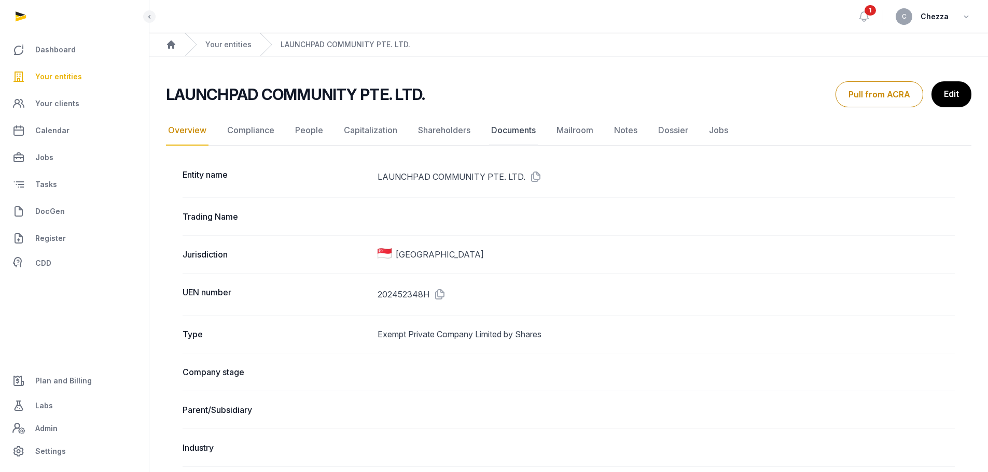
click at [506, 136] on link "Documents" at bounding box center [513, 131] width 49 height 30
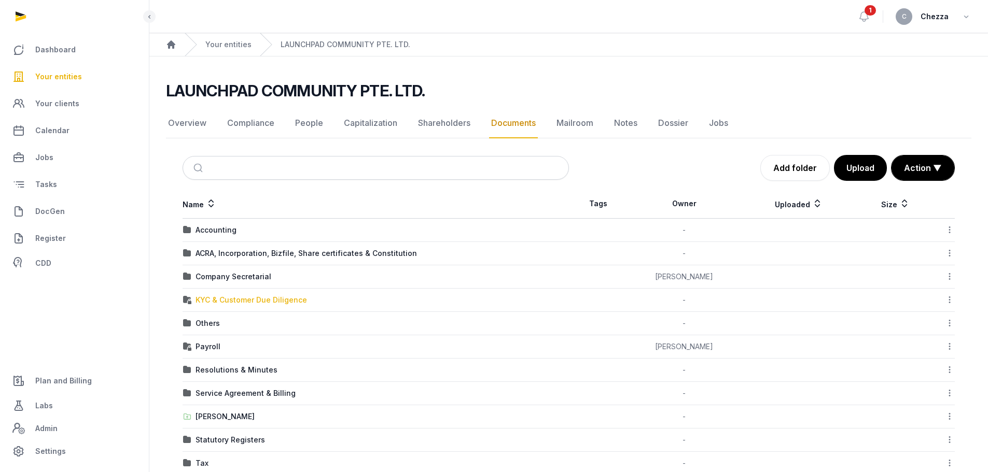
click at [207, 301] on div "KYC & Customer Due Diligence" at bounding box center [250, 300] width 111 height 10
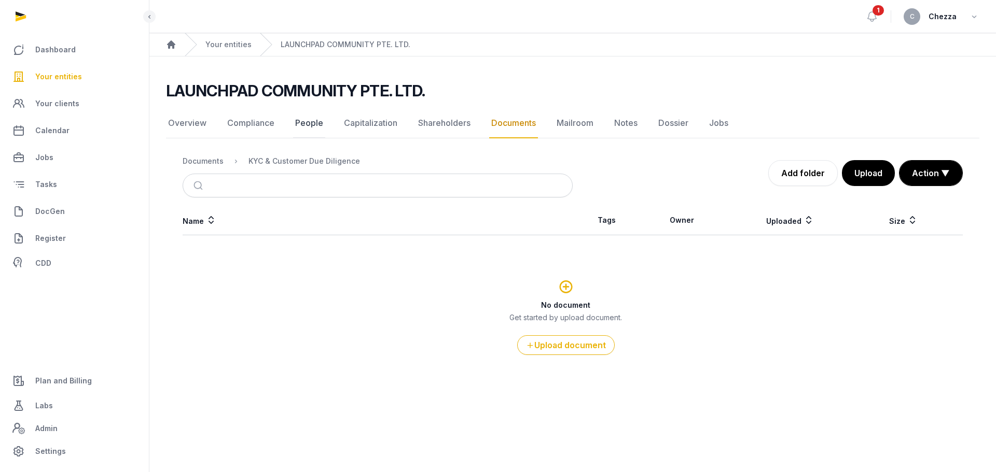
click at [304, 123] on link "People" at bounding box center [309, 123] width 32 height 30
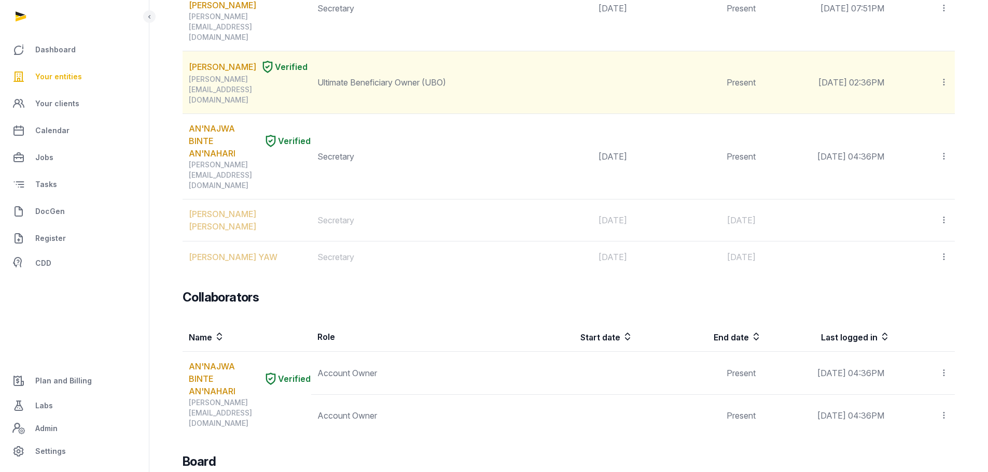
scroll to position [570, 0]
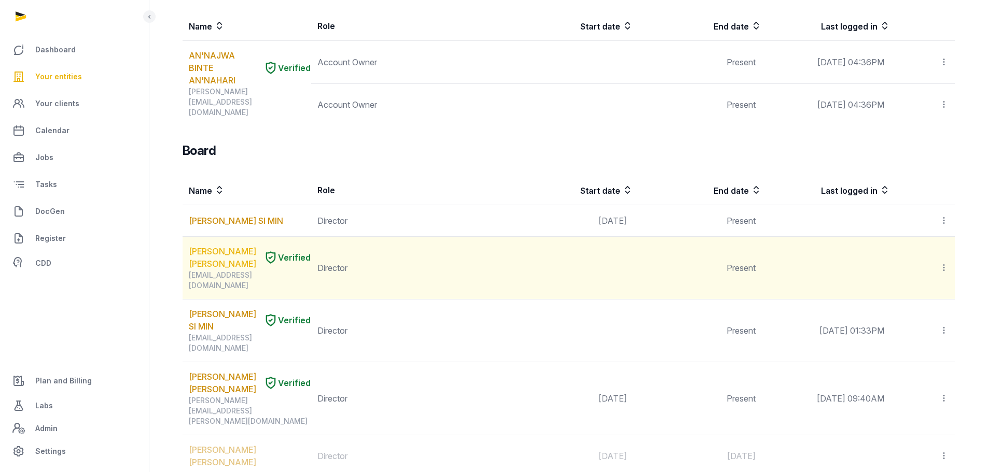
click at [199, 245] on link "[PERSON_NAME] [PERSON_NAME]" at bounding box center [224, 257] width 71 height 25
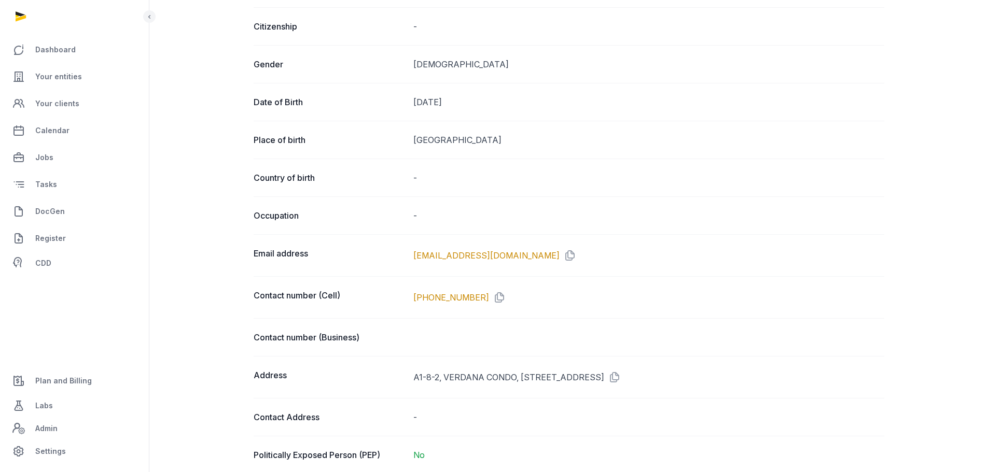
scroll to position [415, 0]
click at [489, 299] on icon at bounding box center [497, 297] width 17 height 17
click at [559, 258] on icon at bounding box center [567, 255] width 17 height 17
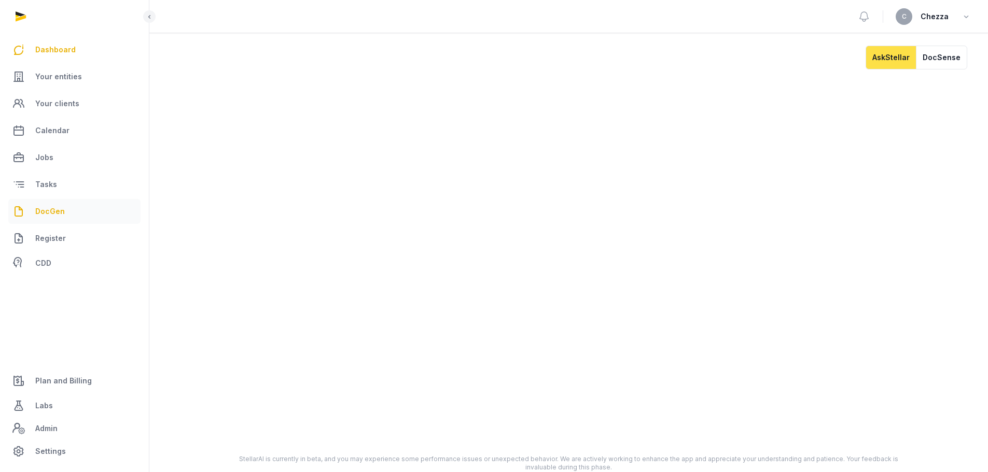
click at [67, 215] on link "DocGen" at bounding box center [74, 211] width 132 height 25
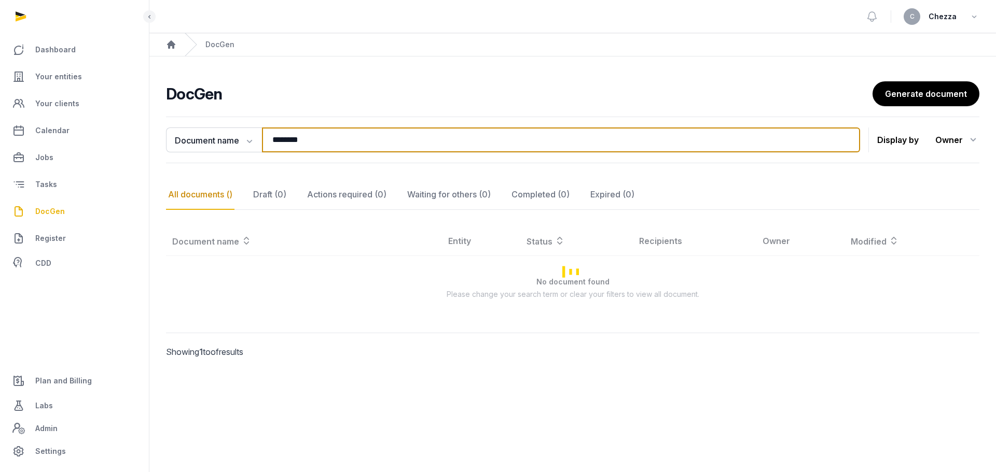
click at [313, 143] on input "********" at bounding box center [561, 140] width 598 height 25
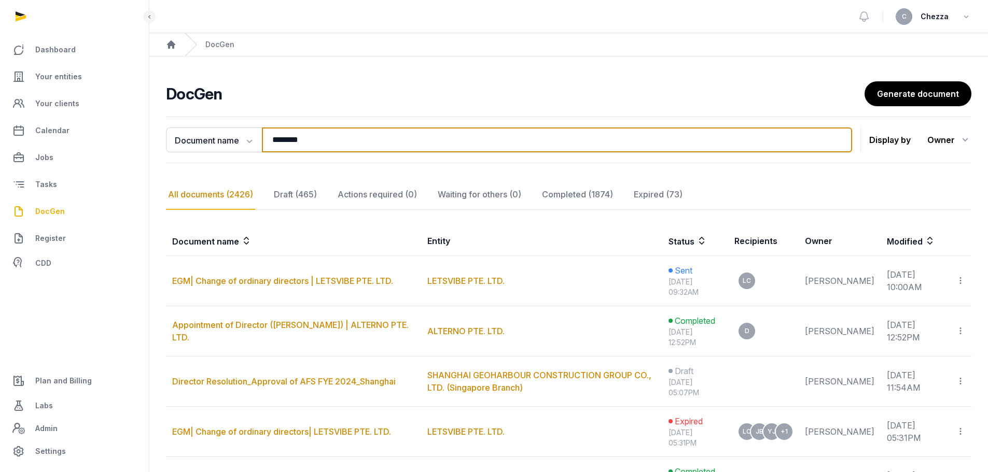
click at [313, 143] on input "********" at bounding box center [557, 140] width 590 height 25
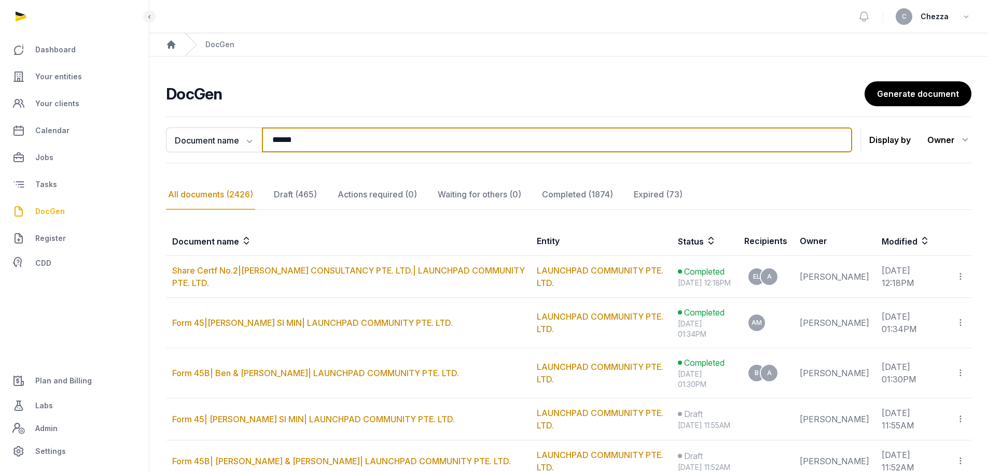
type input "******"
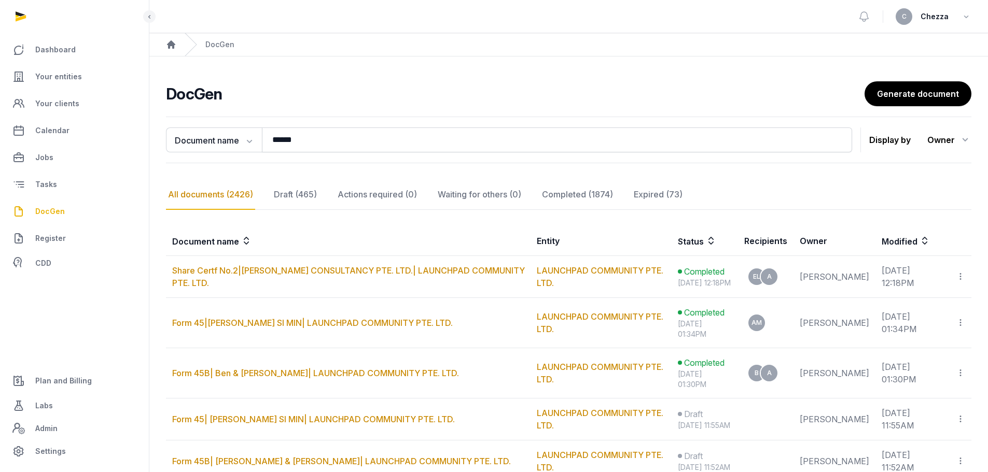
click at [464, 98] on h2 "DocGen" at bounding box center [515, 94] width 698 height 19
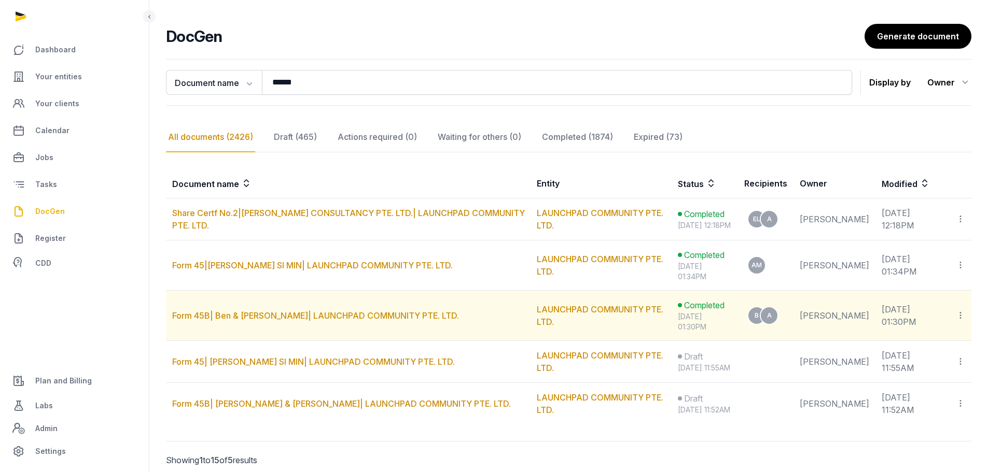
scroll to position [75, 0]
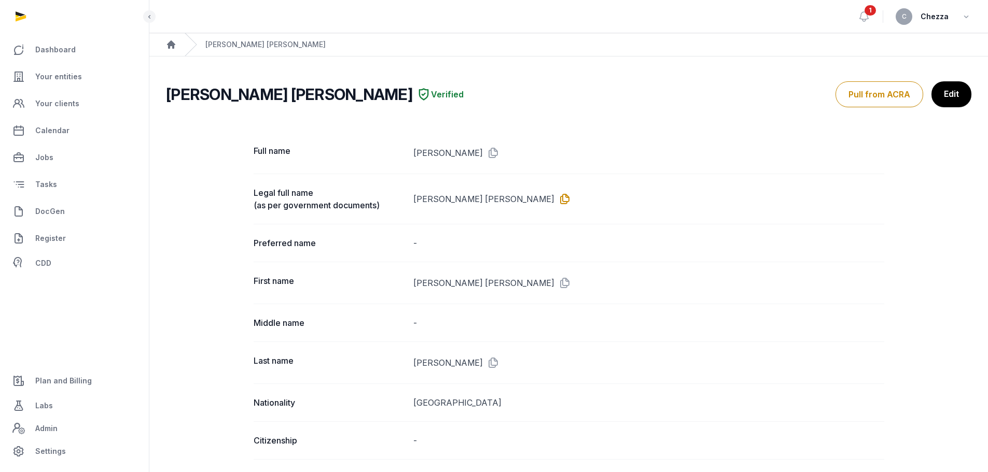
click at [555, 201] on icon at bounding box center [562, 199] width 17 height 17
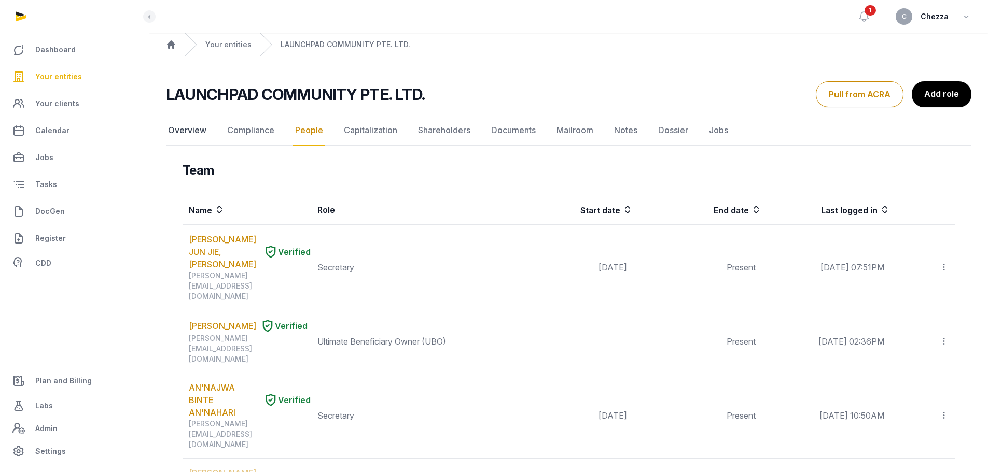
click at [174, 129] on link "Overview" at bounding box center [187, 131] width 43 height 30
